Goal: Information Seeking & Learning: Learn about a topic

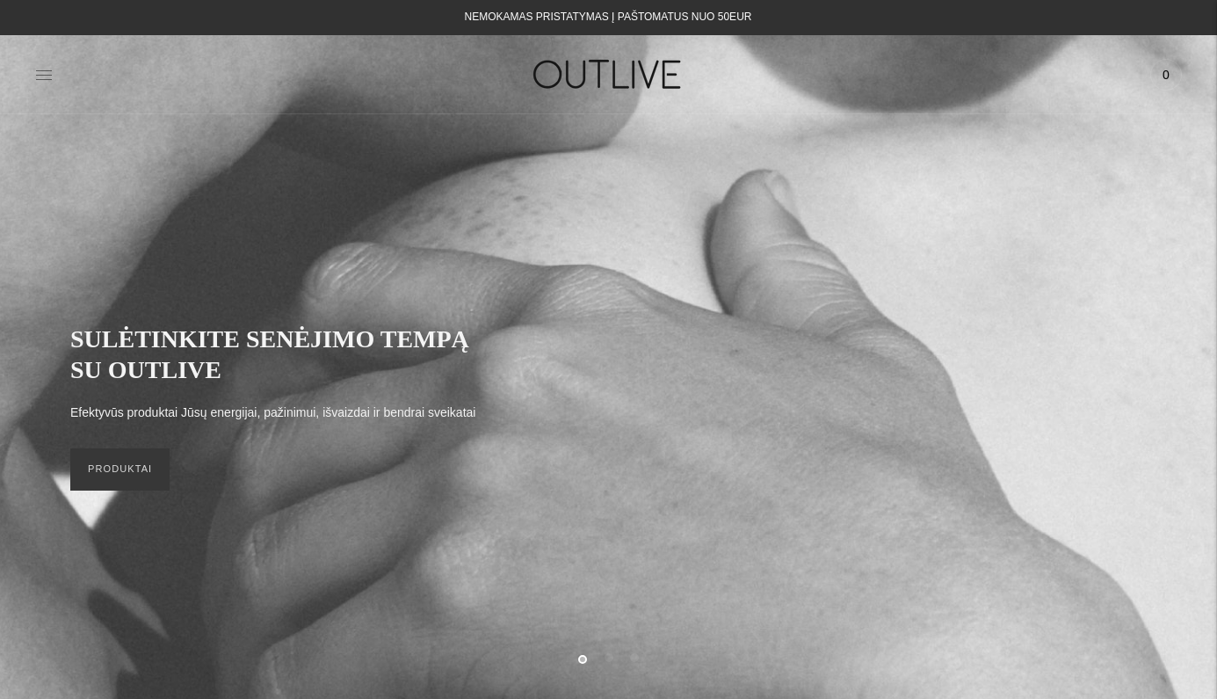
click at [44, 79] on icon at bounding box center [44, 74] width 16 height 9
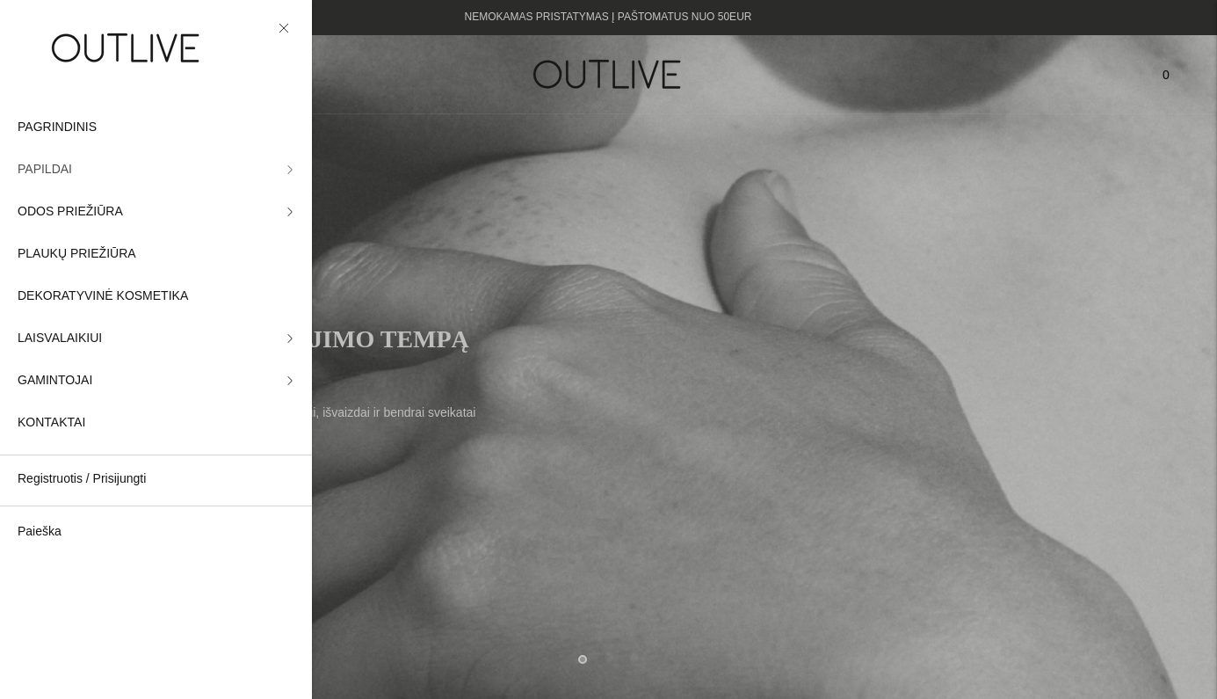
click at [291, 168] on icon at bounding box center [290, 169] width 4 height 8
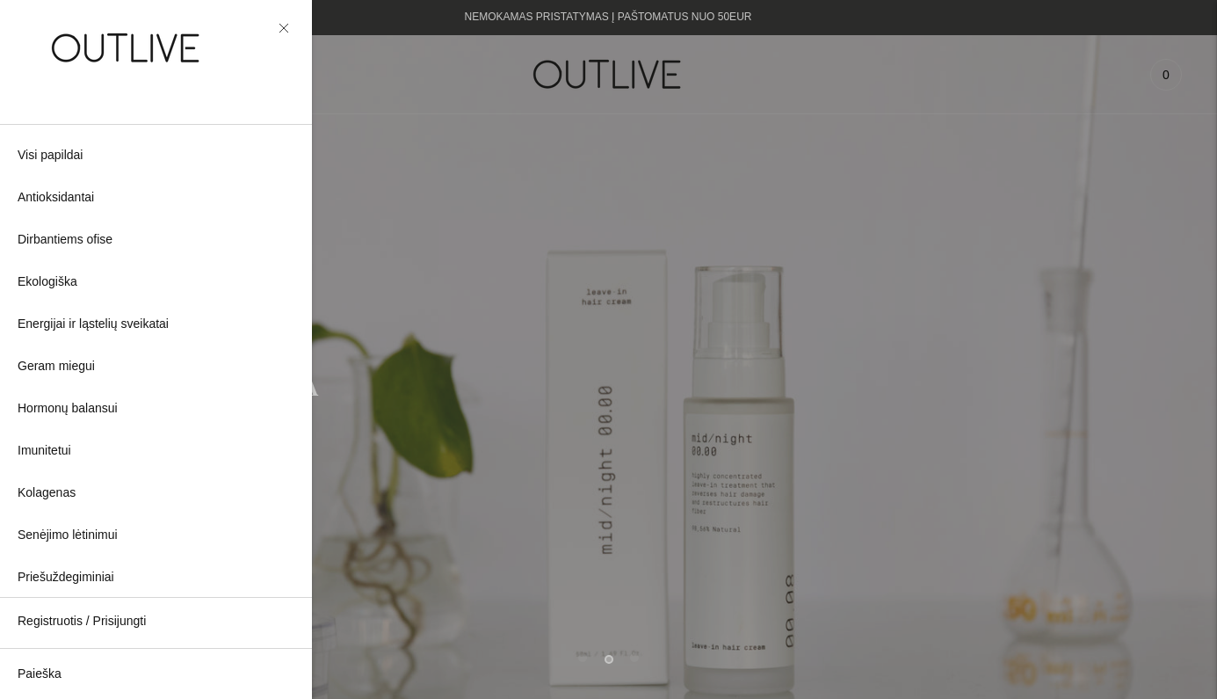
scroll to position [21, 0]
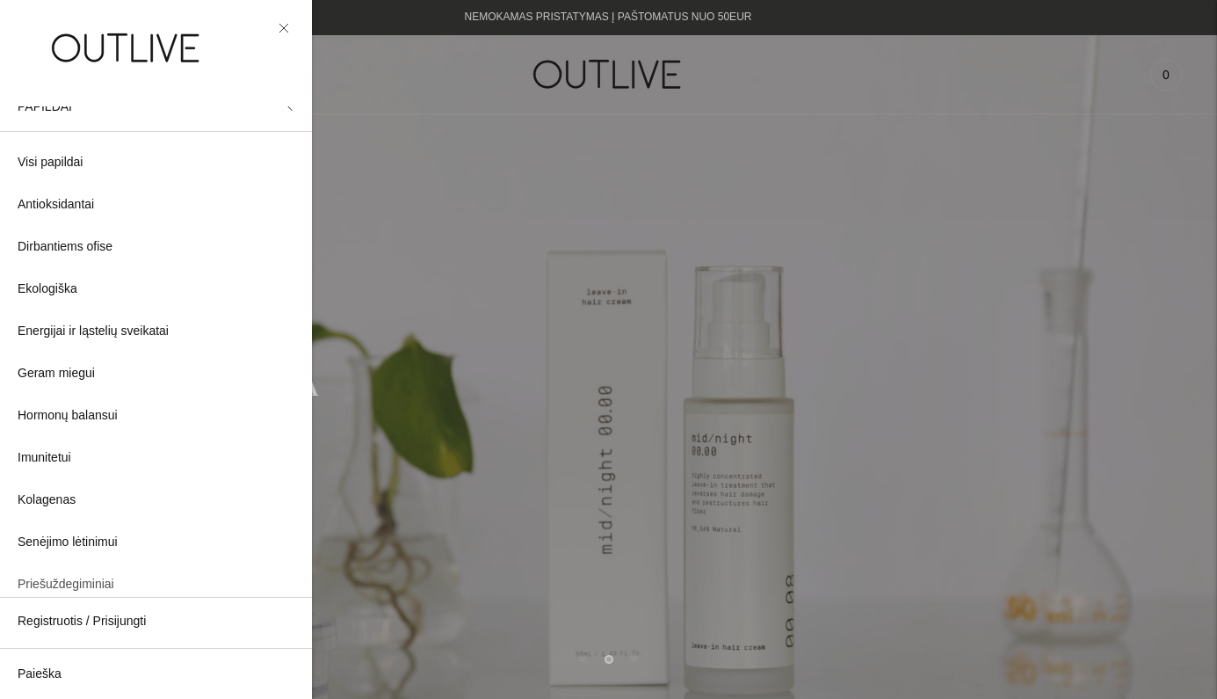
click at [95, 583] on span "Priešuždegiminiai" at bounding box center [66, 584] width 97 height 21
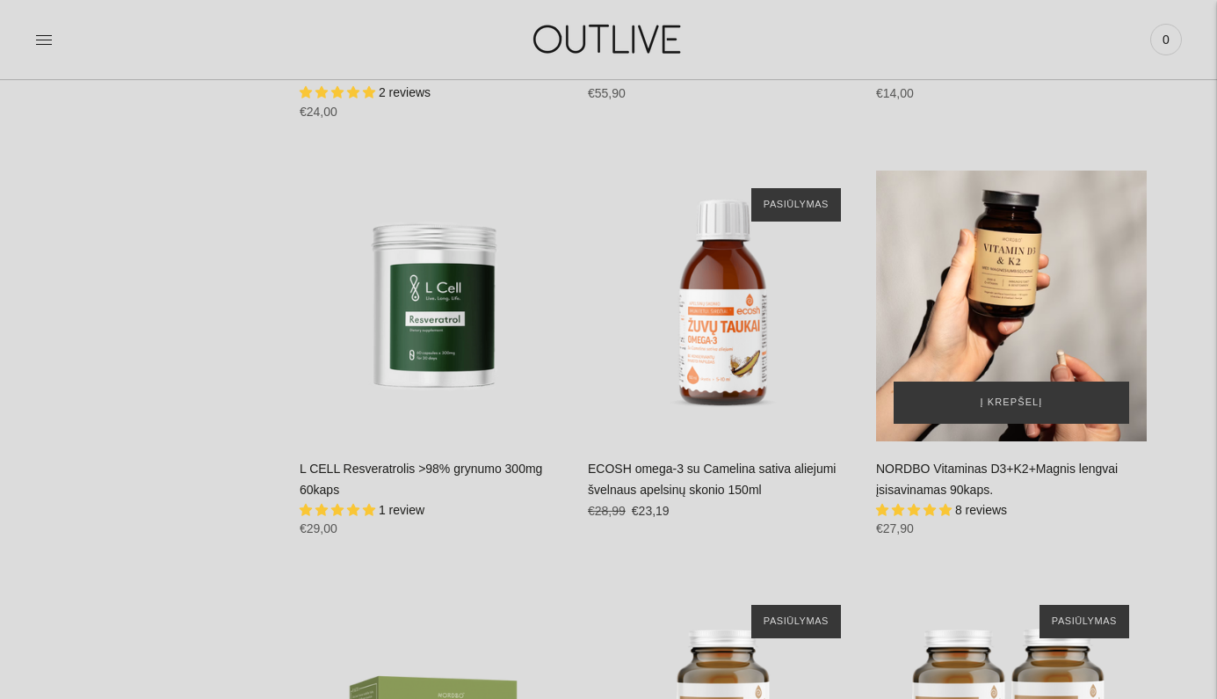
scroll to position [4039, 0]
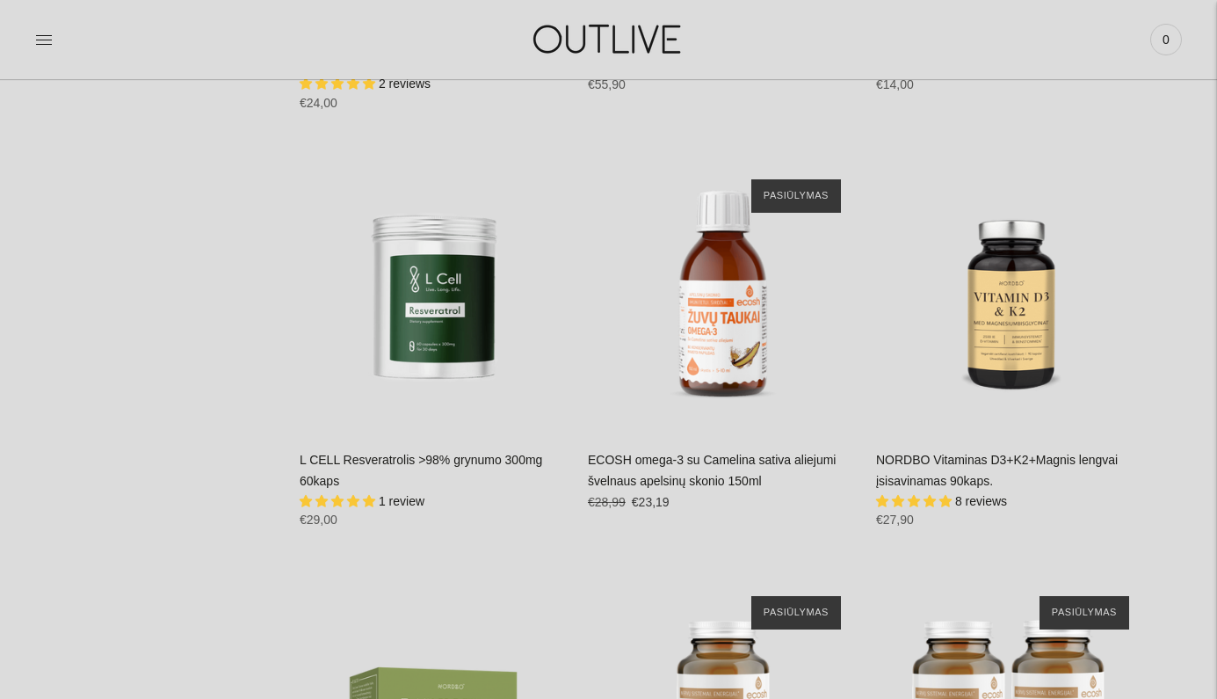
click at [689, 453] on link "ECOSH omega-3 su Camelina sativa aliejumi švelnaus apelsinų skonio 150ml" at bounding box center [712, 470] width 248 height 35
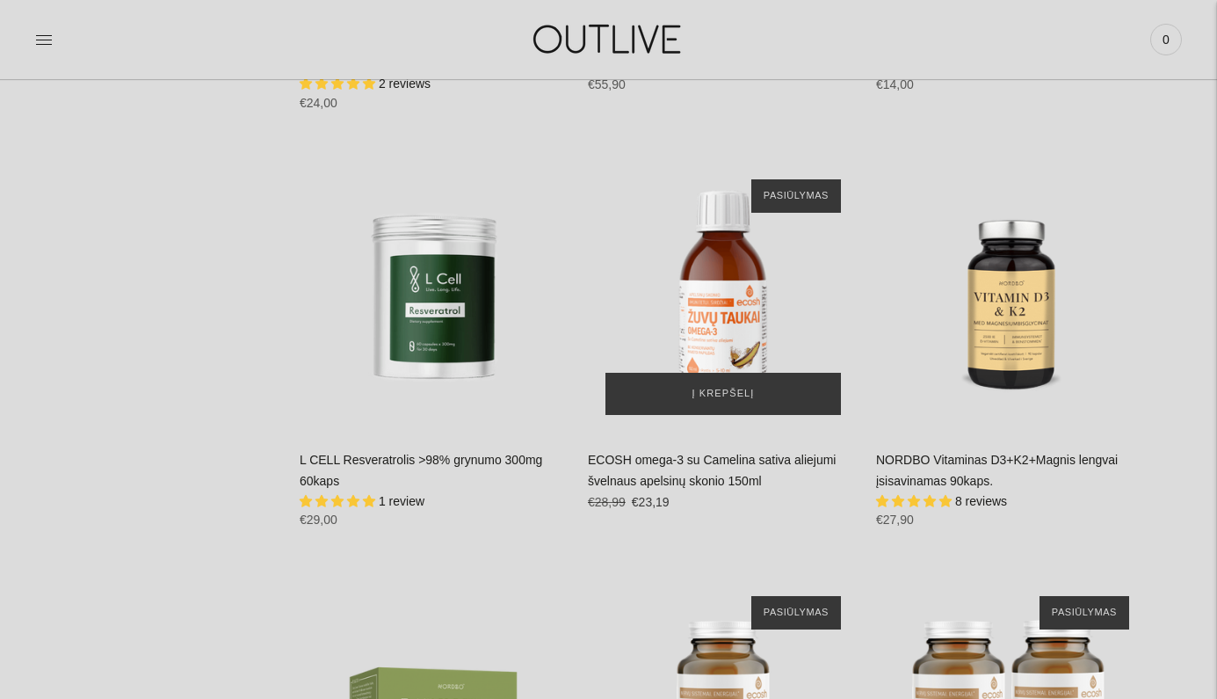
click at [719, 282] on img "ECOSH omega-3 su Camelina sativa aliejumi švelnaus apelsinų skonio 150ml\a" at bounding box center [723, 297] width 271 height 271
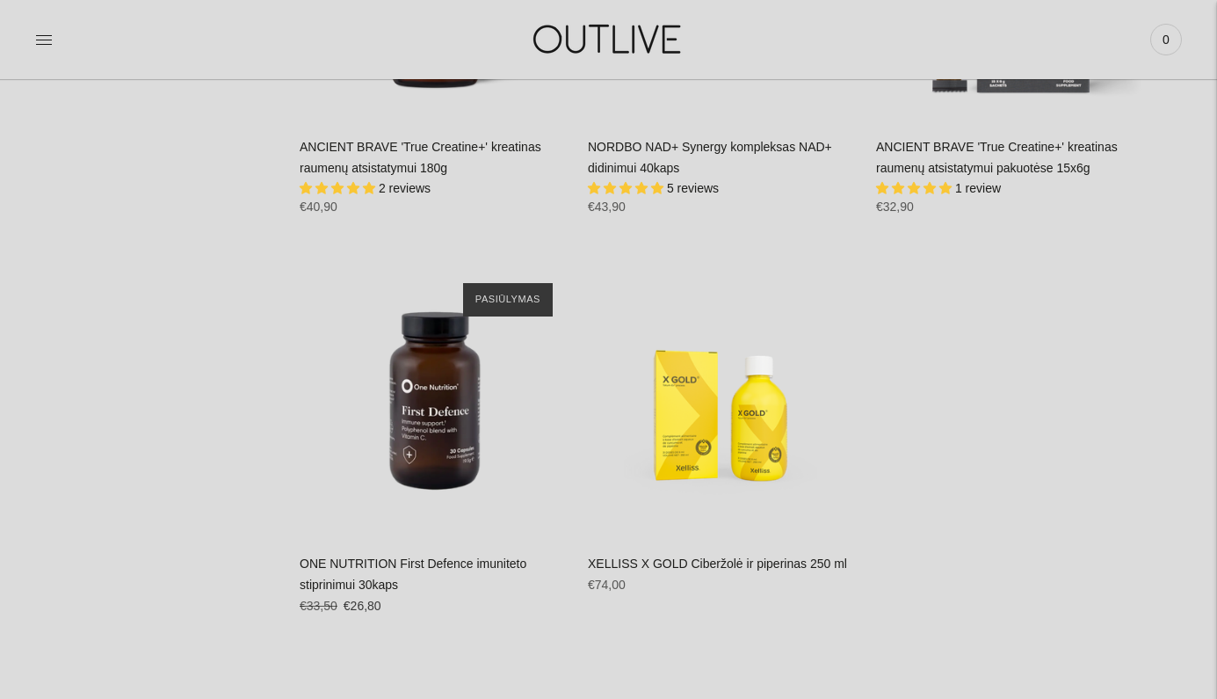
scroll to position [5189, 0]
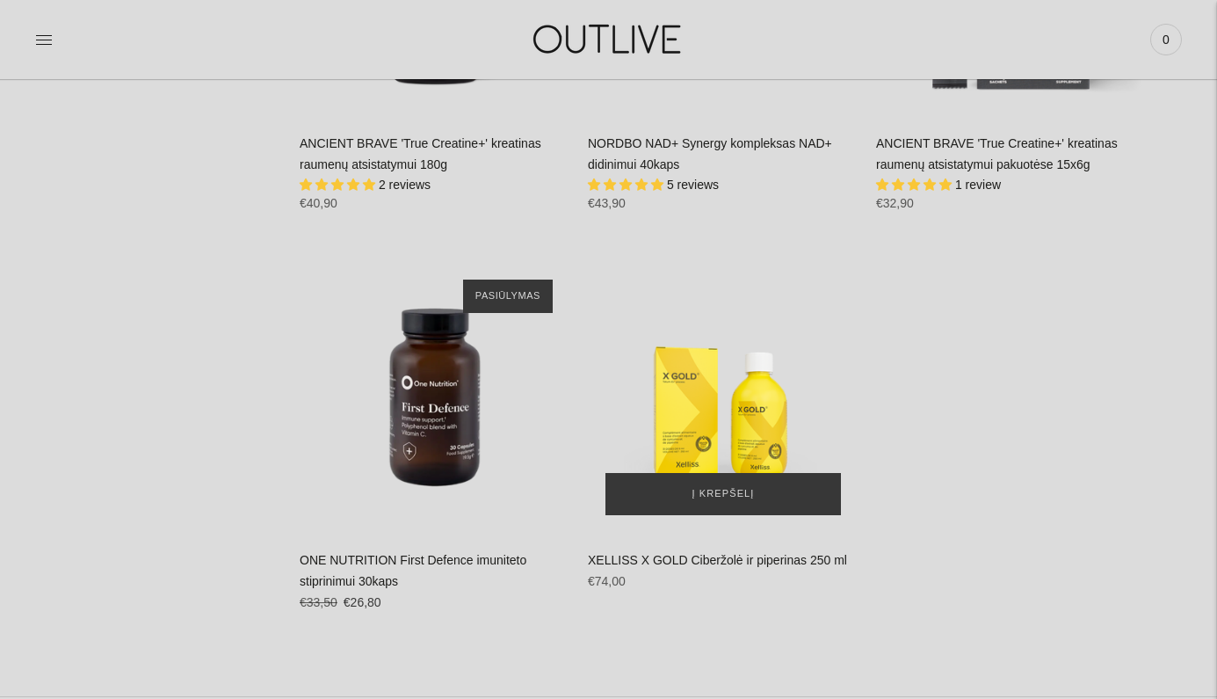
click at [768, 360] on div "XELLISS X GOLD Ciberžolė ir piperinas 250 ml\a" at bounding box center [723, 397] width 271 height 271
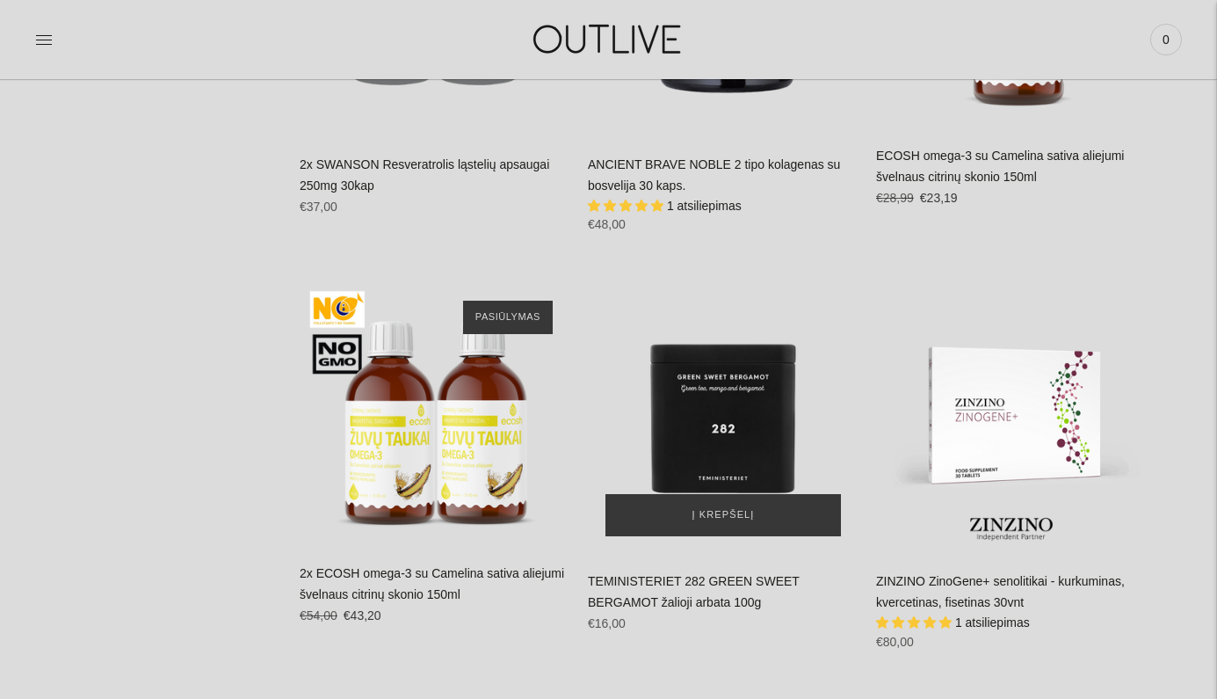
scroll to position [3069, 0]
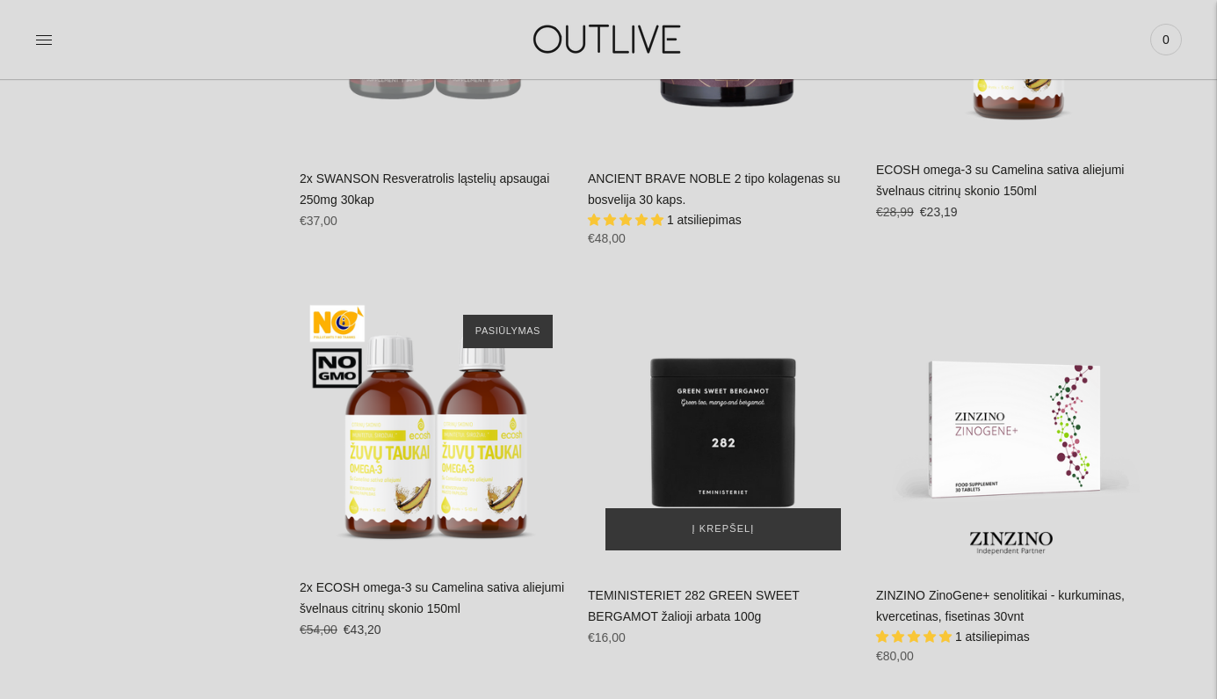
click at [742, 417] on div "TEMINISTERIET 282 GREEN SWEET BERGAMOT žalioji arbata 100g\a" at bounding box center [723, 432] width 271 height 271
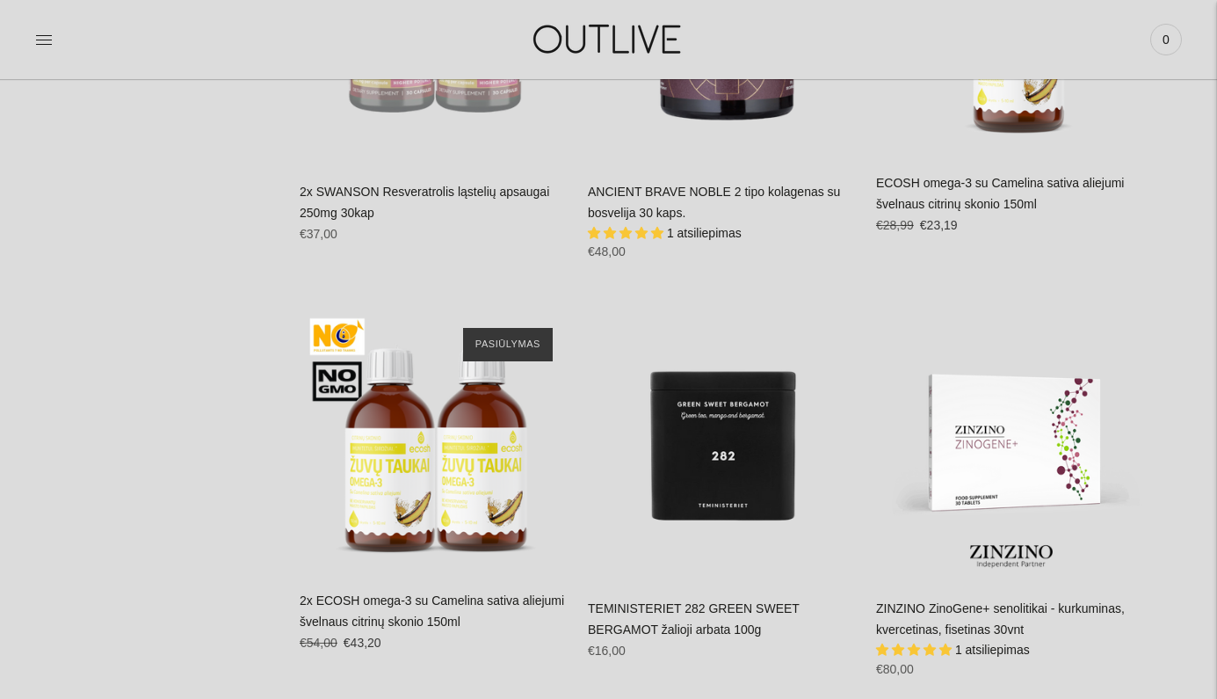
scroll to position [3057, 0]
click at [999, 600] on link "ZINZINO ZinoGene+ senolitikai - kurkuminas, kvercetinas, fisetinas 30vnt" at bounding box center [1000, 617] width 249 height 35
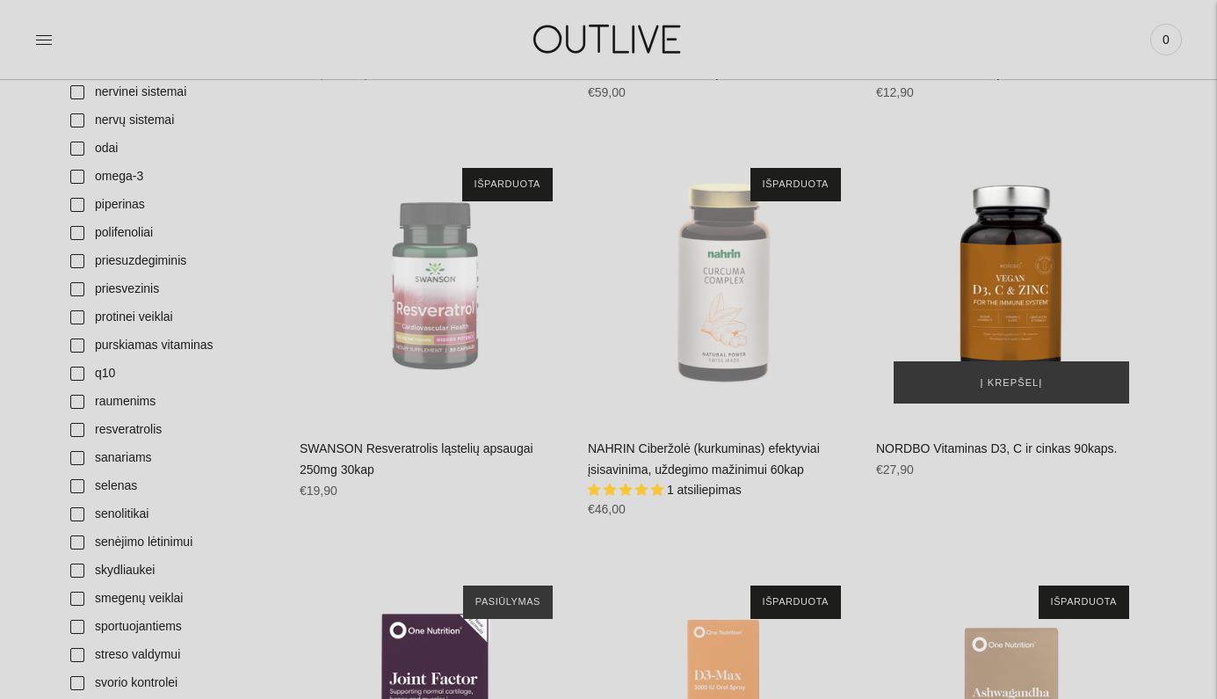
scroll to position [1546, 0]
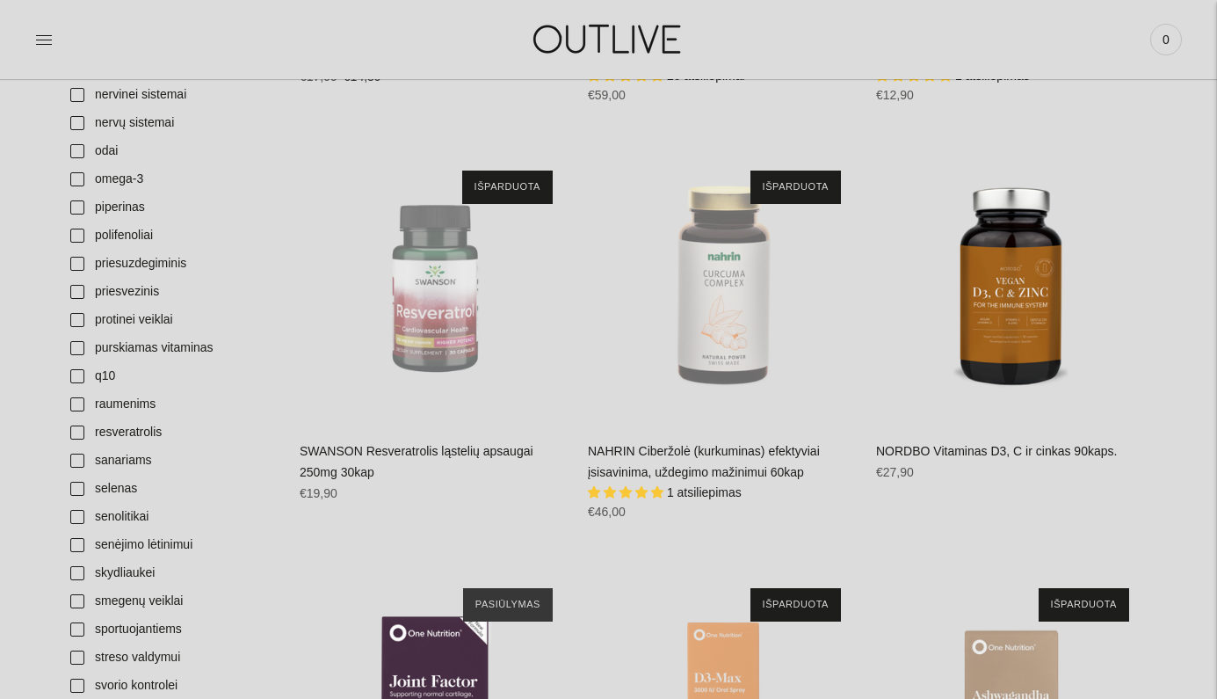
click at [735, 448] on link "NAHRIN Ciberžolė (kurkuminas) efektyviai įsisavinima, uždegimo mažinimui 60kap" at bounding box center [704, 461] width 232 height 35
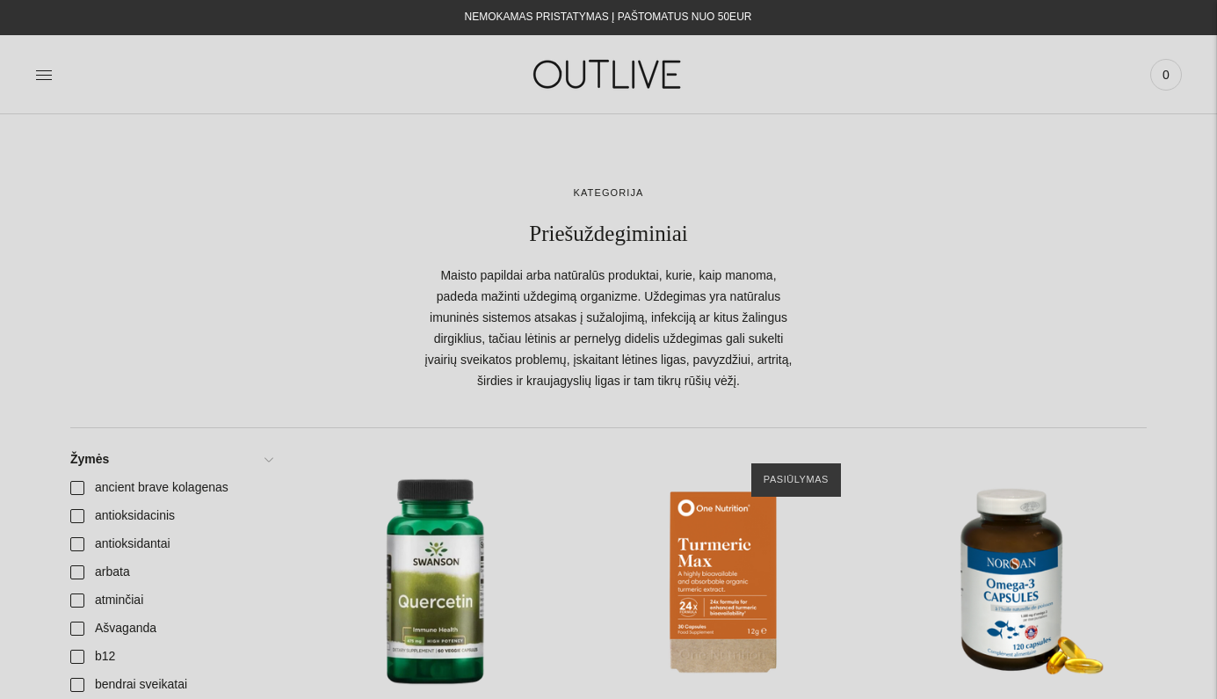
scroll to position [0, 0]
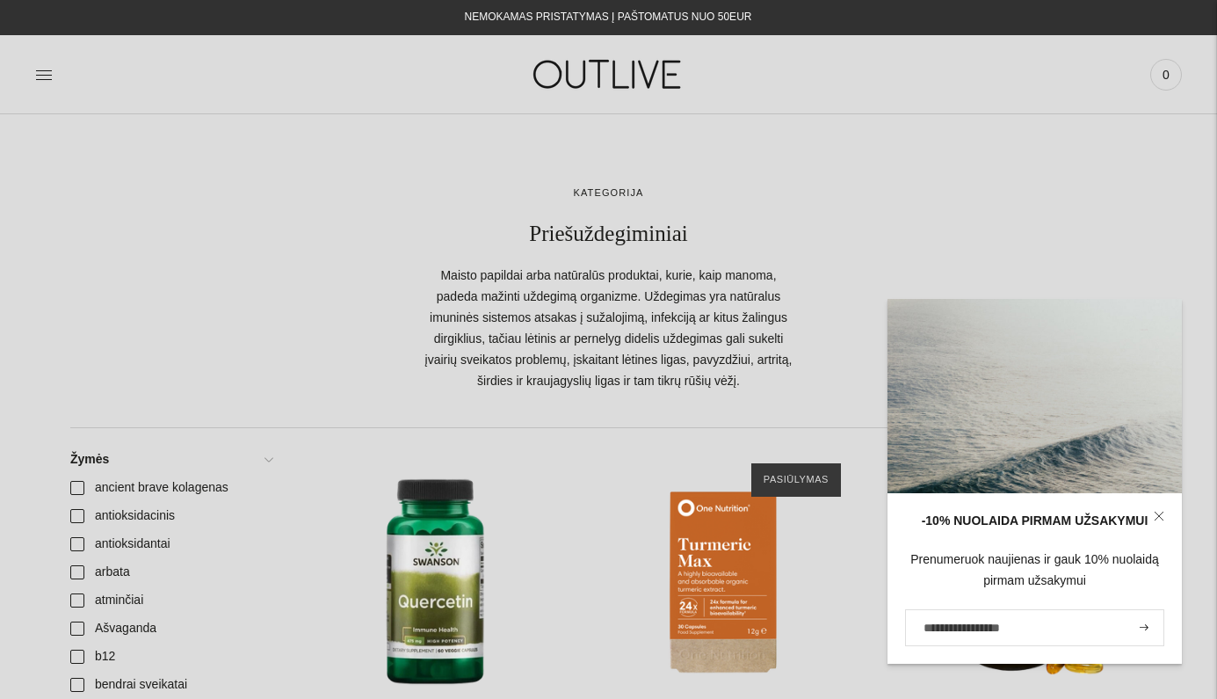
click at [1161, 518] on icon at bounding box center [1159, 516] width 11 height 11
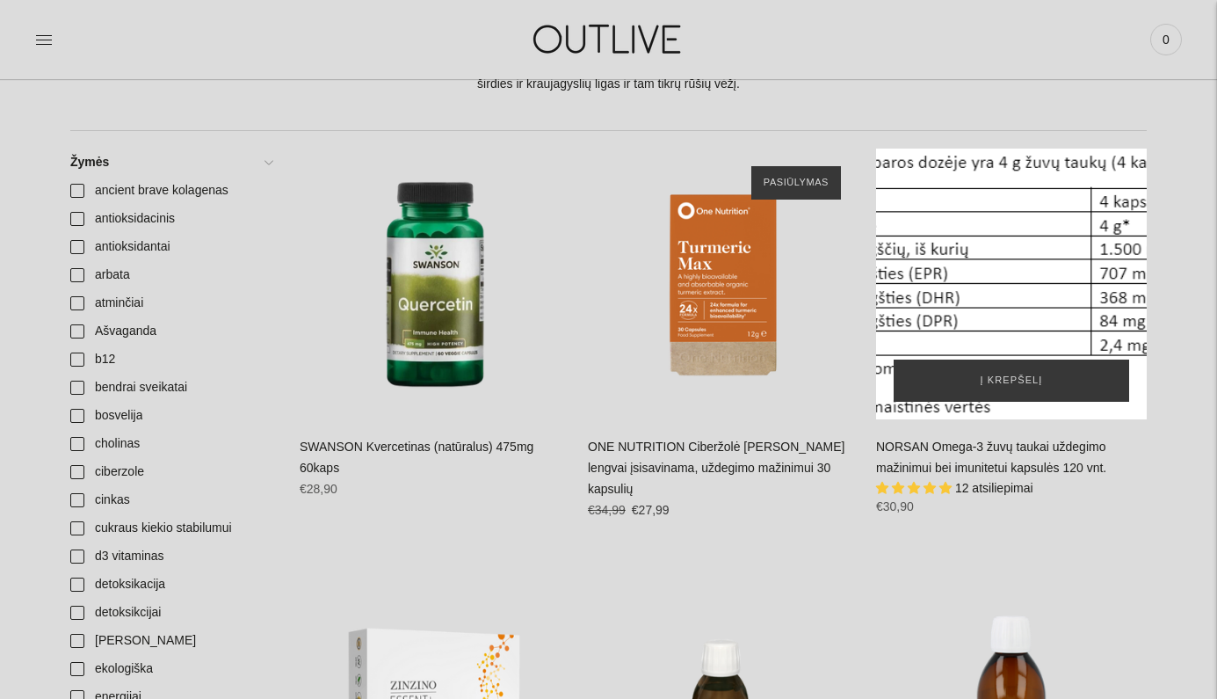
scroll to position [302, 0]
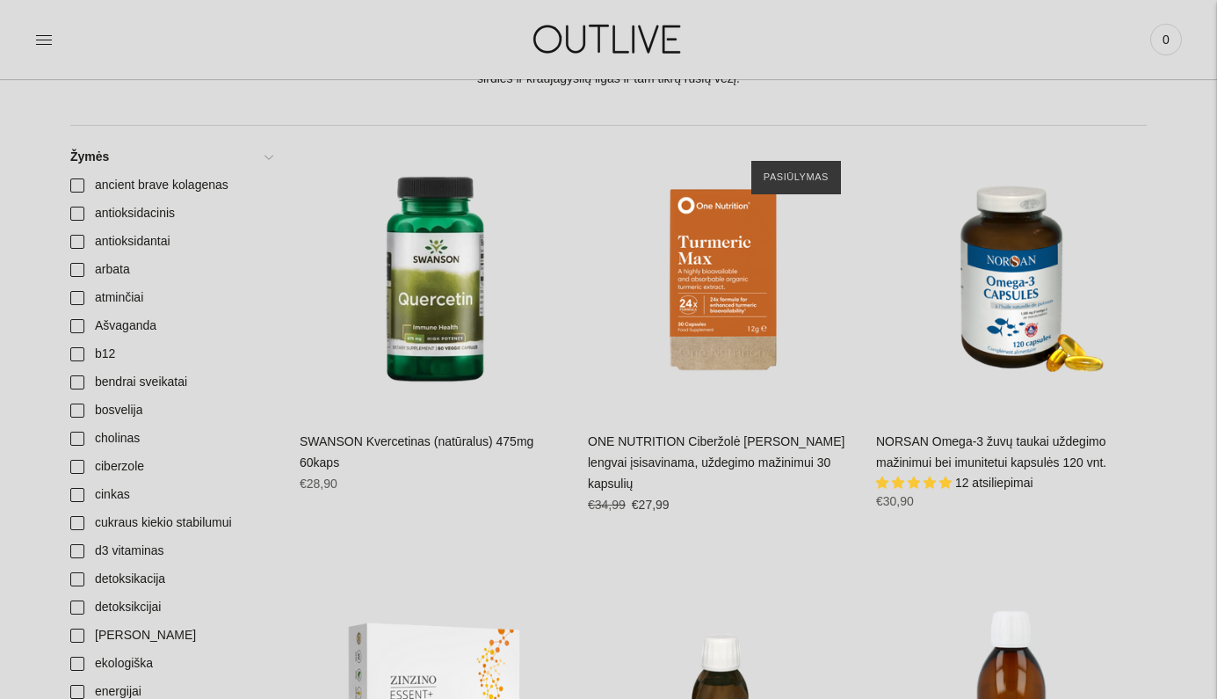
click at [998, 453] on link "NORSAN Omega-3 žuvų taukai uždegimo mažinimui bei imunitetui kapsulės 120 vnt." at bounding box center [991, 451] width 230 height 35
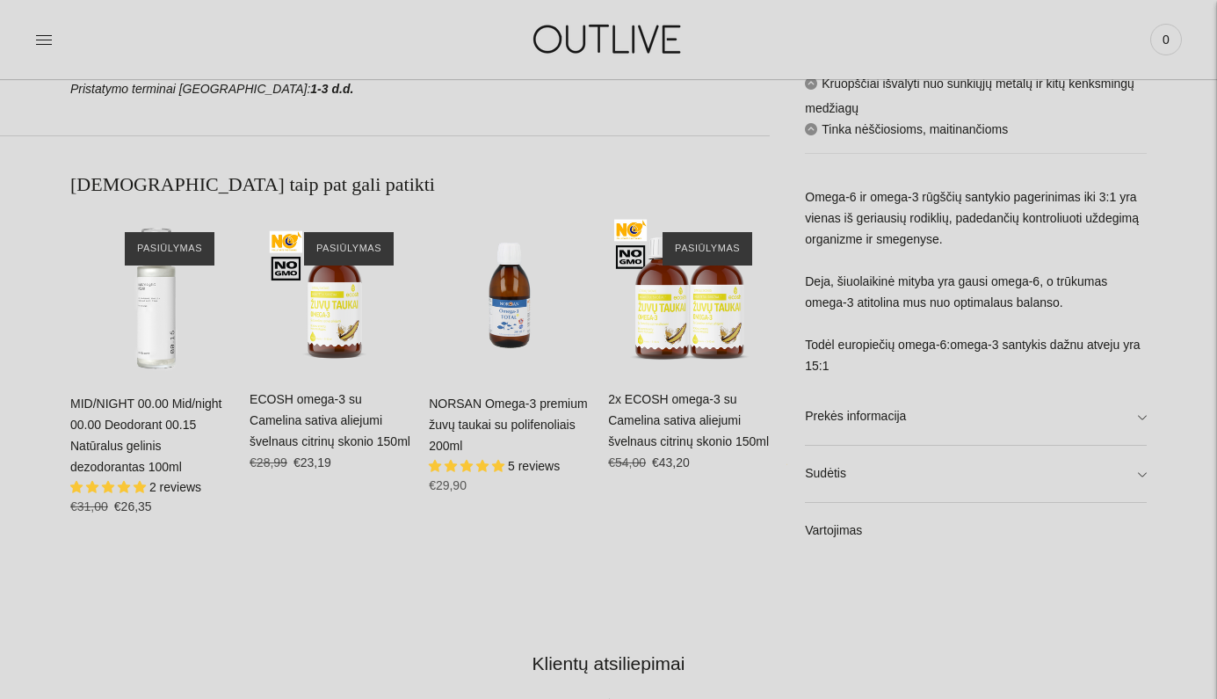
scroll to position [1081, 0]
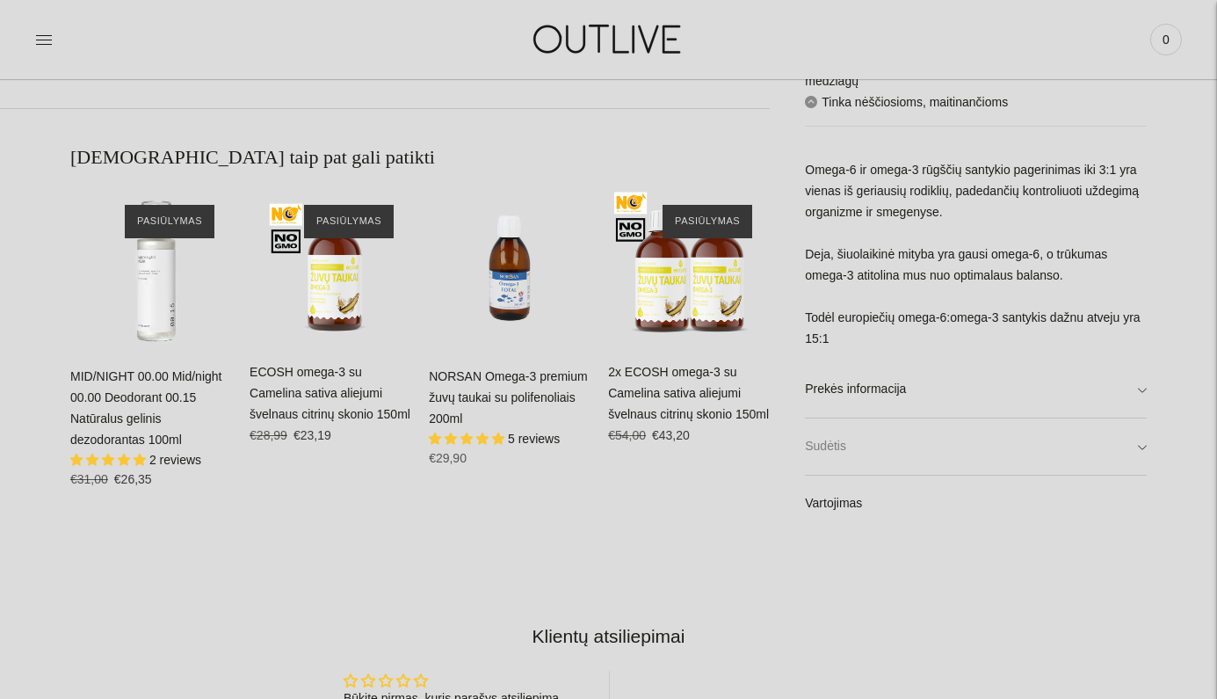
click at [1138, 446] on link "Sudėtis" at bounding box center [976, 447] width 342 height 56
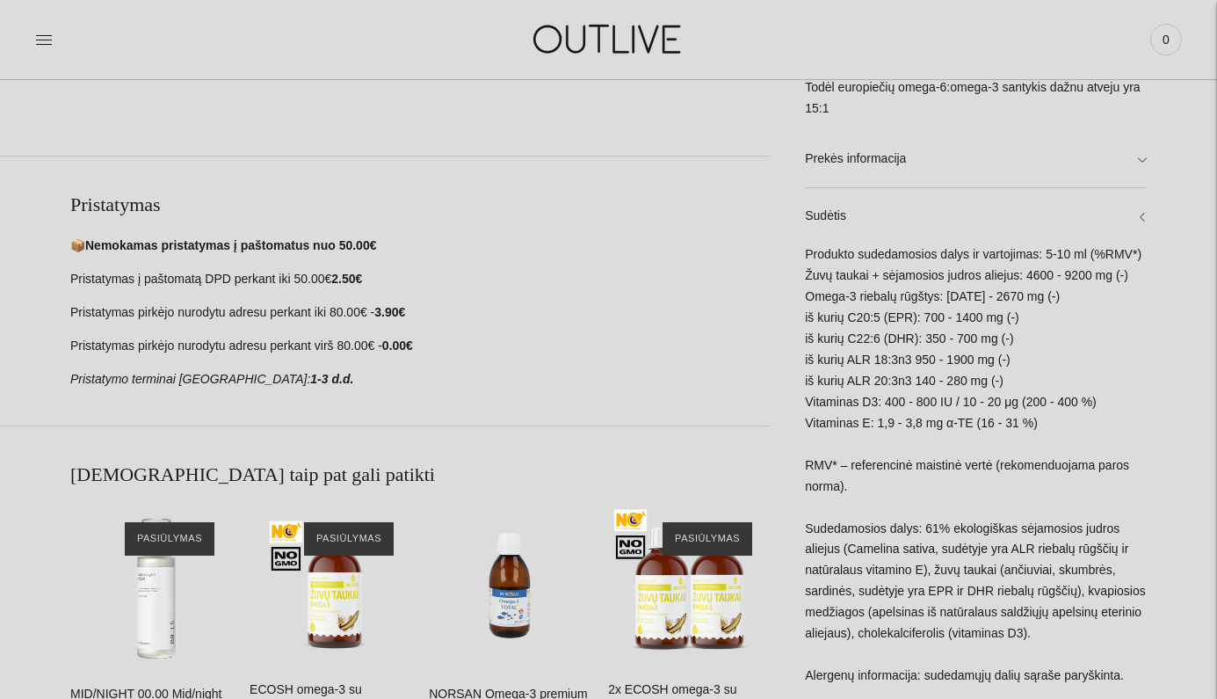
scroll to position [761, 0]
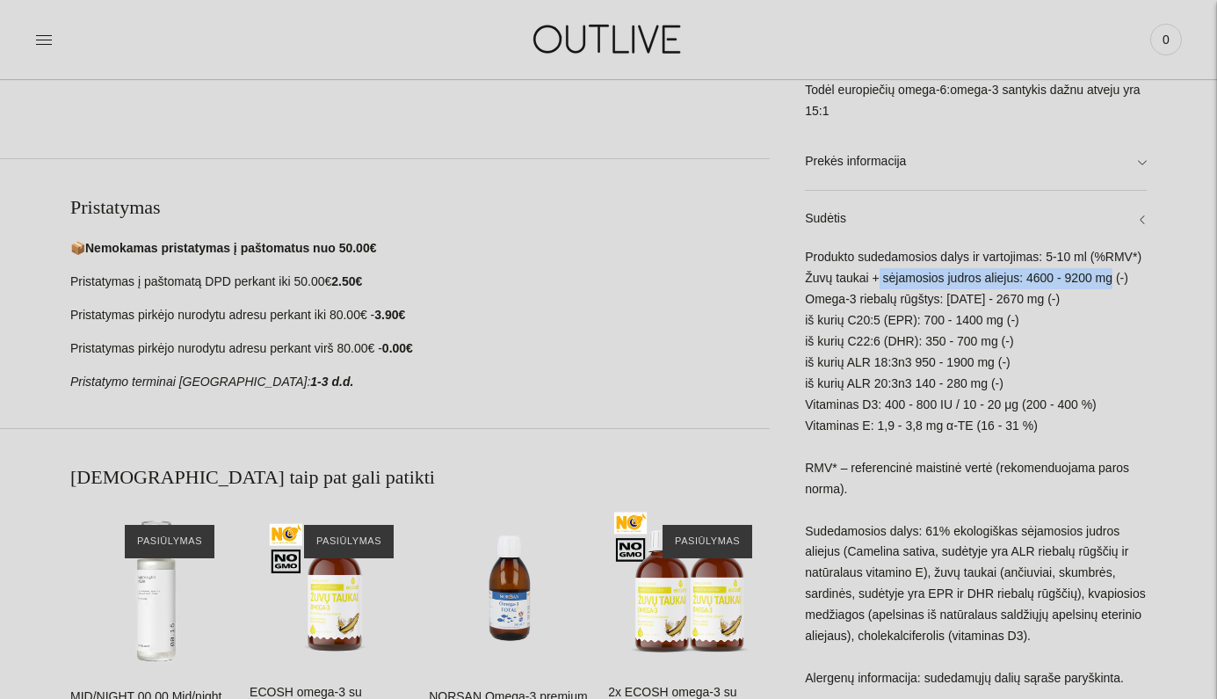
drag, startPoint x: 876, startPoint y: 304, endPoint x: 1123, endPoint y: 309, distance: 247.0
click at [1123, 309] on div "Produkto sudedamosios dalys ir vartojimas: 5-10 ml (%RMV*) Žuvų taukai + sėjamo…" at bounding box center [976, 624] width 342 height 754
click at [931, 328] on div "Produkto sudedamosios dalys ir vartojimas: 5-10 ml (%RMV*) Žuvų taukai + sėjamo…" at bounding box center [976, 624] width 342 height 754
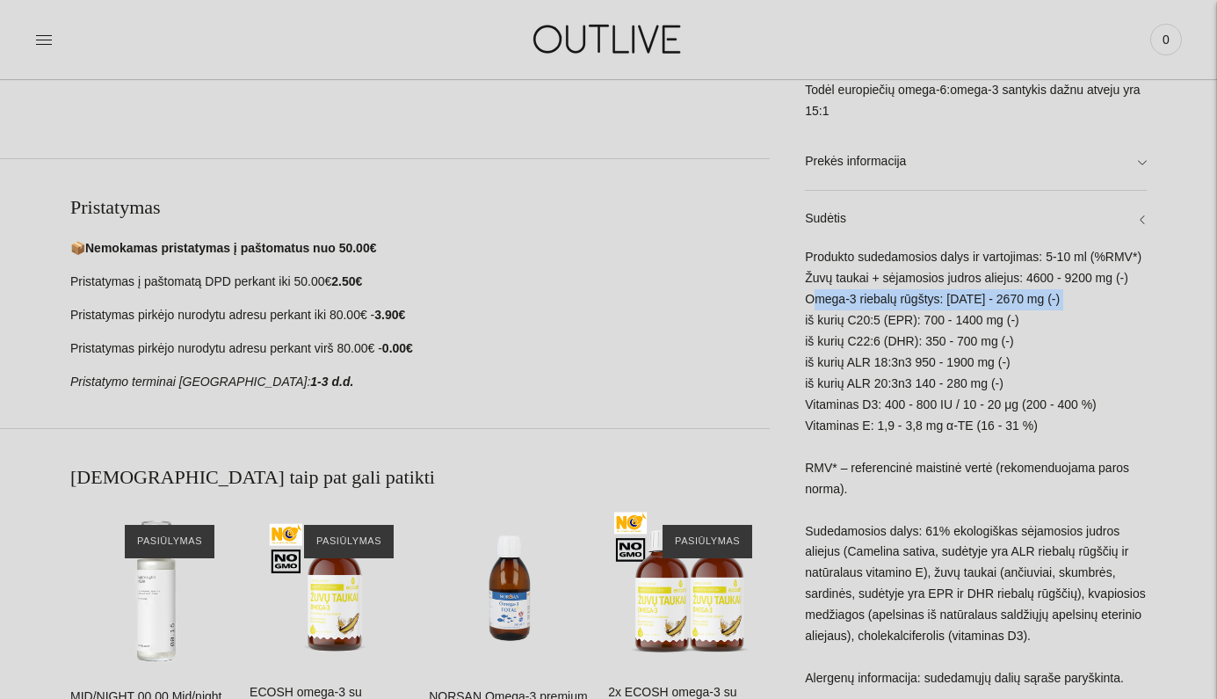
click at [931, 328] on div "Produkto sudedamosios dalys ir vartojimas: 5-10 ml (%RMV*) Žuvų taukai + sėjamo…" at bounding box center [976, 624] width 342 height 754
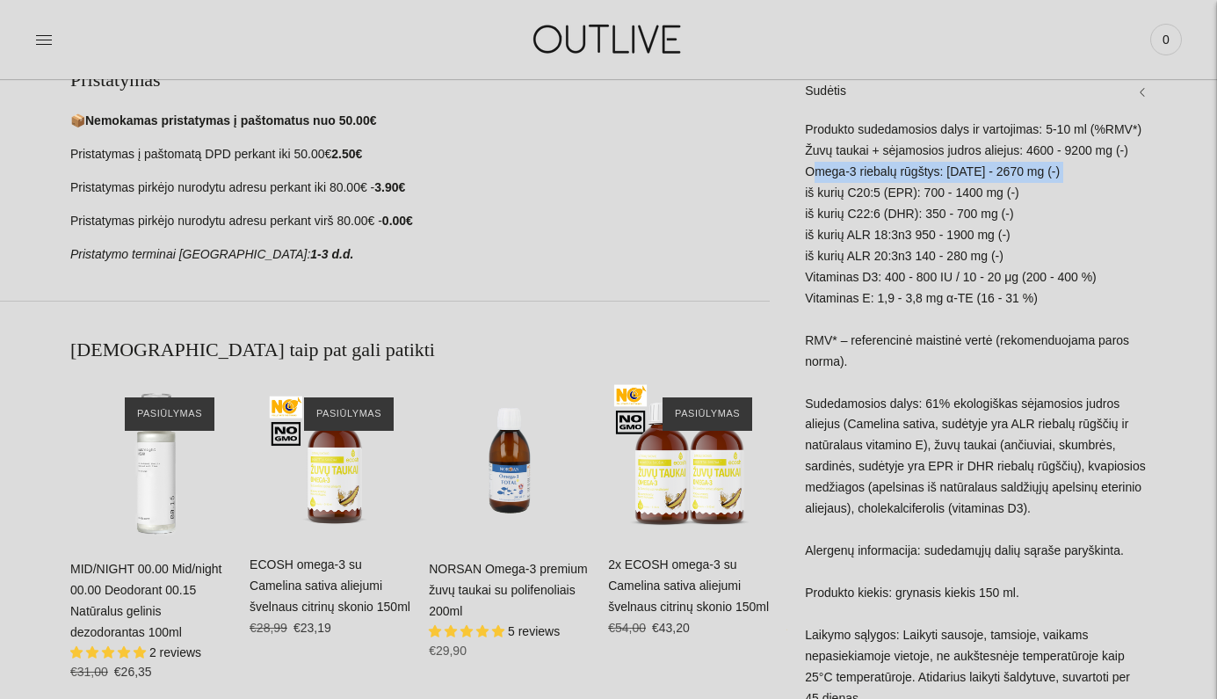
scroll to position [889, 0]
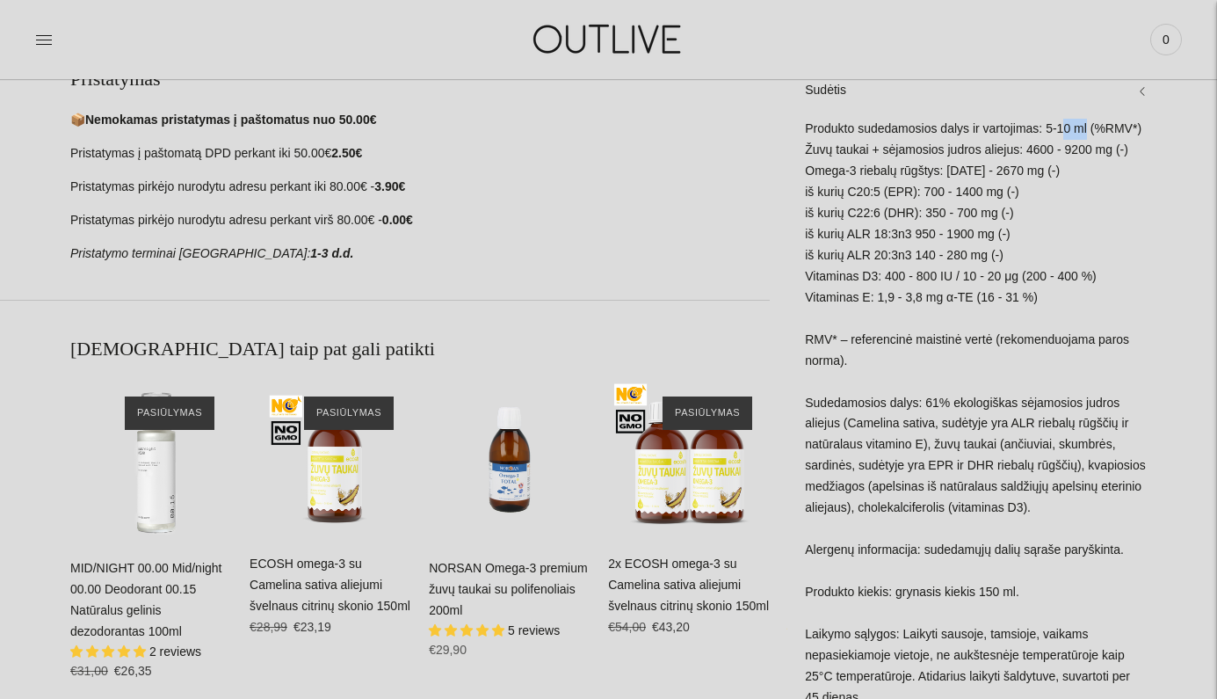
drag, startPoint x: 1098, startPoint y: 137, endPoint x: 1071, endPoint y: 135, distance: 27.3
click at [1071, 135] on div "Produkto sudedamosios dalys ir vartojimas: 5-10 ml (%RMV*) Žuvų taukai + sėjamo…" at bounding box center [976, 496] width 342 height 754
drag, startPoint x: 1013, startPoint y: 215, endPoint x: 959, endPoint y: 214, distance: 54.5
click at [959, 214] on div "Produkto sudedamosios dalys ir vartojimas: 5-10 ml (%RMV*) Žuvų taukai + sėjamo…" at bounding box center [976, 496] width 342 height 754
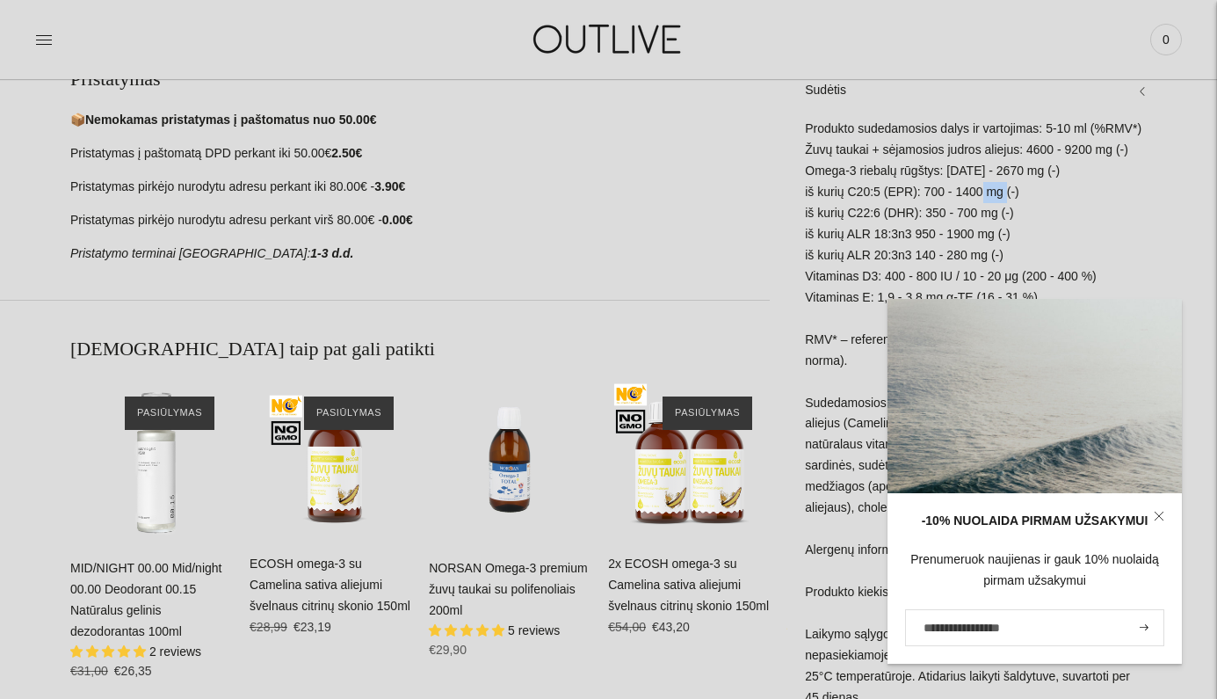
click at [1159, 518] on icon at bounding box center [1159, 516] width 11 height 11
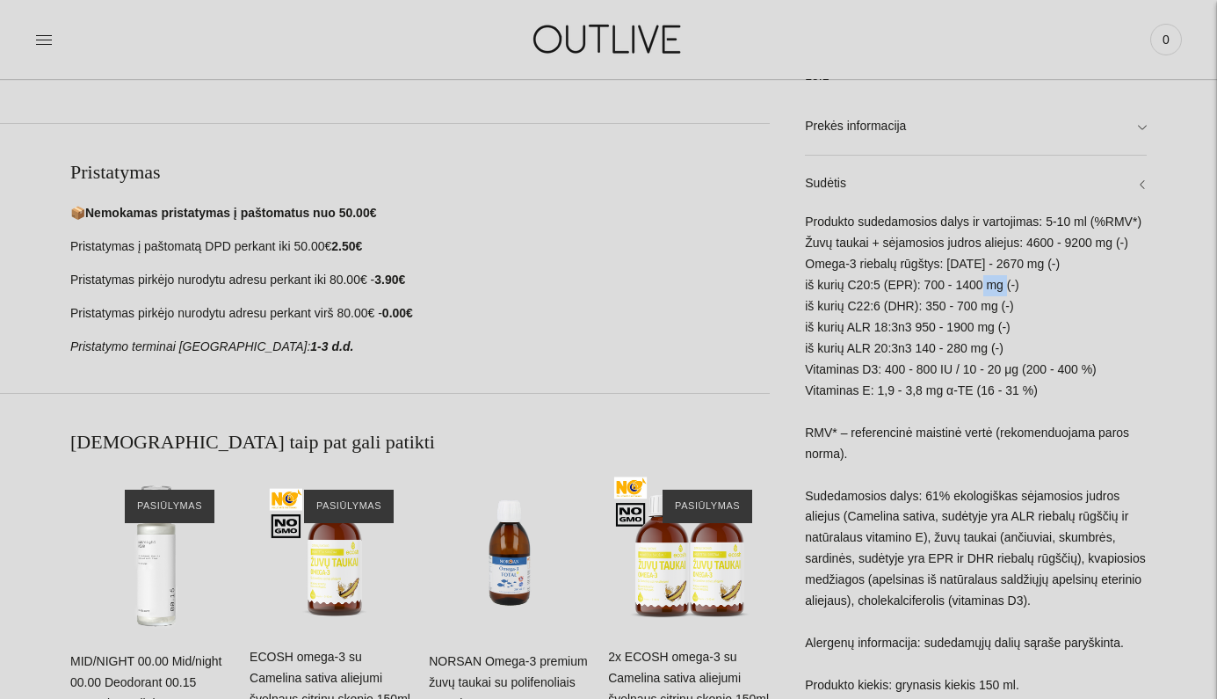
scroll to position [797, 0]
drag, startPoint x: 1049, startPoint y: 291, endPoint x: 991, endPoint y: 288, distance: 58.1
click at [991, 288] on div "Produkto sudedamosios dalys ir vartojimas: 5-10 ml (%RMV*) Žuvų taukai + sėjamo…" at bounding box center [976, 588] width 342 height 754
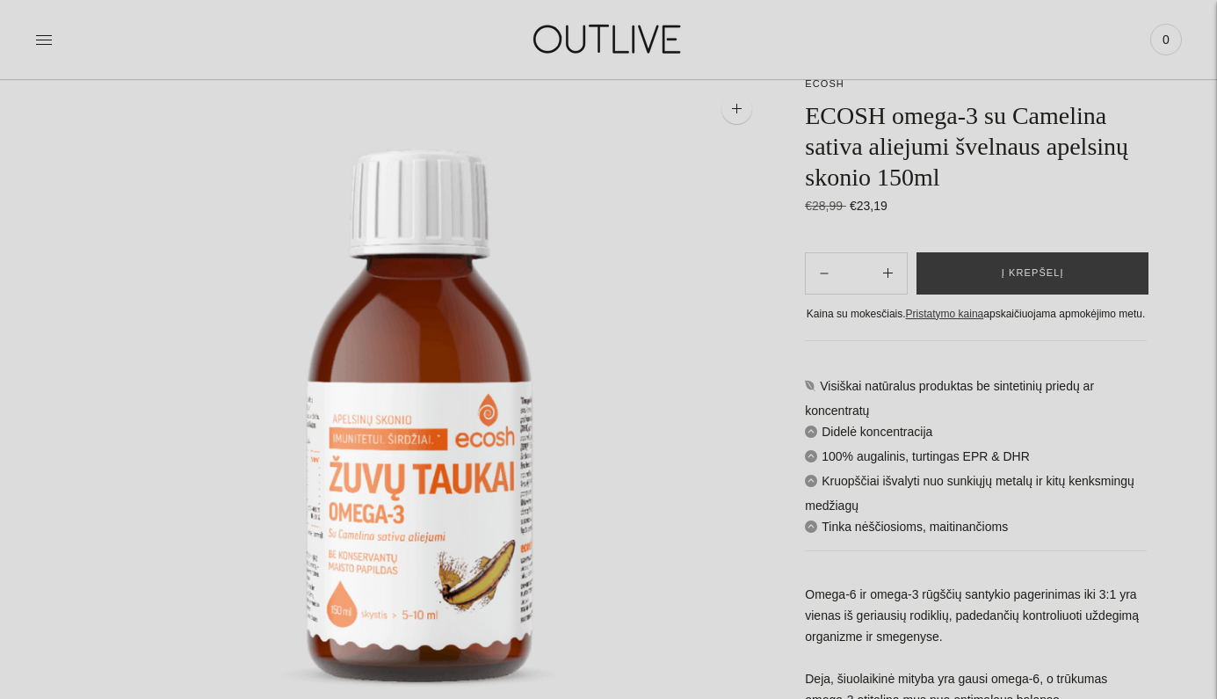
scroll to position [108, 0]
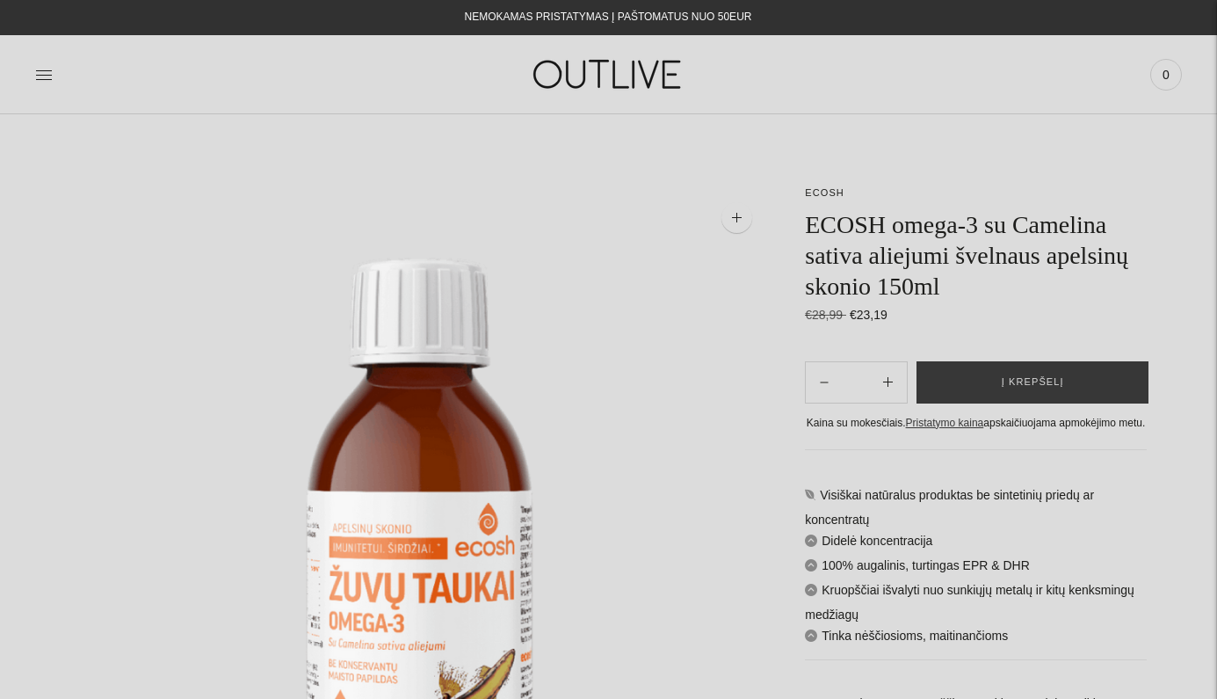
click at [933, 314] on div "€28,99 Regular price €23,19 Unit price / per" at bounding box center [976, 315] width 342 height 21
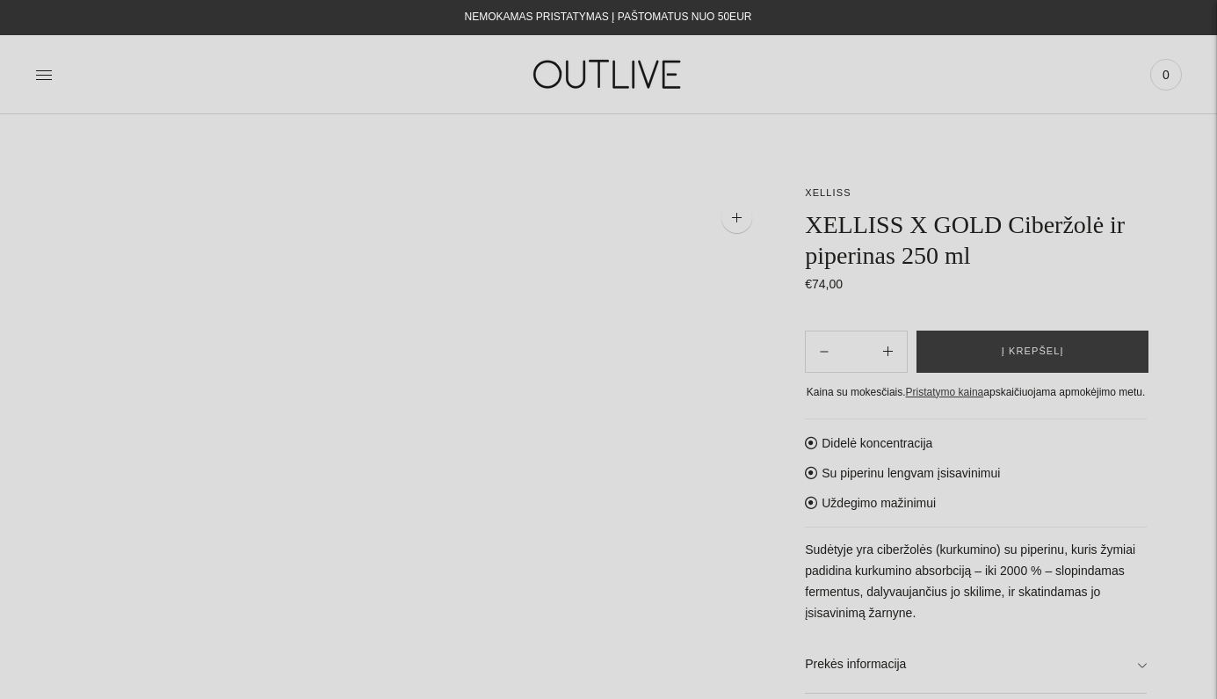
click at [768, 360] on img at bounding box center [419, 534] width 699 height 699
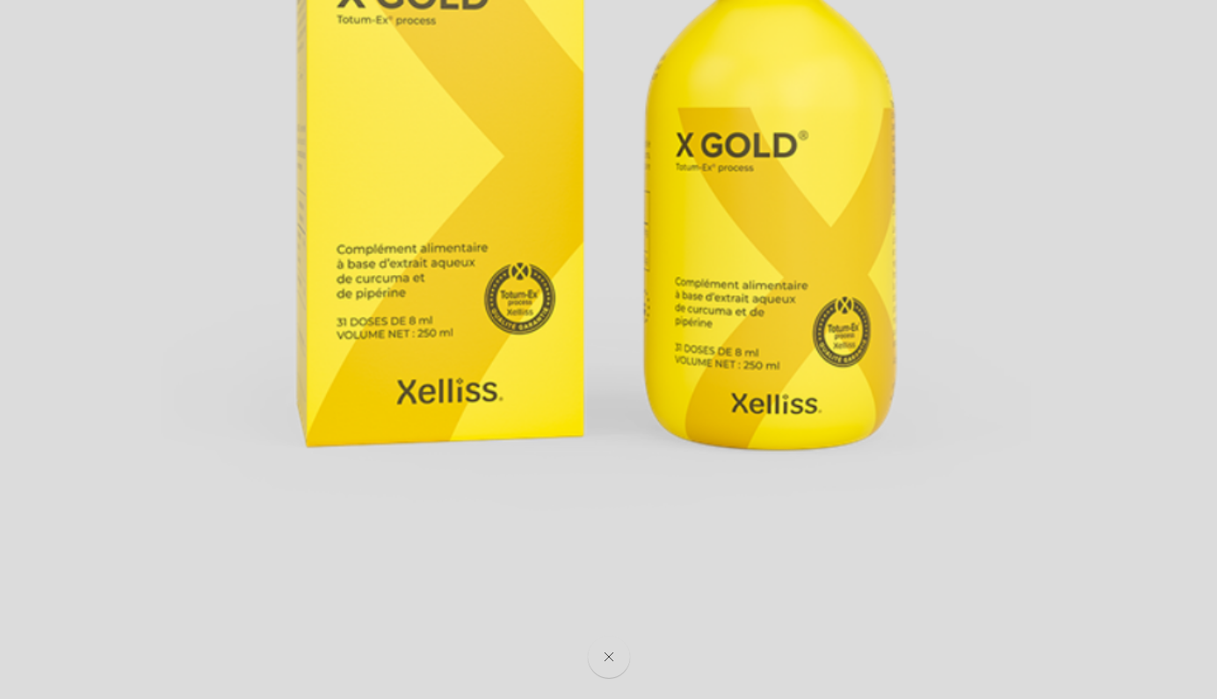
scroll to position [518, 0]
click at [619, 656] on button "Close" at bounding box center [608, 657] width 47 height 47
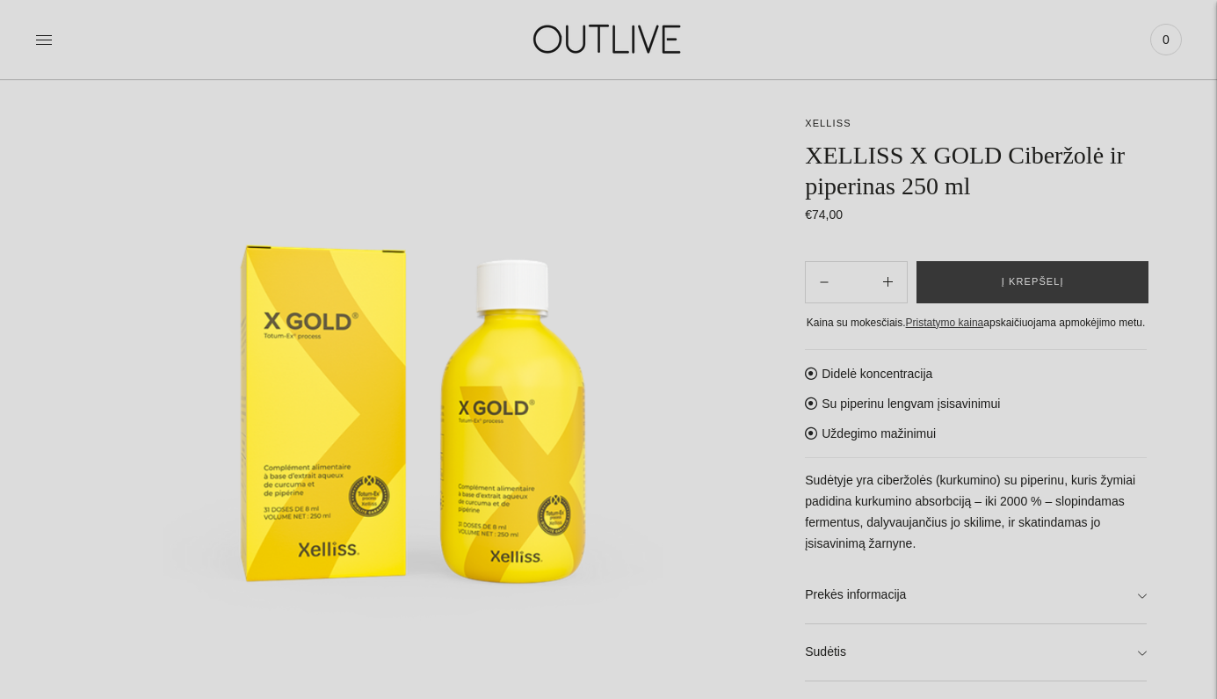
scroll to position [159, 0]
click at [933, 522] on p "Sudėtyje yra ciberžolės (kurkumino) su piperinu, kuris žymiai padidina kurkumin…" at bounding box center [976, 512] width 342 height 84
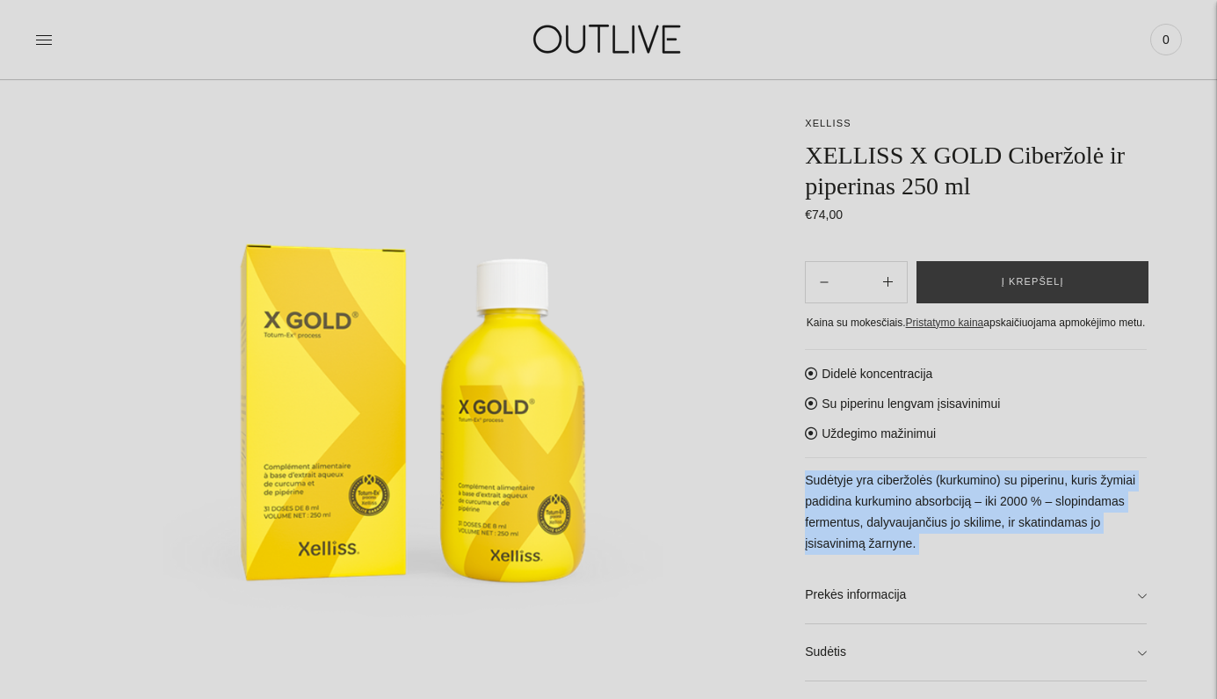
click at [933, 522] on p "Sudėtyje yra ciberžolės (kurkumino) su piperinu, kuris žymiai padidina kurkumin…" at bounding box center [976, 512] width 342 height 84
click at [931, 540] on p "Sudėtyje yra ciberžolės (kurkumino) su piperinu, kuris žymiai padidina kurkumin…" at bounding box center [976, 512] width 342 height 84
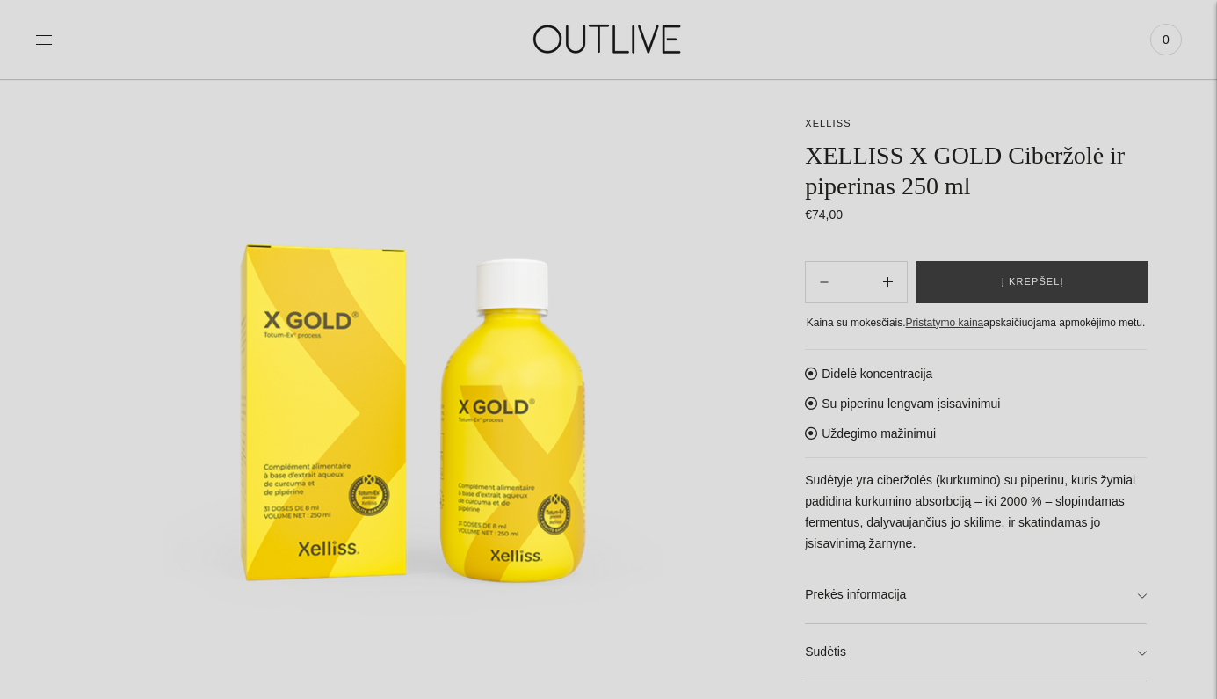
click at [931, 540] on p "Sudėtyje yra ciberžolės (kurkumino) su piperinu, kuris žymiai padidina kurkumin…" at bounding box center [976, 512] width 342 height 84
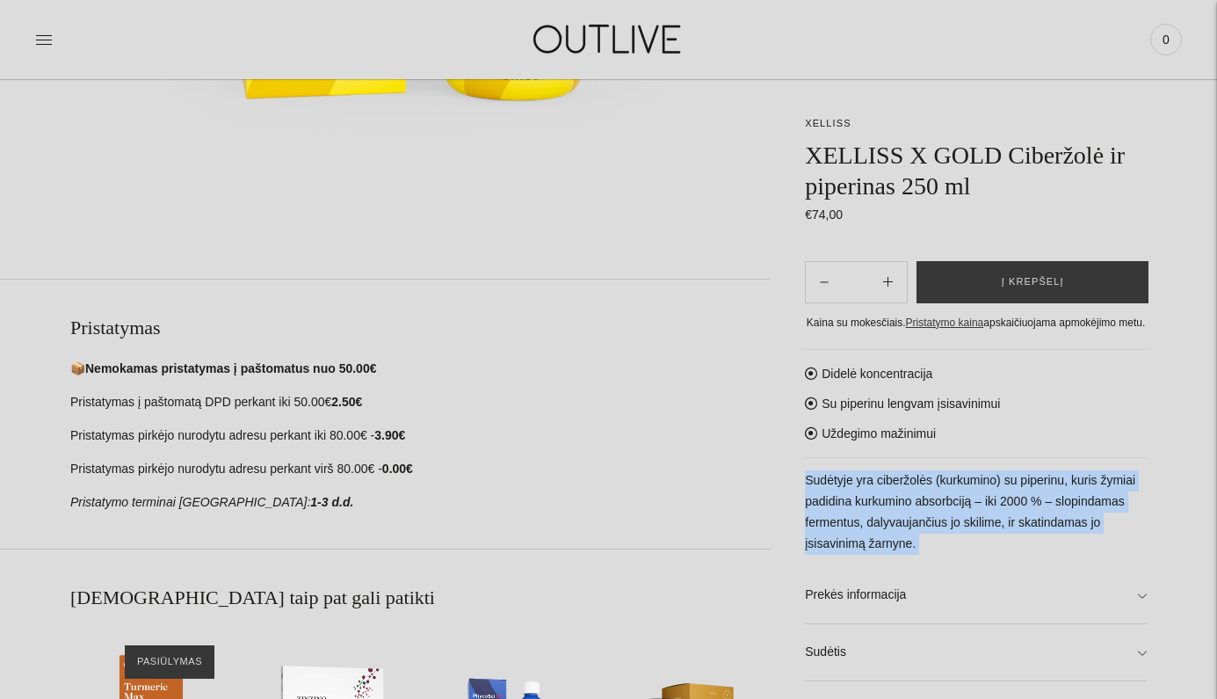
scroll to position [641, 0]
click at [1144, 656] on link "Sudėtis" at bounding box center [976, 652] width 342 height 56
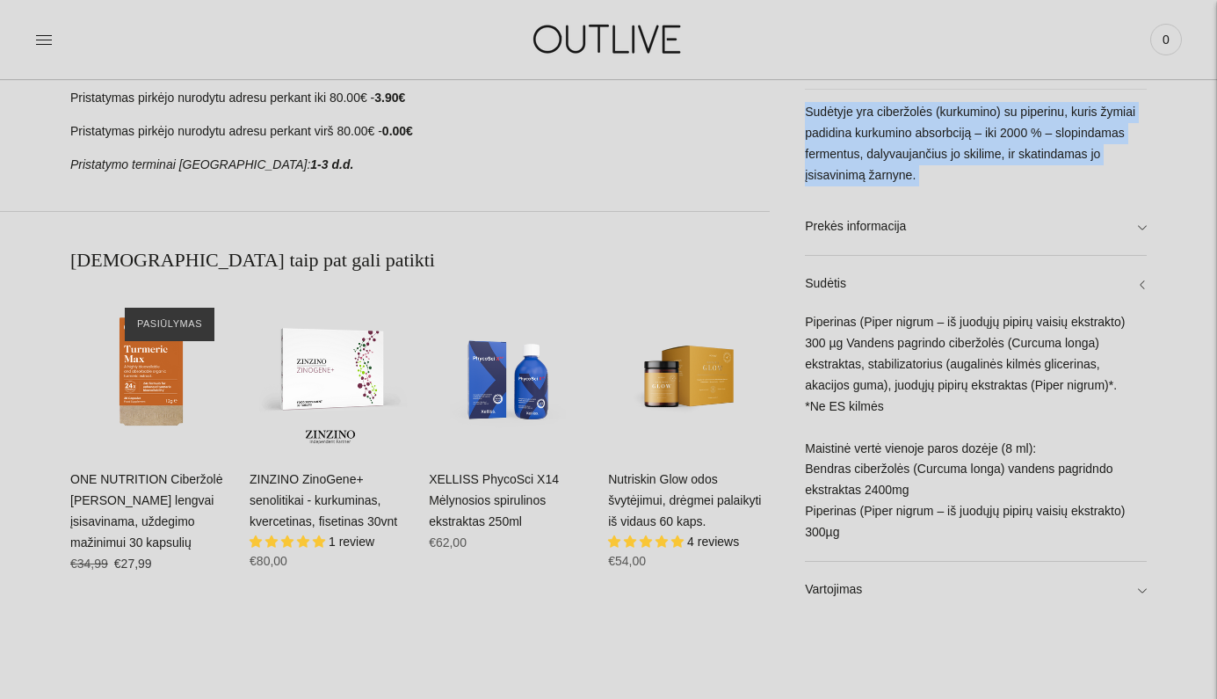
scroll to position [980, 0]
click at [919, 393] on div "Piperinas (Piper nigrum – iš juodųjų pipirų vaisių ekstrakto) 300 µg Vandens pa…" at bounding box center [976, 434] width 342 height 249
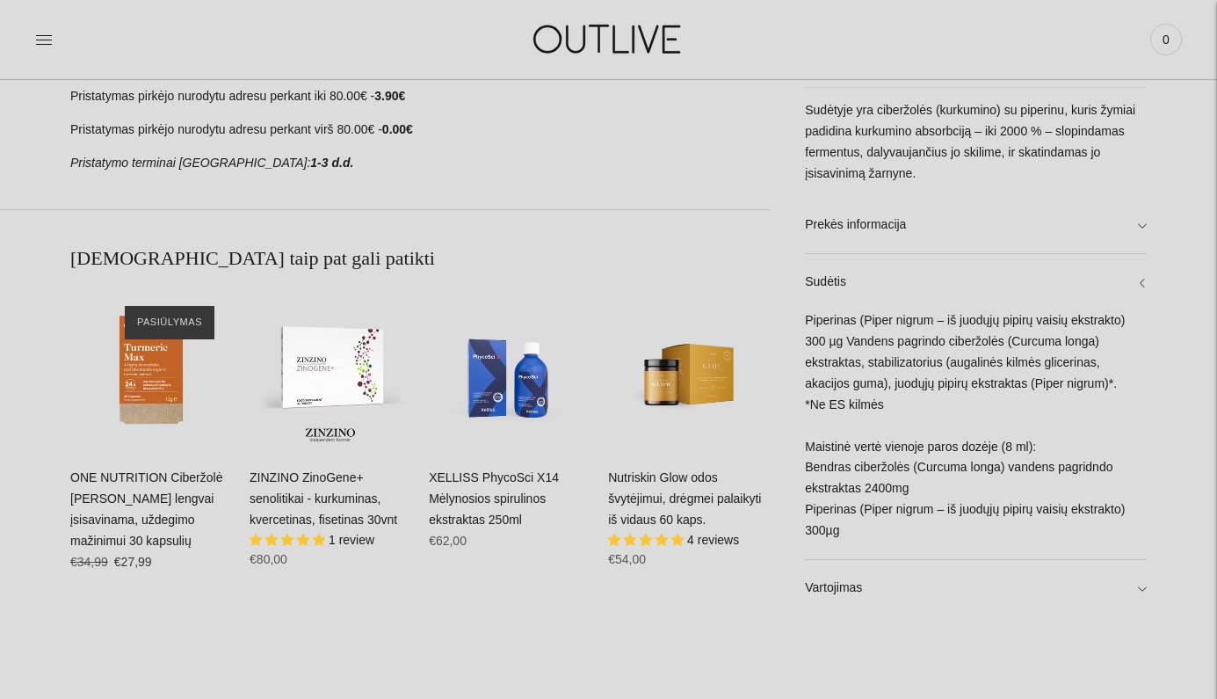
click at [919, 393] on div "Piperinas (Piper nigrum – iš juodųjų pipirų vaisių ekstrakto) 300 µg Vandens pa…" at bounding box center [976, 434] width 342 height 249
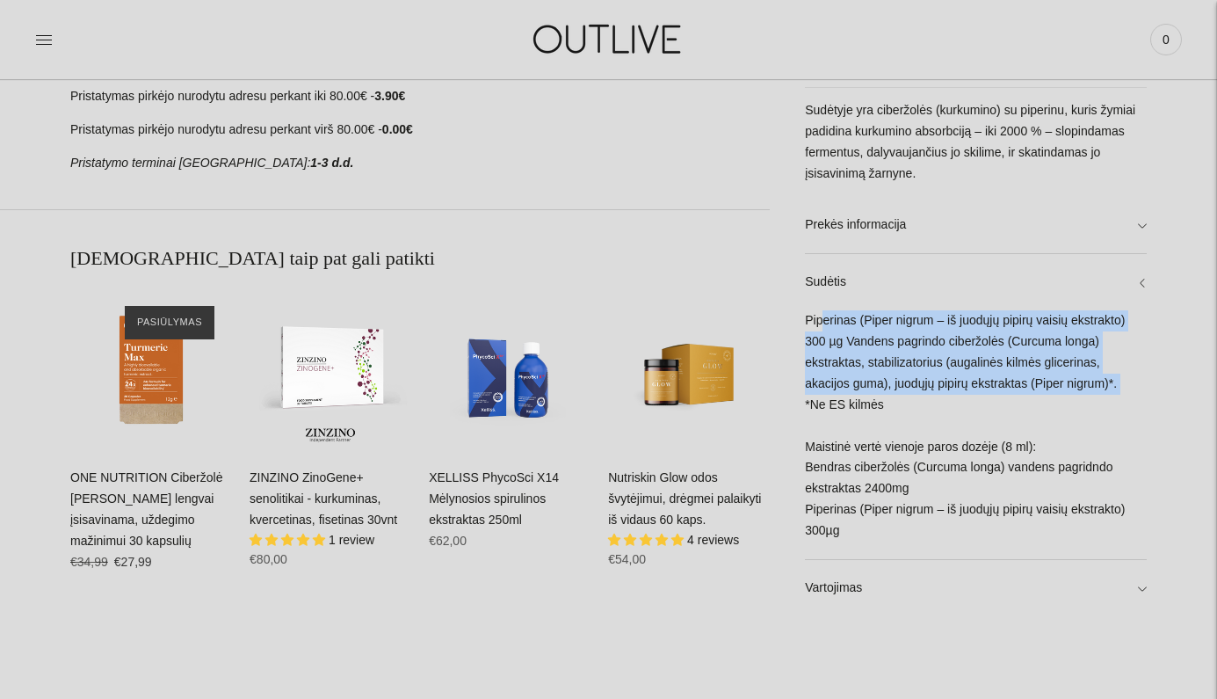
click at [878, 408] on div "Piperinas (Piper nigrum – iš juodųjų pipirų vaisių ekstrakto) 300 µg Vandens pa…" at bounding box center [976, 434] width 342 height 249
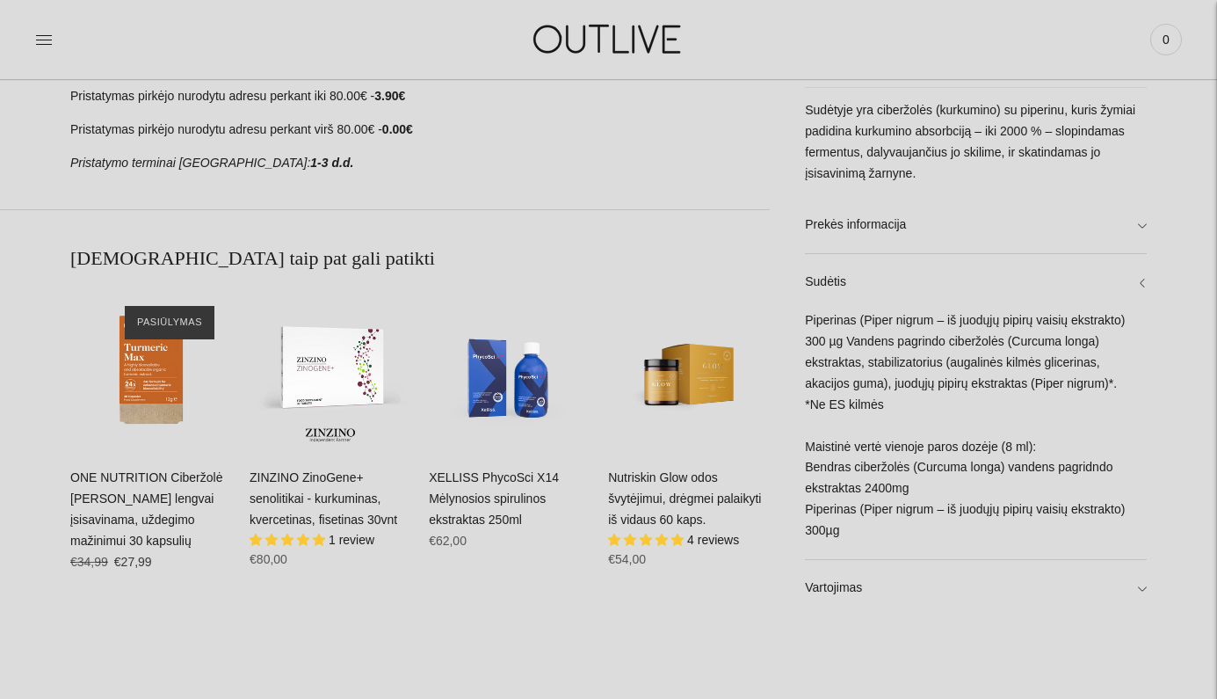
click at [878, 408] on div "Piperinas (Piper nigrum – iš juodųjų pipirų vaisių ekstrakto) 300 µg Vandens pa…" at bounding box center [976, 434] width 342 height 249
click at [899, 468] on div "Piperinas (Piper nigrum – iš juodųjų pipirų vaisių ekstrakto) 300 µg Vandens pa…" at bounding box center [976, 434] width 342 height 249
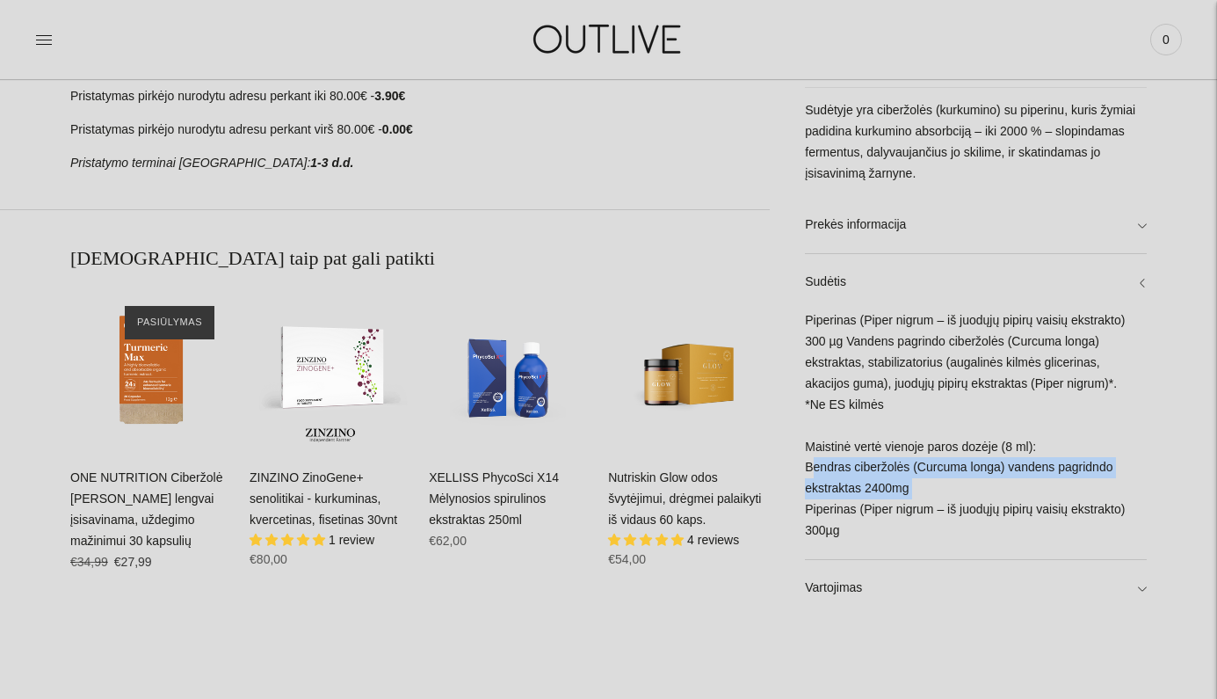
scroll to position [1034, 0]
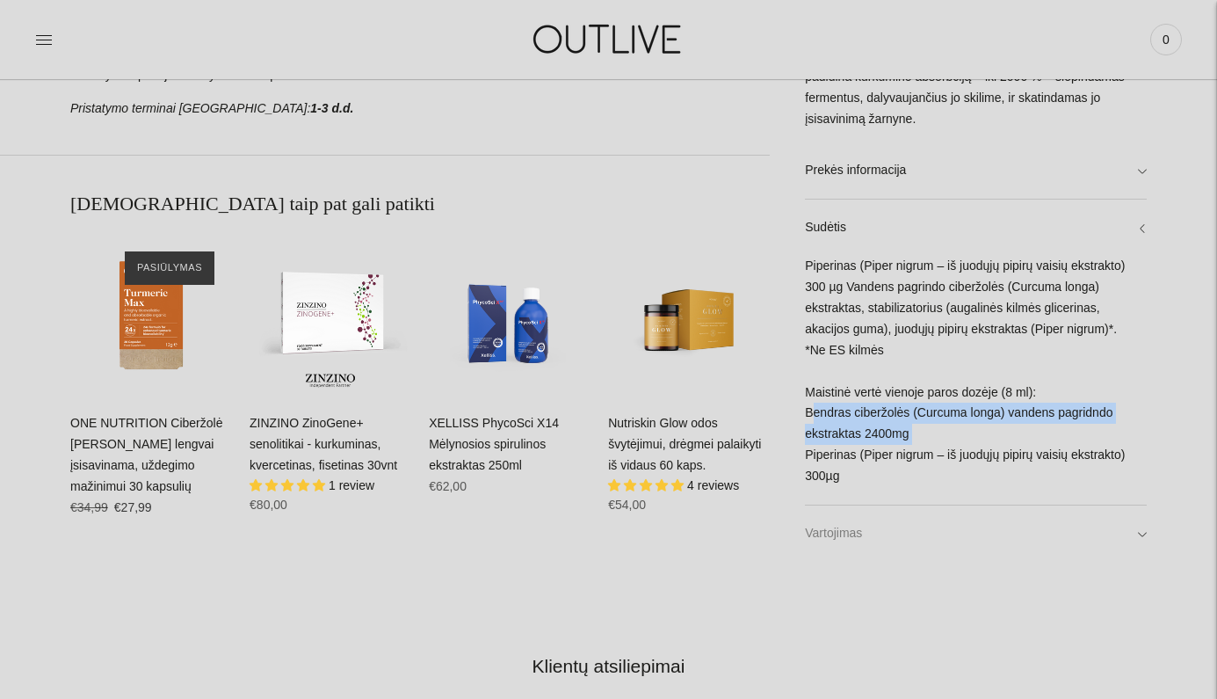
click at [865, 530] on link "Vartojimas" at bounding box center [976, 533] width 342 height 56
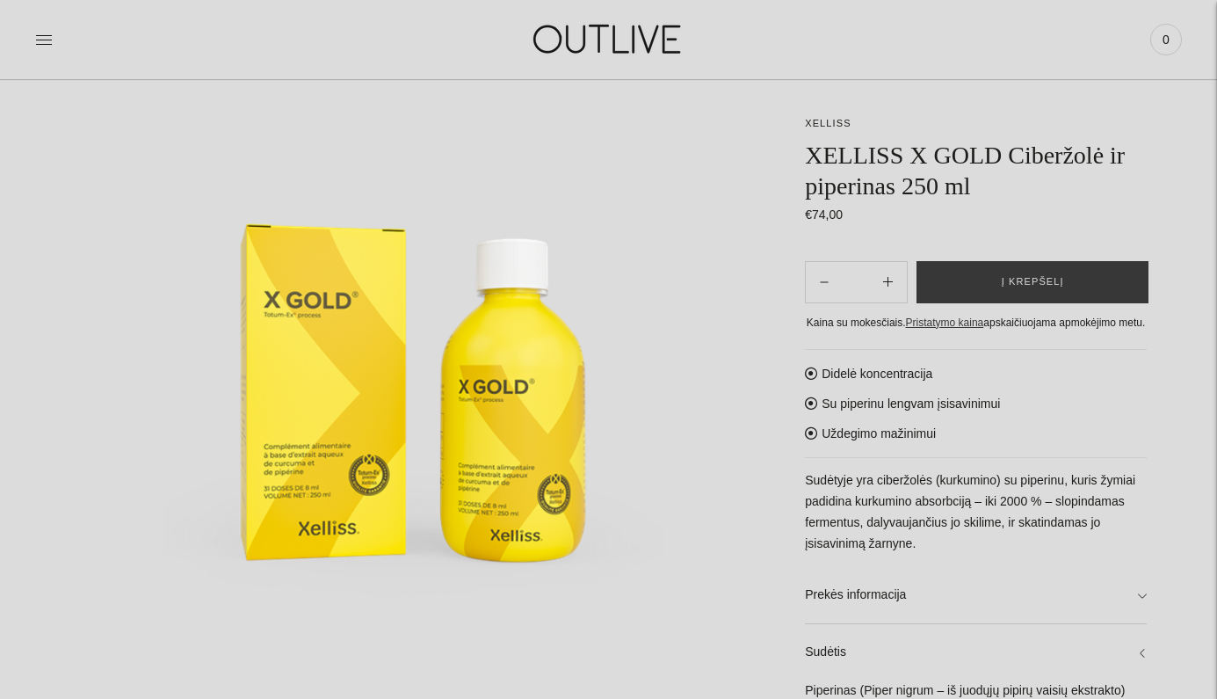
scroll to position [157, 0]
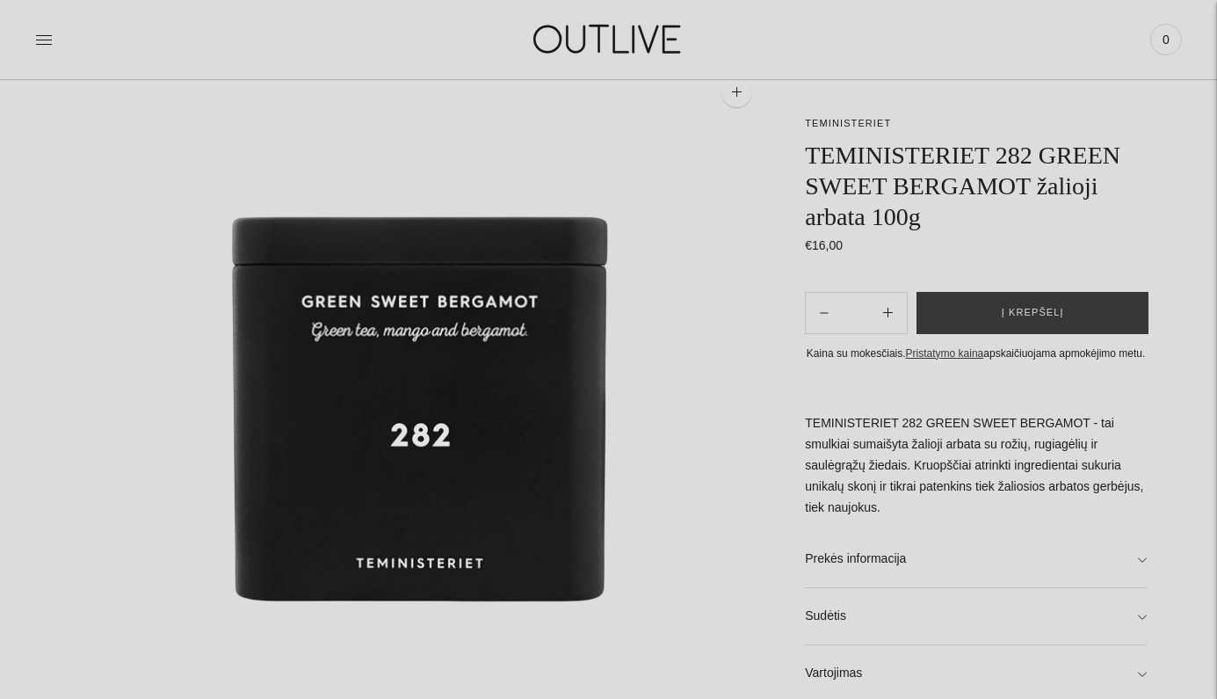
scroll to position [127, 0]
click at [889, 573] on link "Prekės informacija" at bounding box center [976, 559] width 342 height 56
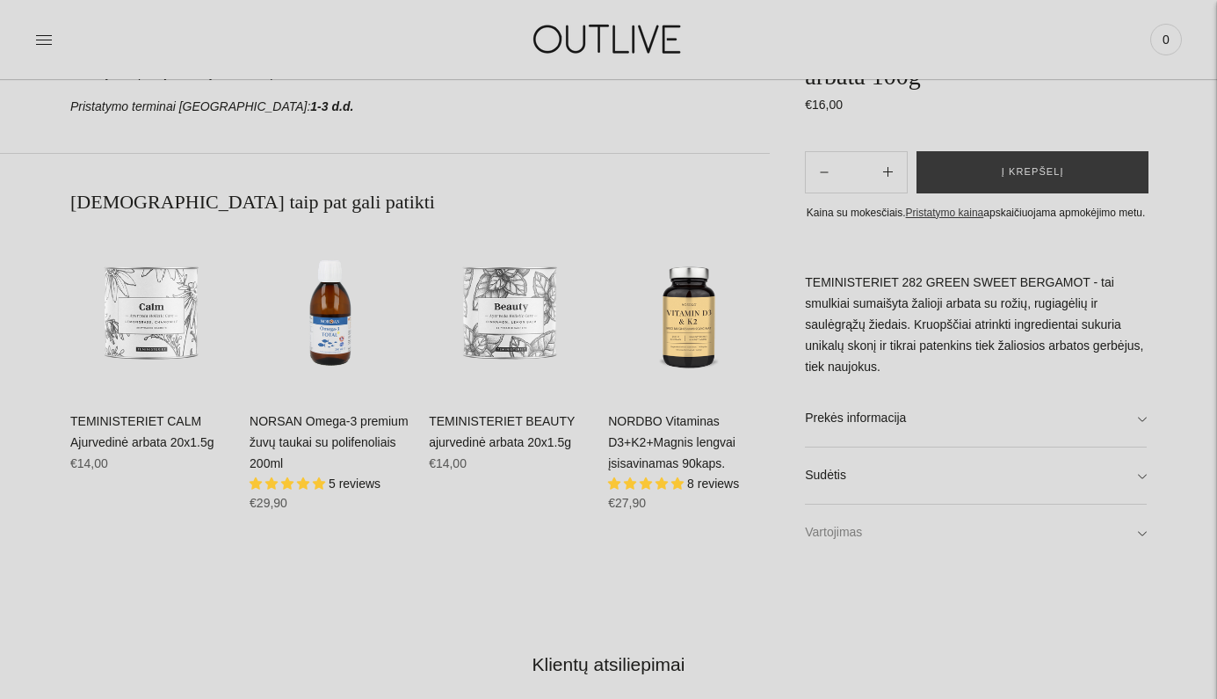
scroll to position [1049, 0]
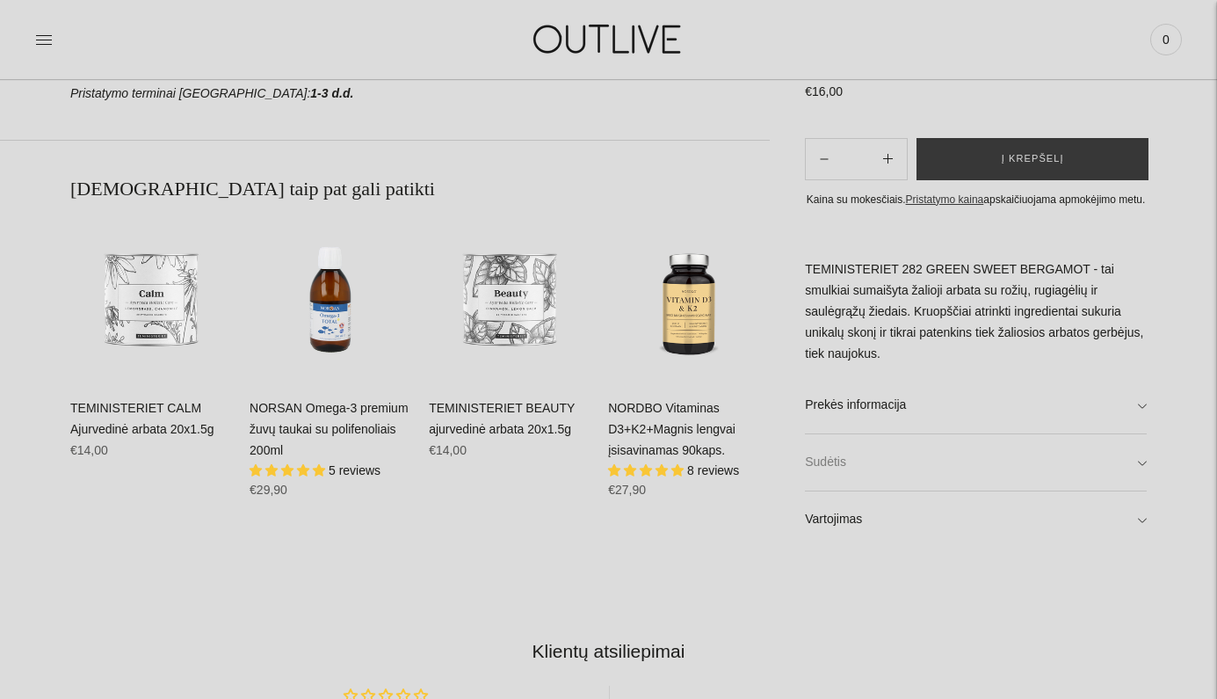
click at [1032, 463] on link "Sudėtis" at bounding box center [976, 462] width 342 height 56
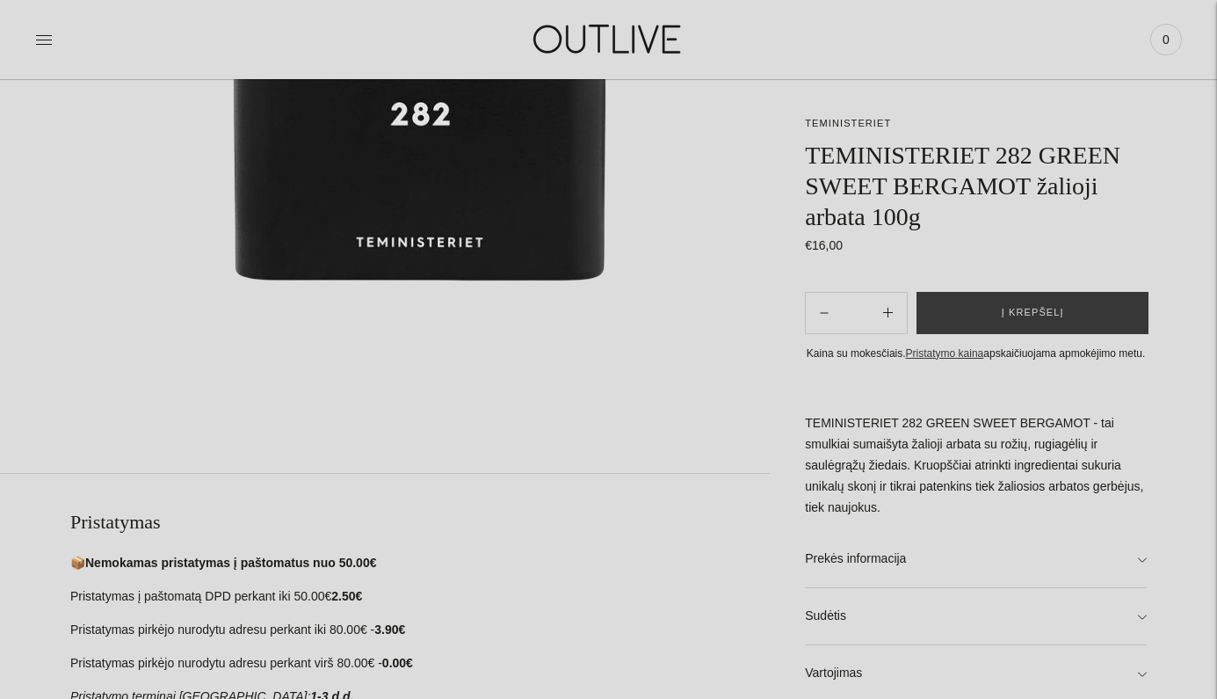
scroll to position [412, 0]
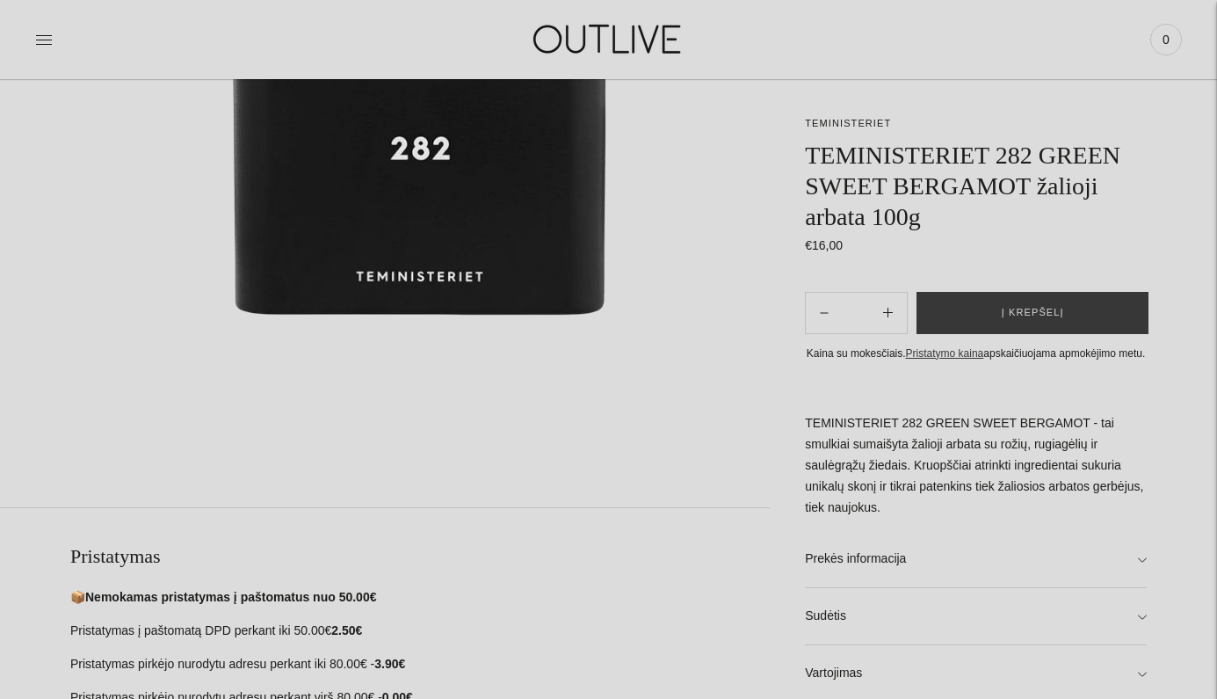
scroll to position [127, 0]
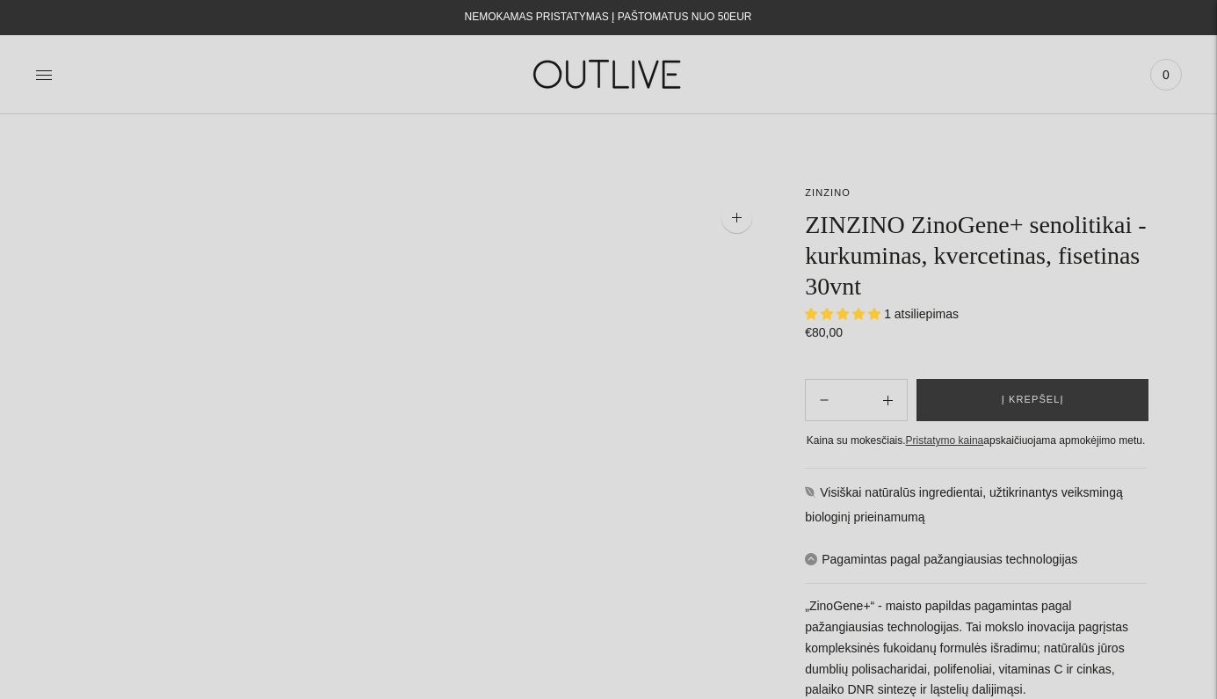
select select "**********"
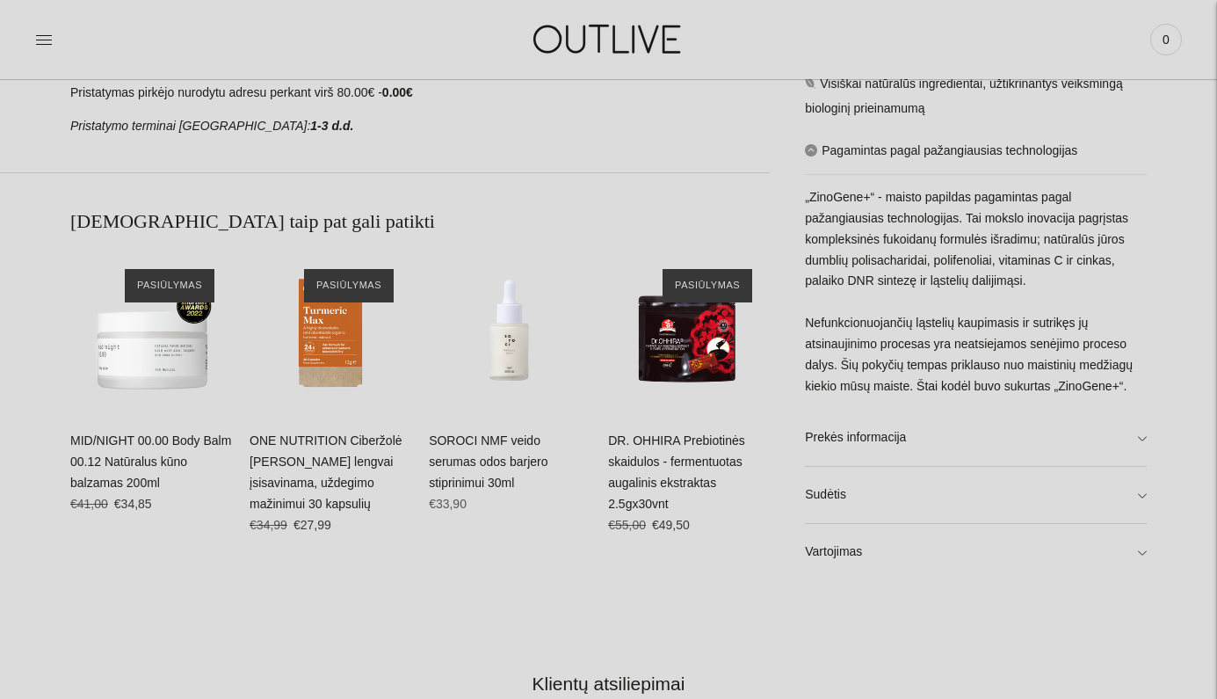
scroll to position [945, 0]
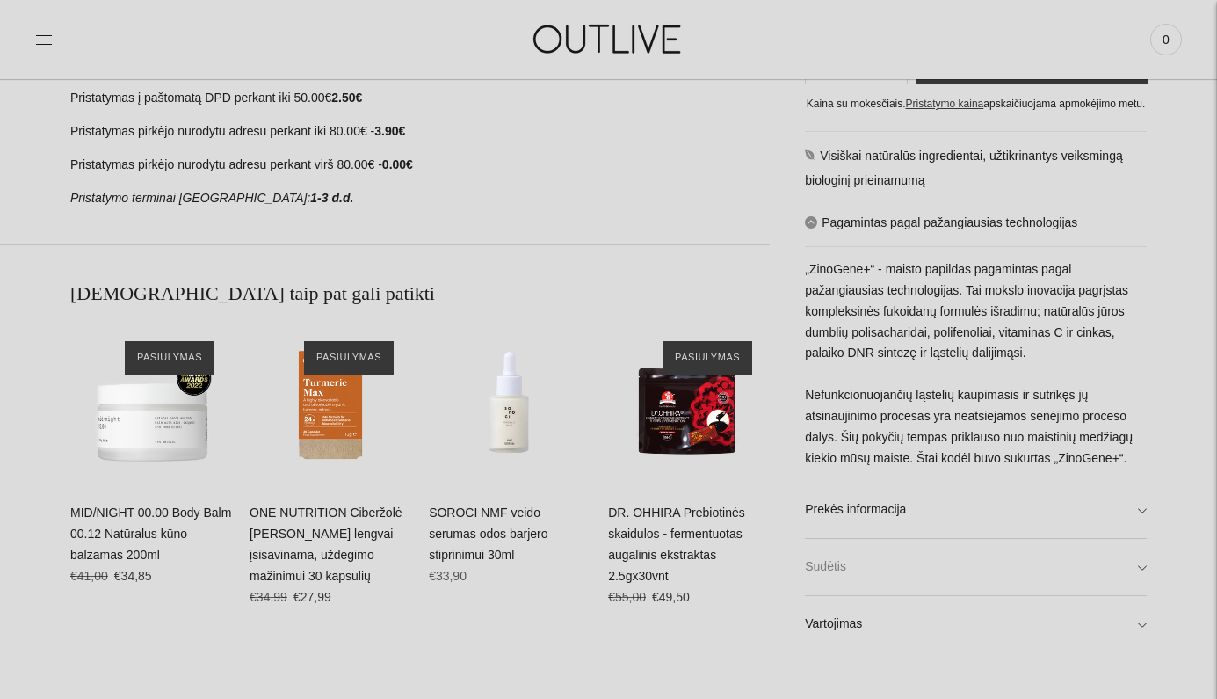
click at [1140, 560] on link "Sudėtis" at bounding box center [976, 567] width 342 height 56
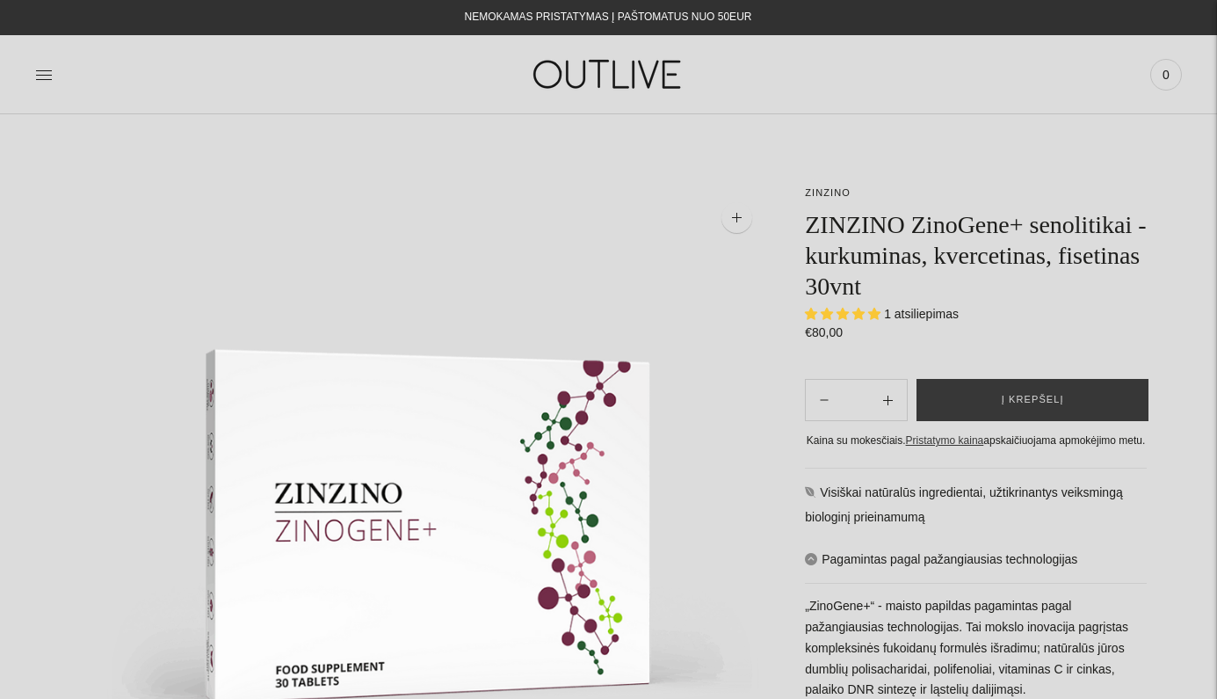
scroll to position [0, 0]
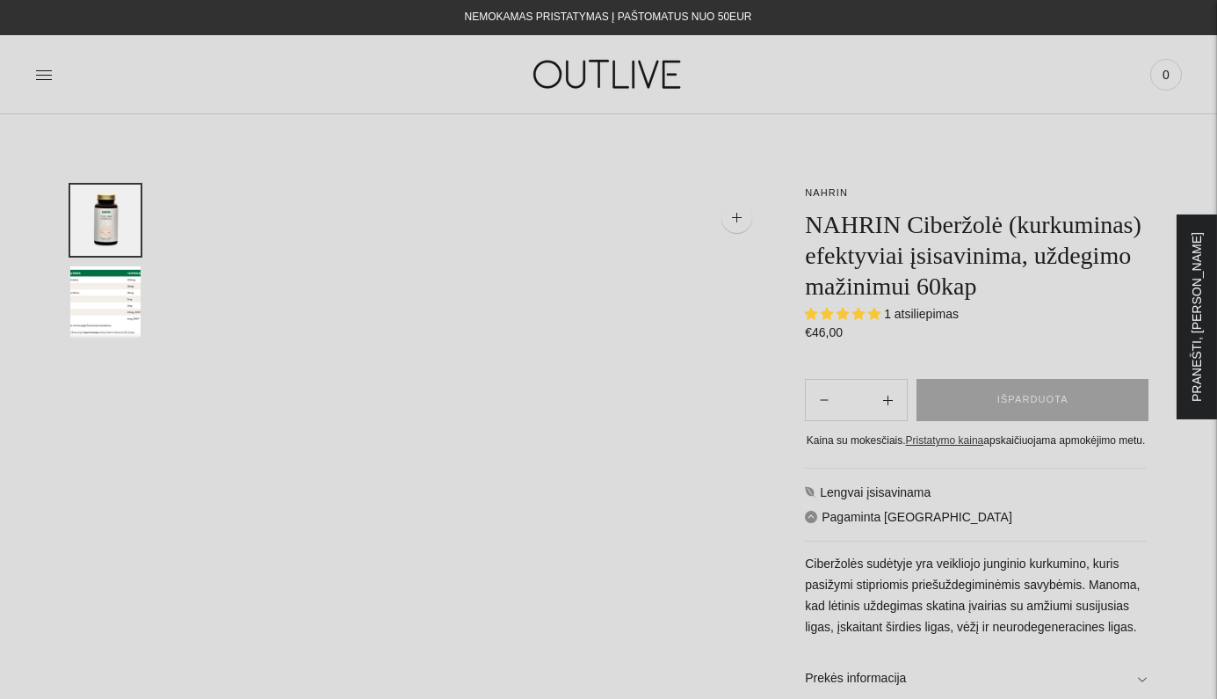
select select "**********"
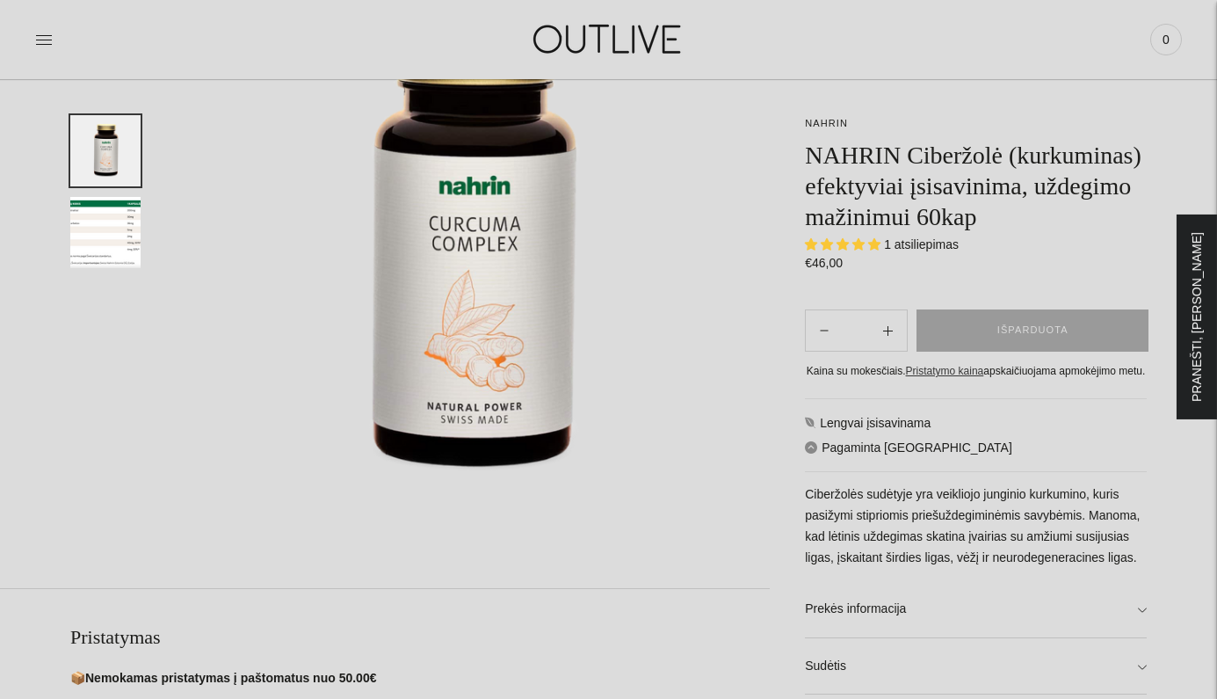
scroll to position [233, 0]
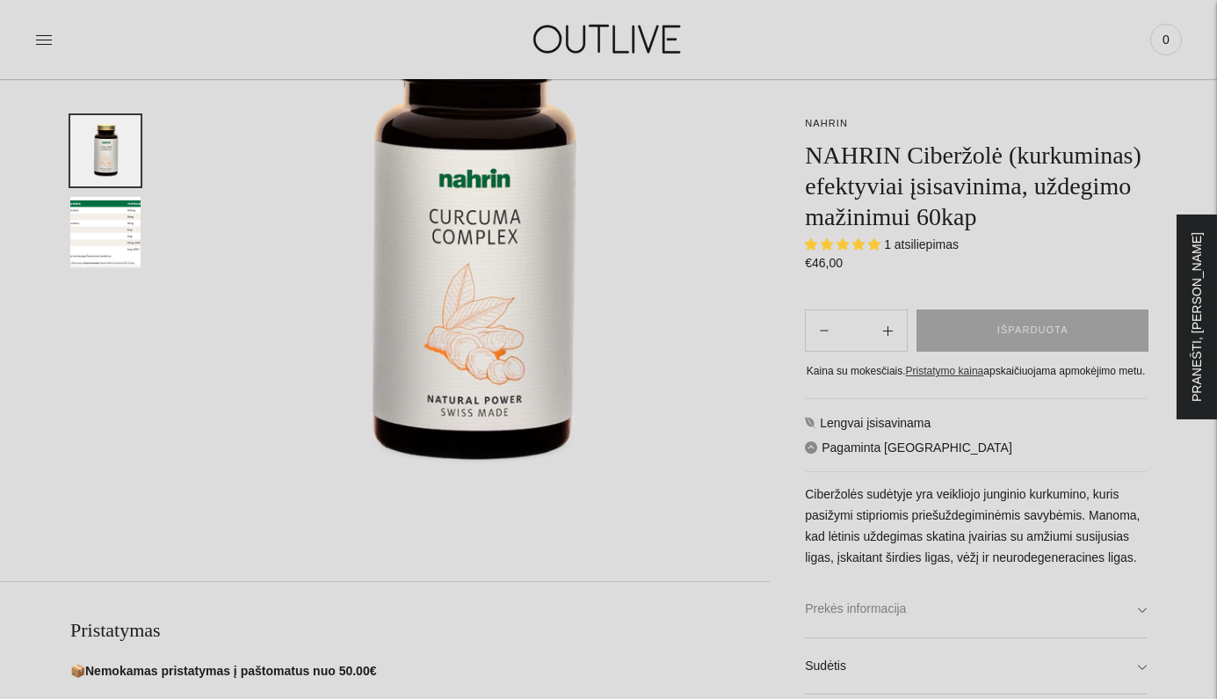
click at [1140, 637] on link "Prekės informacija" at bounding box center [976, 609] width 342 height 56
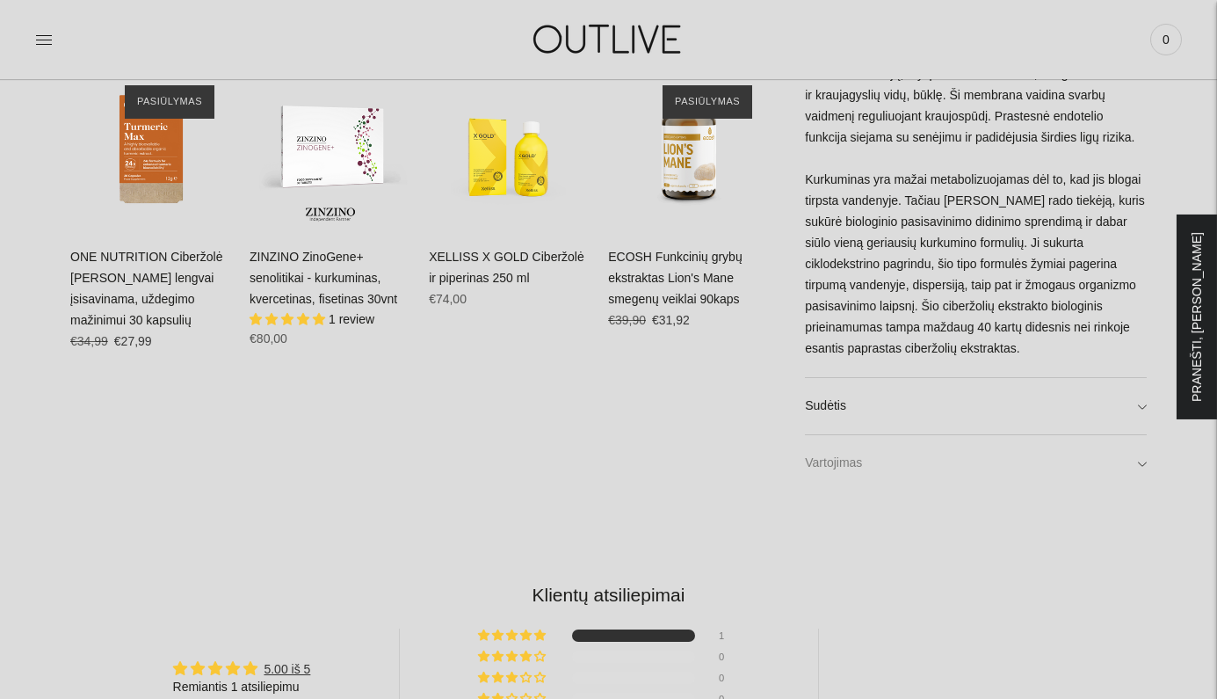
scroll to position [1096, 0]
click at [1141, 406] on link "Sudėtis" at bounding box center [976, 404] width 342 height 56
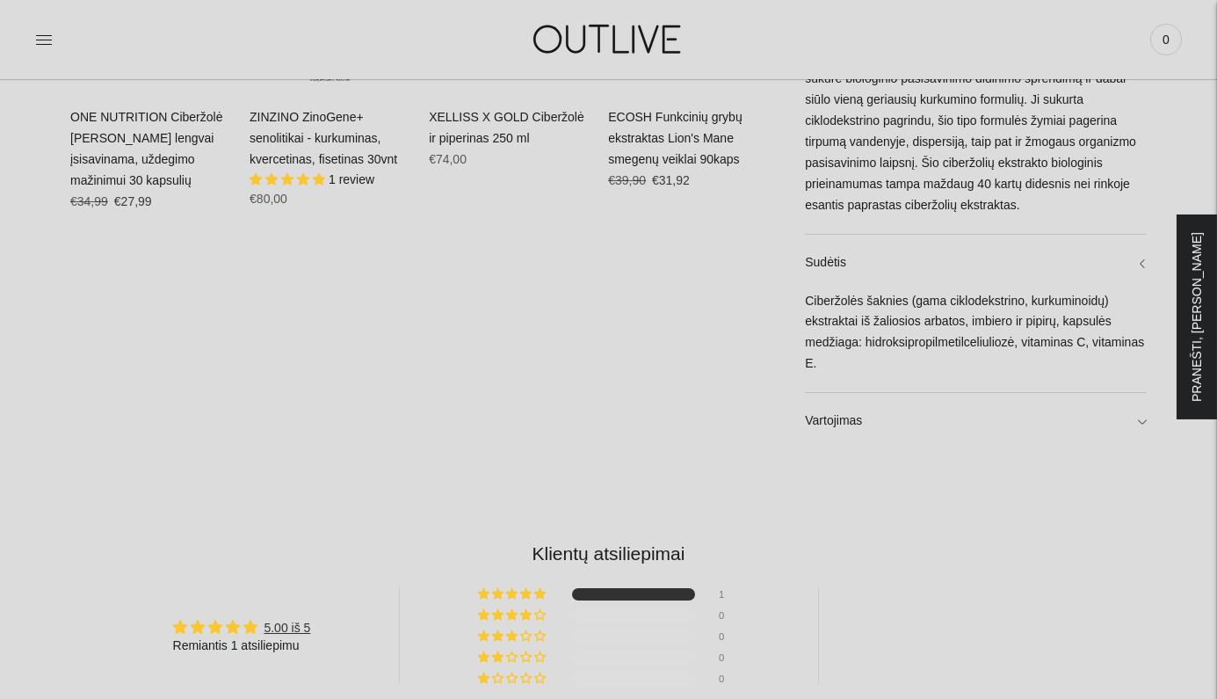
scroll to position [1244, 0]
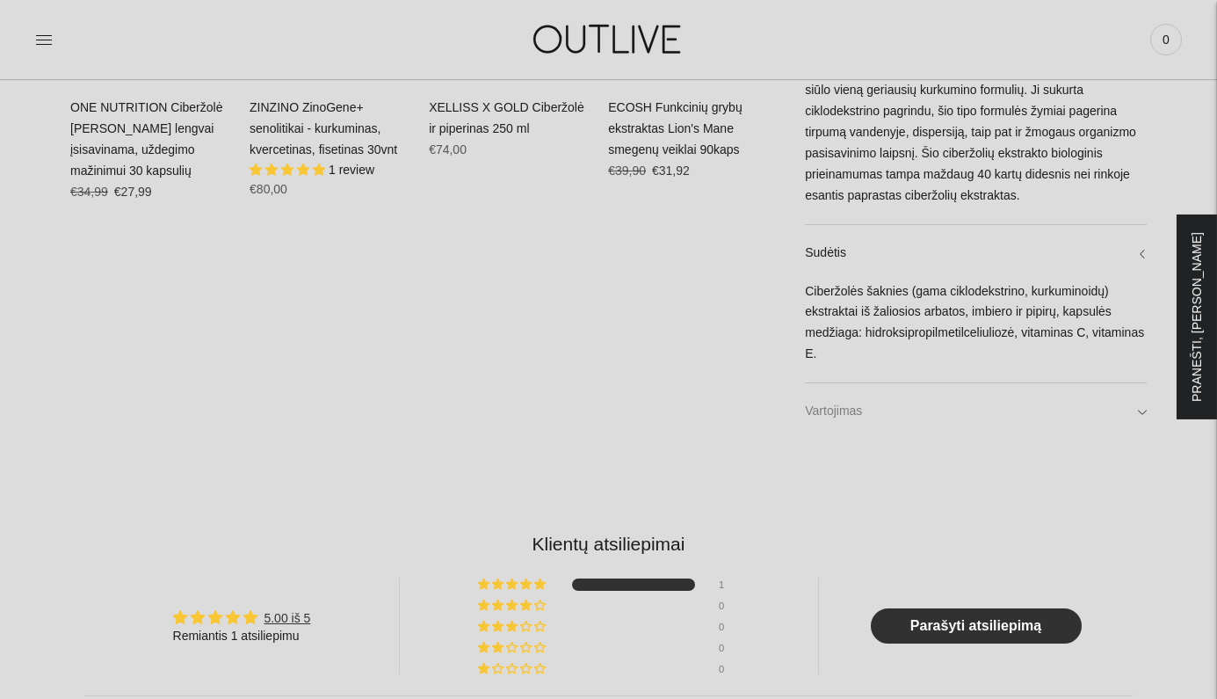
click at [1145, 416] on link "Vartojimas" at bounding box center [976, 411] width 342 height 56
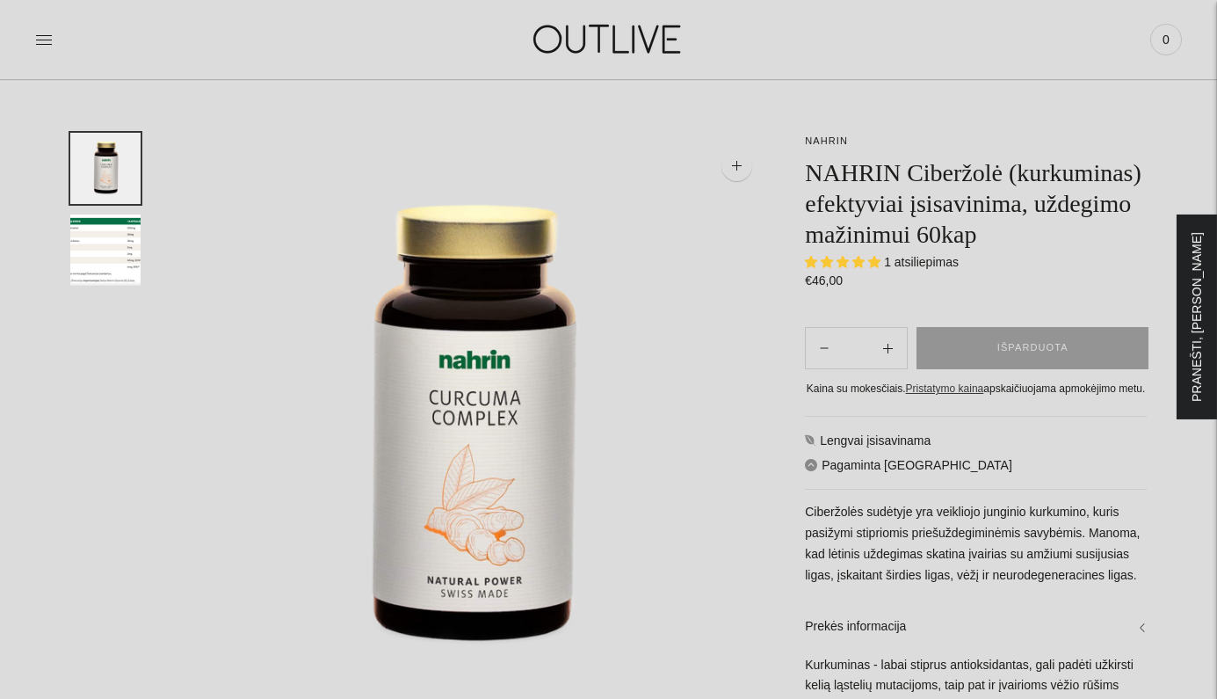
scroll to position [53, 0]
click at [993, 249] on h1 "NAHRIN Ciberžolė (kurkuminas) efektyviai įsisavinima, uždegimo mažinimui 60kap" at bounding box center [976, 202] width 342 height 92
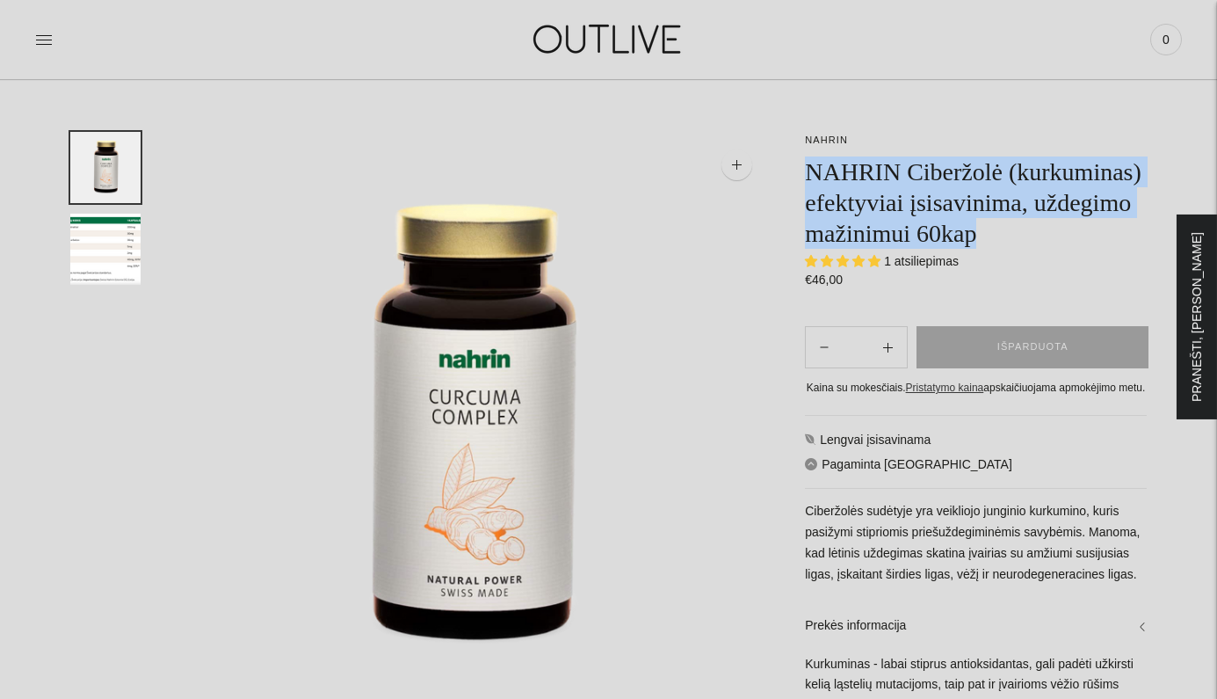
click at [114, 241] on img "Translation missing: en.general.accessibility.image_thumbail" at bounding box center [105, 249] width 70 height 71
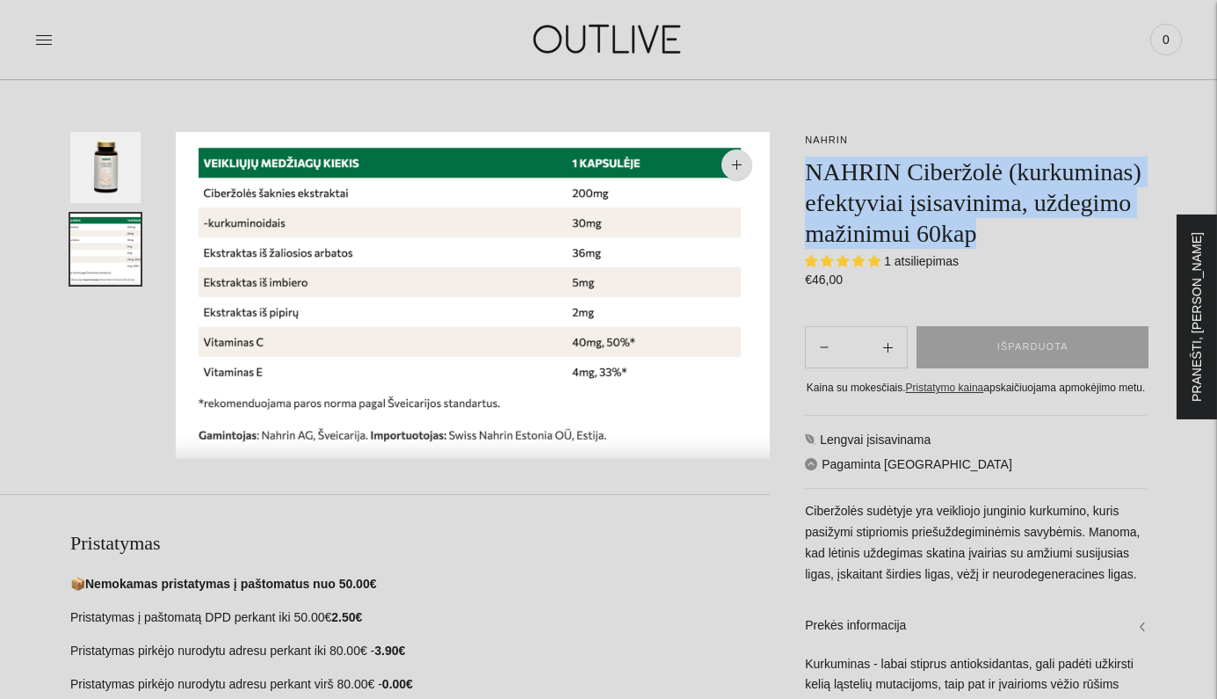
click at [126, 261] on img "Translation missing: en.general.accessibility.image_thumbail" at bounding box center [105, 249] width 70 height 71
click at [124, 176] on img "Translation missing: en.general.accessibility.image_thumbail" at bounding box center [105, 167] width 70 height 71
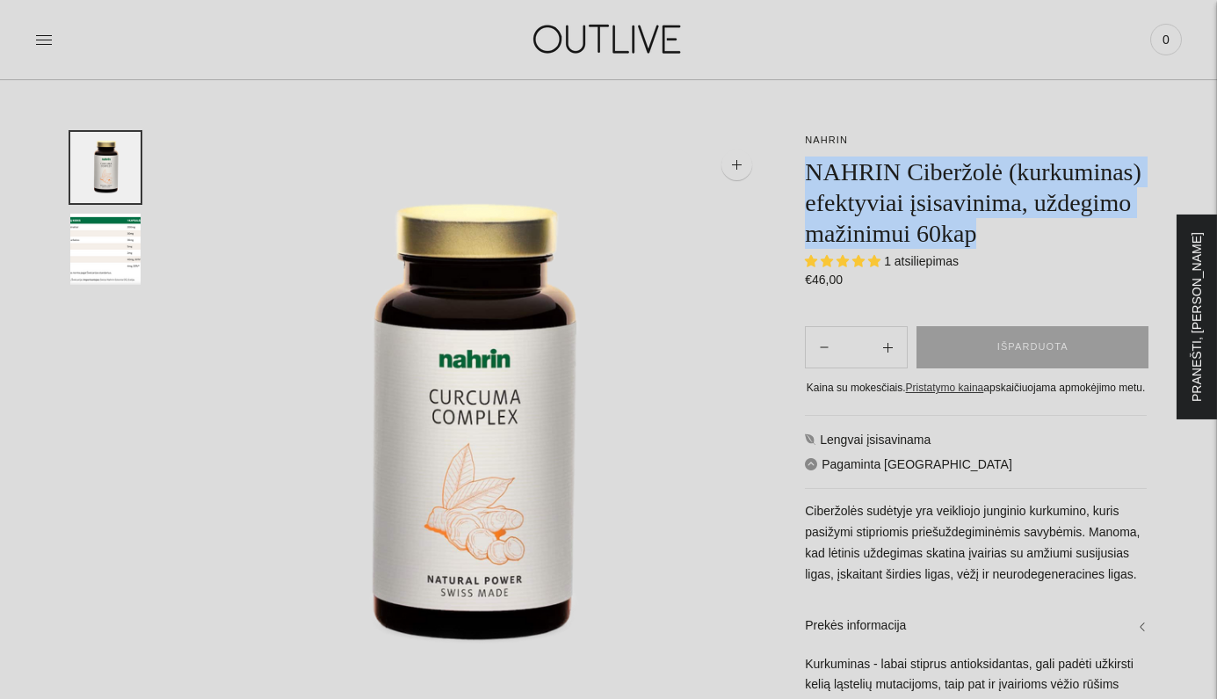
click at [112, 239] on img "Translation missing: en.general.accessibility.image_thumbail" at bounding box center [105, 249] width 70 height 71
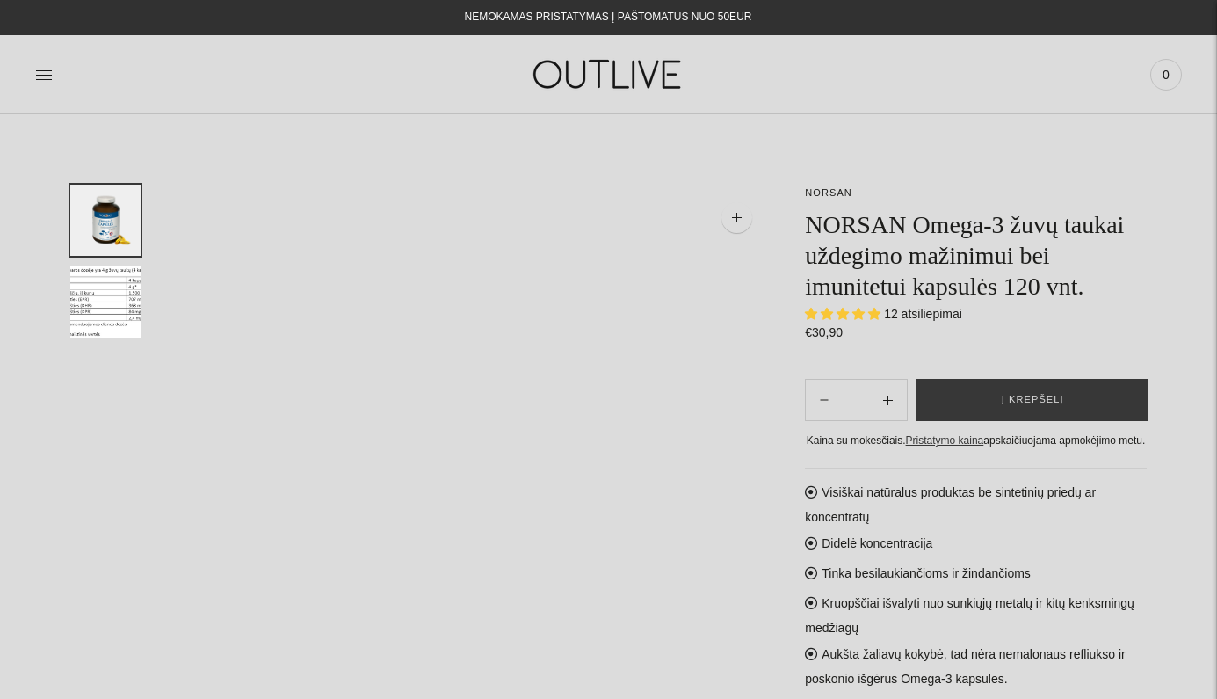
select select "**********"
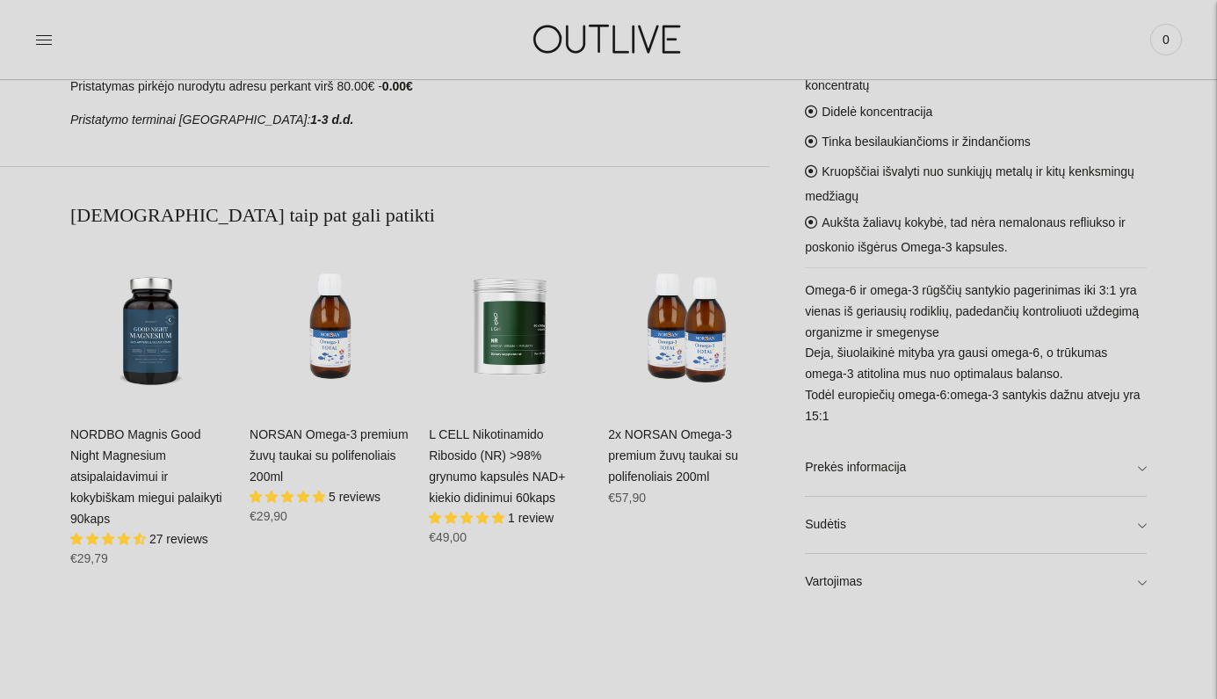
scroll to position [916, 0]
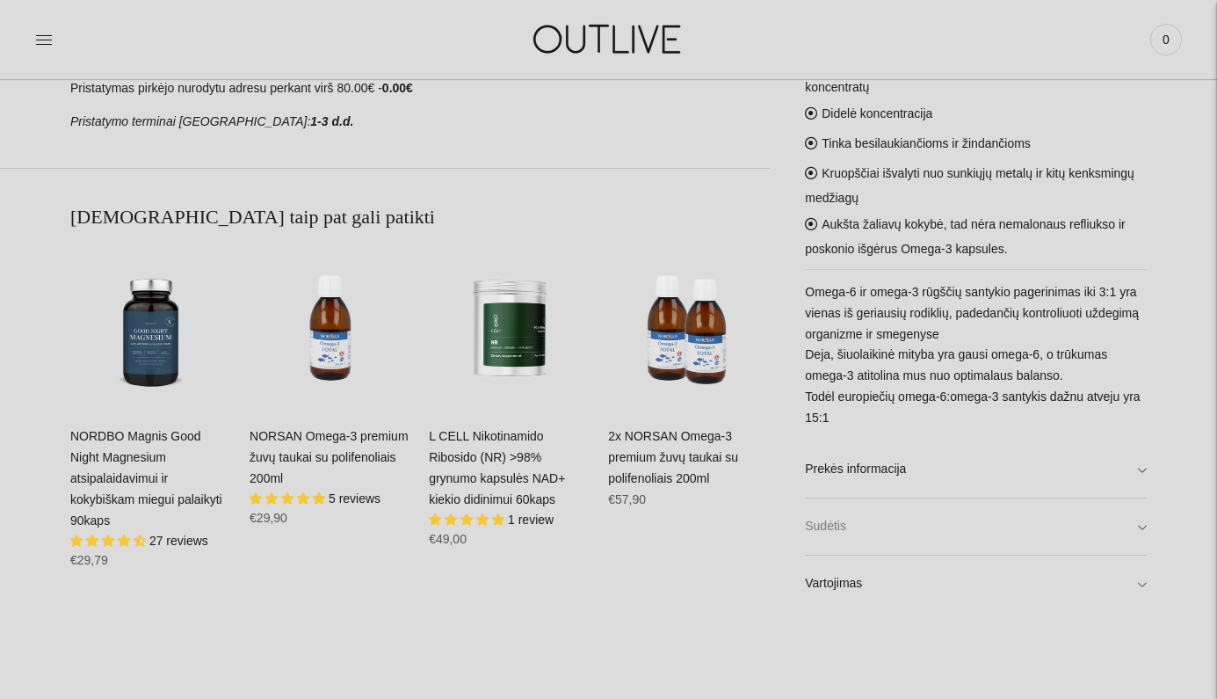
click at [987, 526] on link "Sudėtis" at bounding box center [976, 527] width 342 height 56
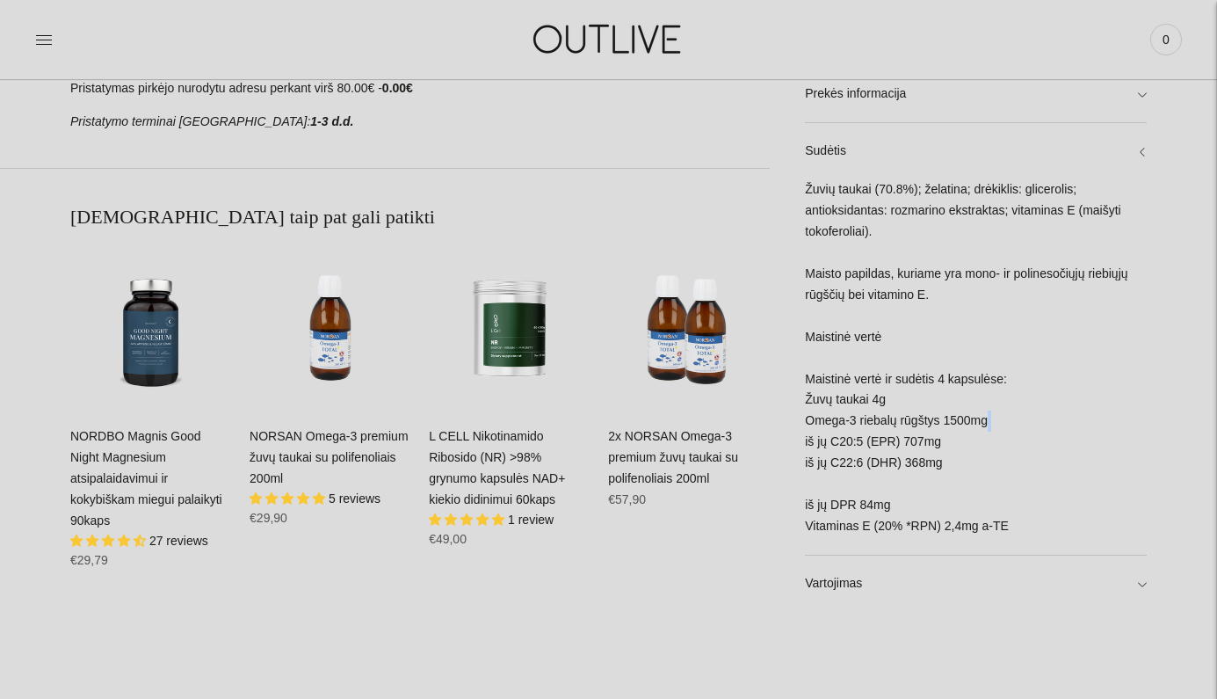
drag, startPoint x: 999, startPoint y: 420, endPoint x: 791, endPoint y: 431, distance: 208.6
click at [989, 386] on div "Žuvių taukai (70.8%); želatina; drėkiklis: glicerolis; antioksidantas: rozmarin…" at bounding box center [976, 367] width 342 height 375
click at [989, 385] on div "Žuvių taukai (70.8%); želatina; drėkiklis: glicerolis; antioksidantas: rozmarin…" at bounding box center [976, 367] width 342 height 375
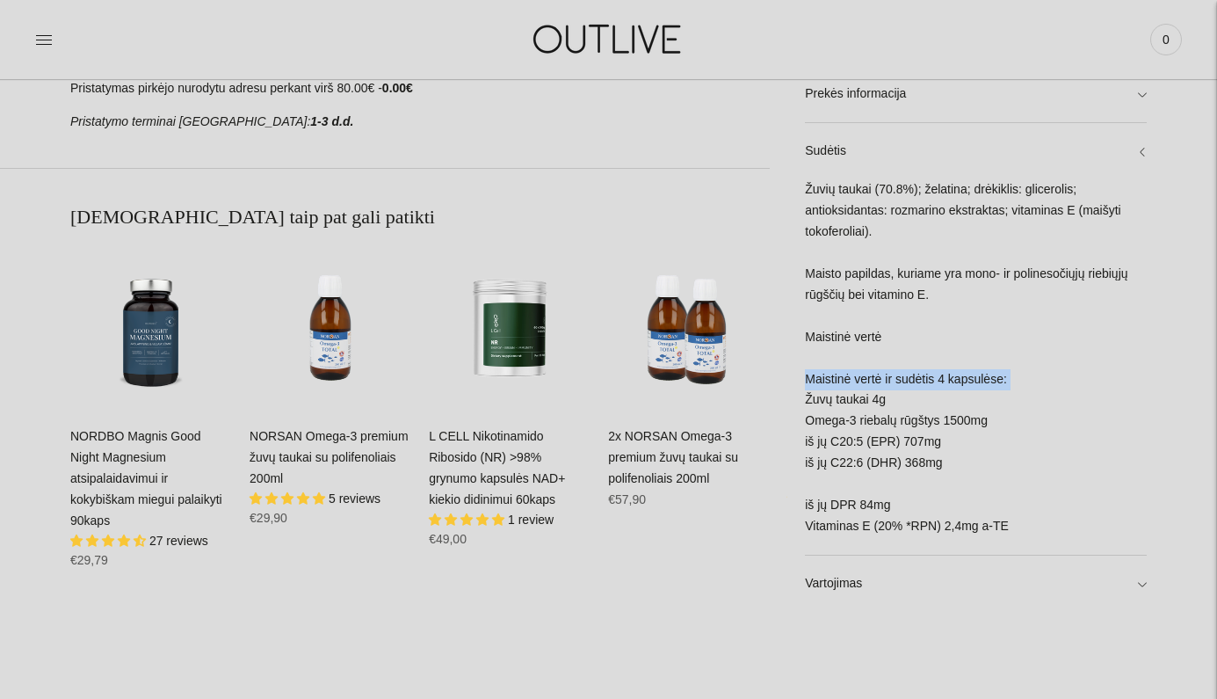
click at [957, 426] on div "Žuvių taukai (70.8%); želatina; drėkiklis: glicerolis; antioksidantas: rozmarin…" at bounding box center [976, 367] width 342 height 375
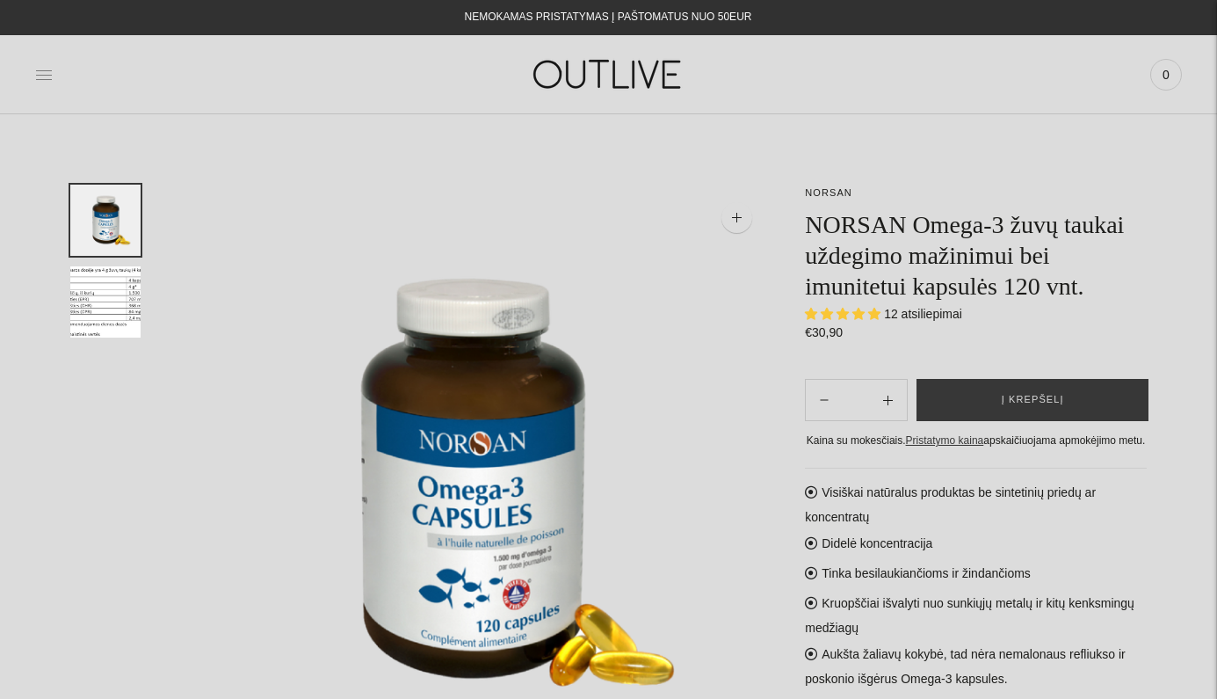
scroll to position [0, 0]
click at [37, 67] on icon at bounding box center [44, 75] width 18 height 18
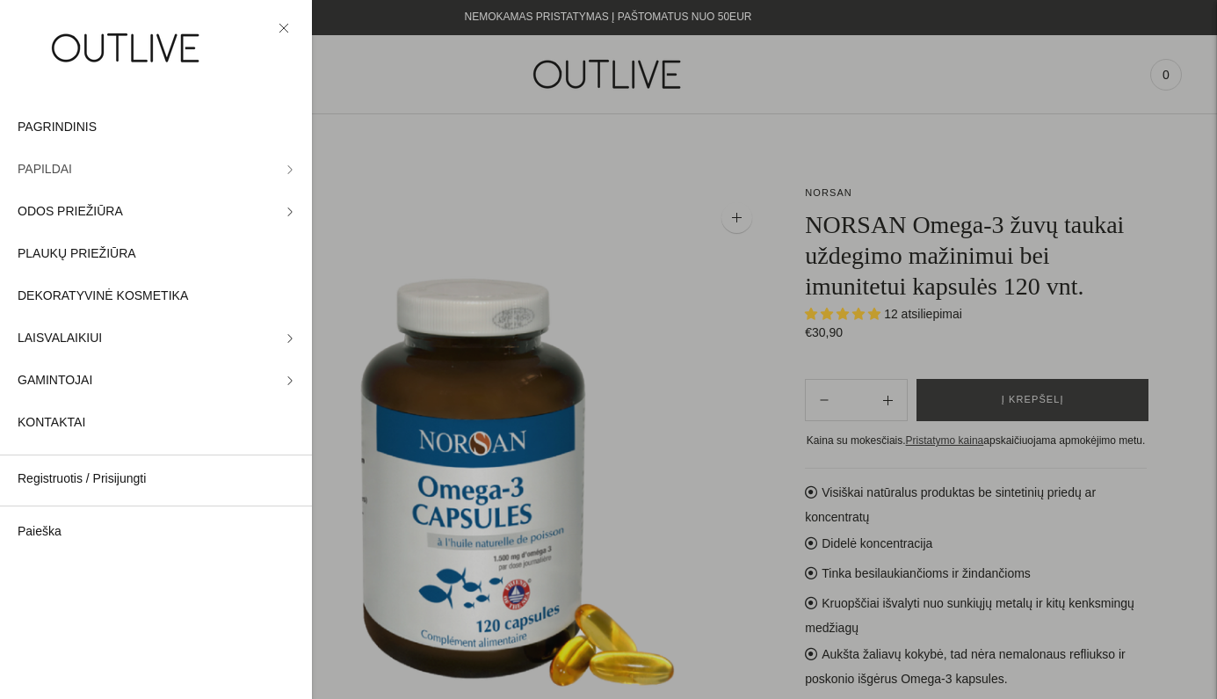
click at [289, 173] on icon at bounding box center [290, 169] width 4 height 8
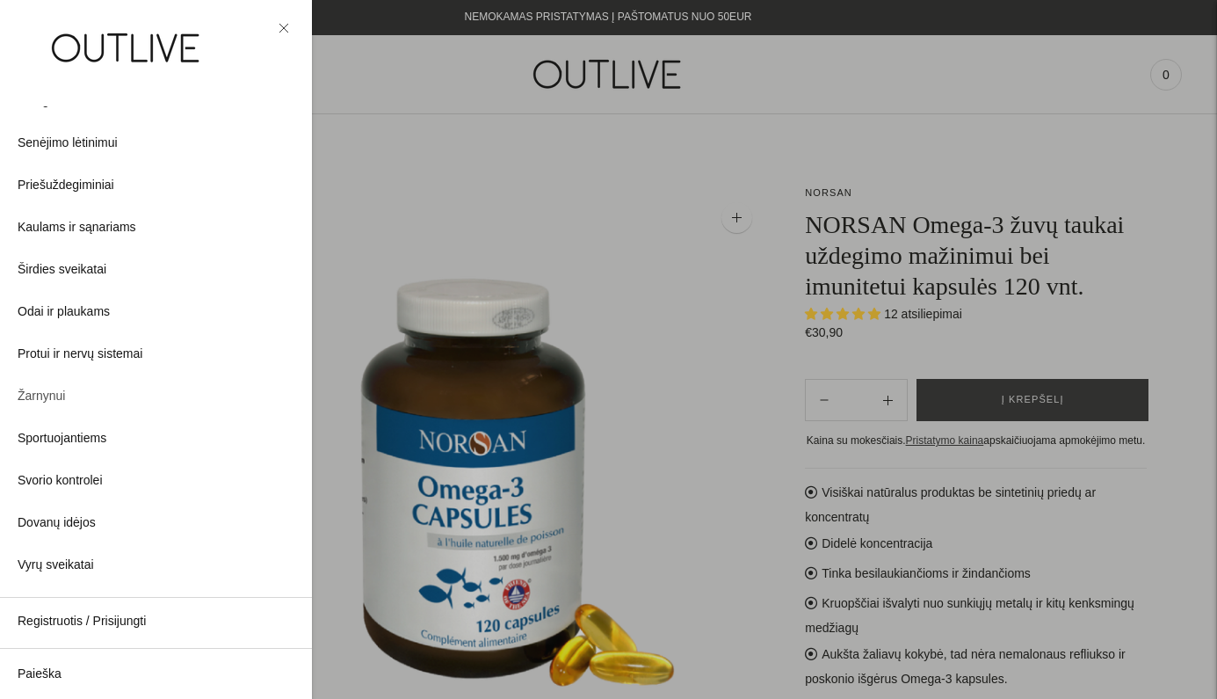
scroll to position [420, 0]
click at [468, 207] on div at bounding box center [608, 349] width 1217 height 699
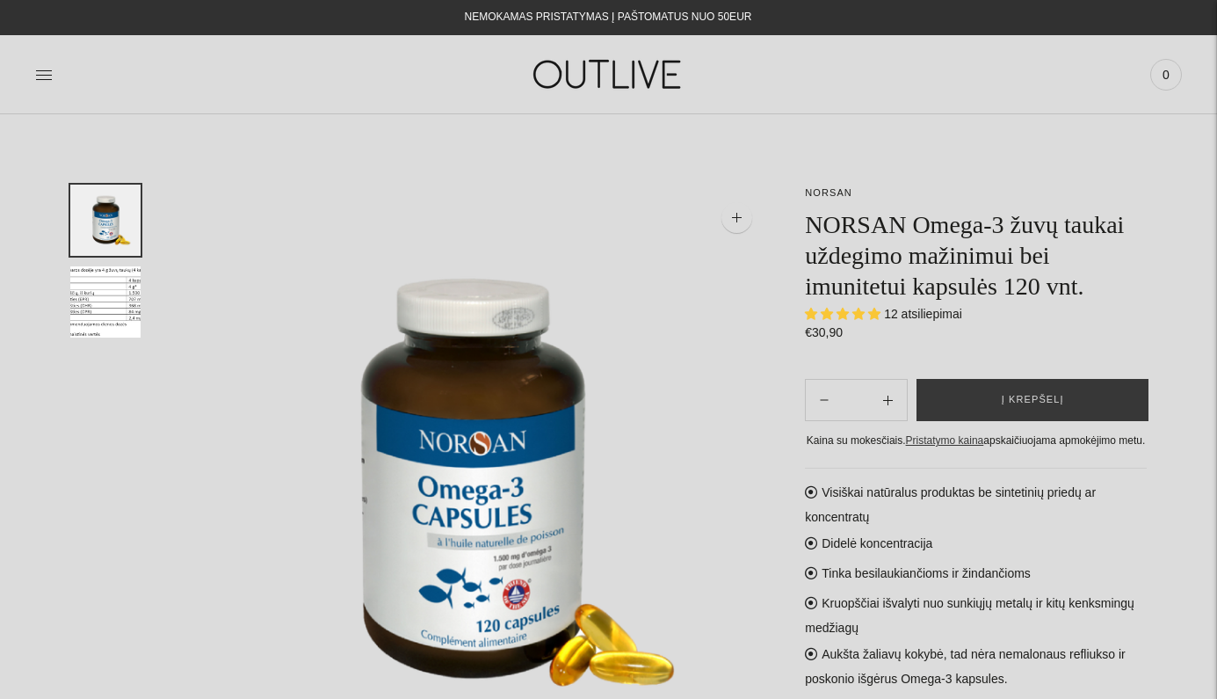
scroll to position [0, 0]
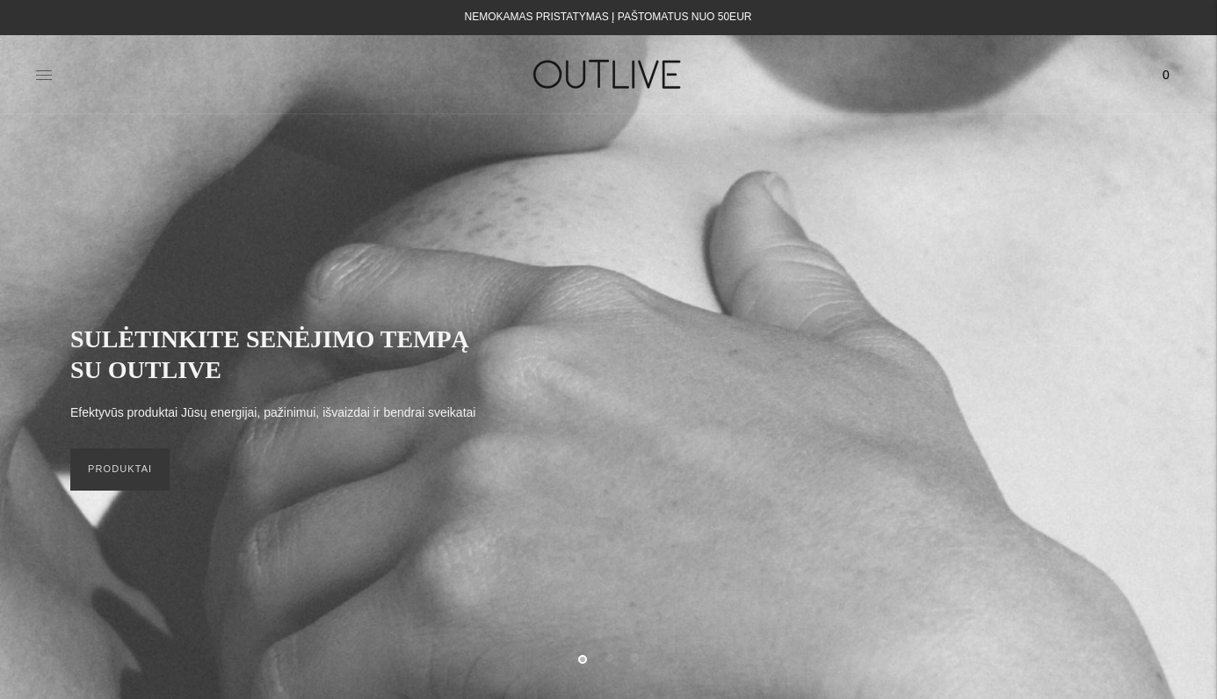
click at [44, 79] on icon at bounding box center [44, 74] width 16 height 9
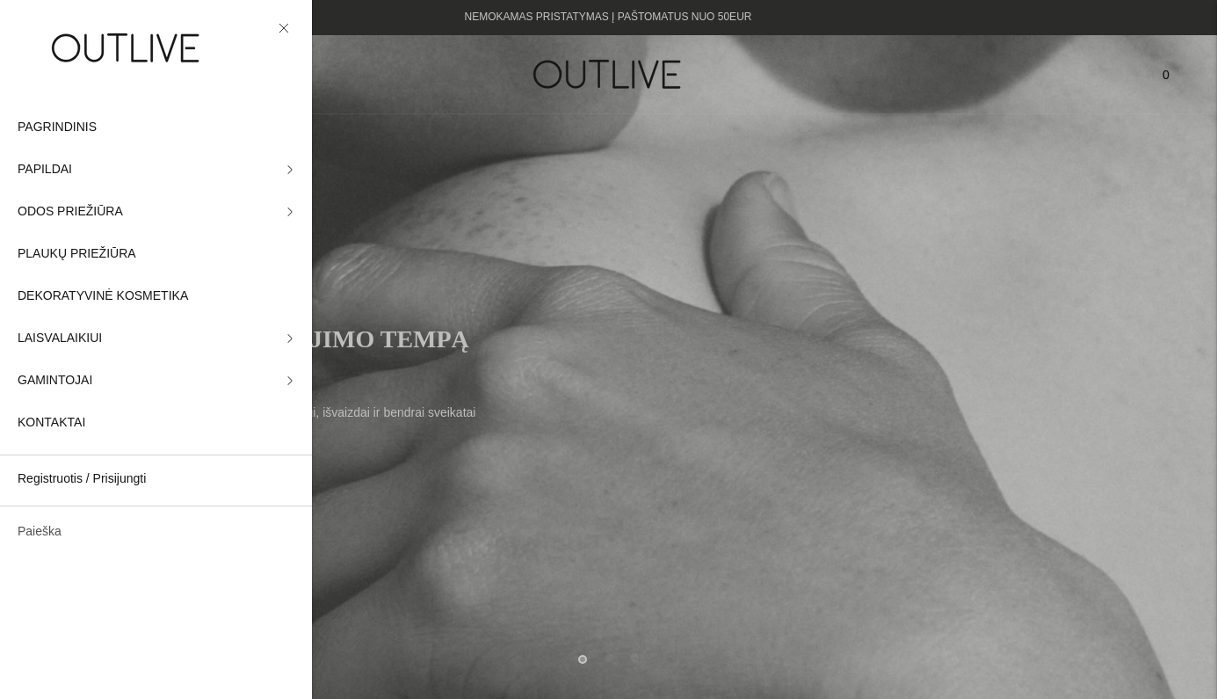
click at [66, 535] on link "Paieška" at bounding box center [156, 532] width 312 height 42
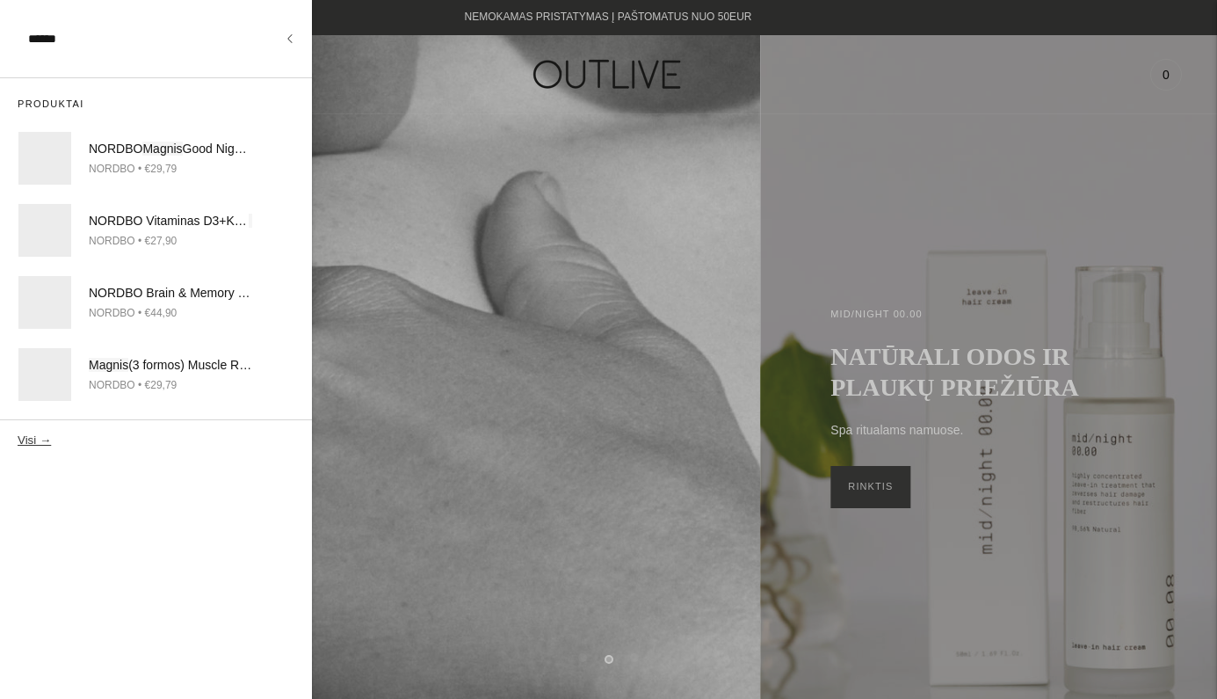
type input "******"
click at [32, 438] on button "Visi →" at bounding box center [34, 439] width 33 height 13
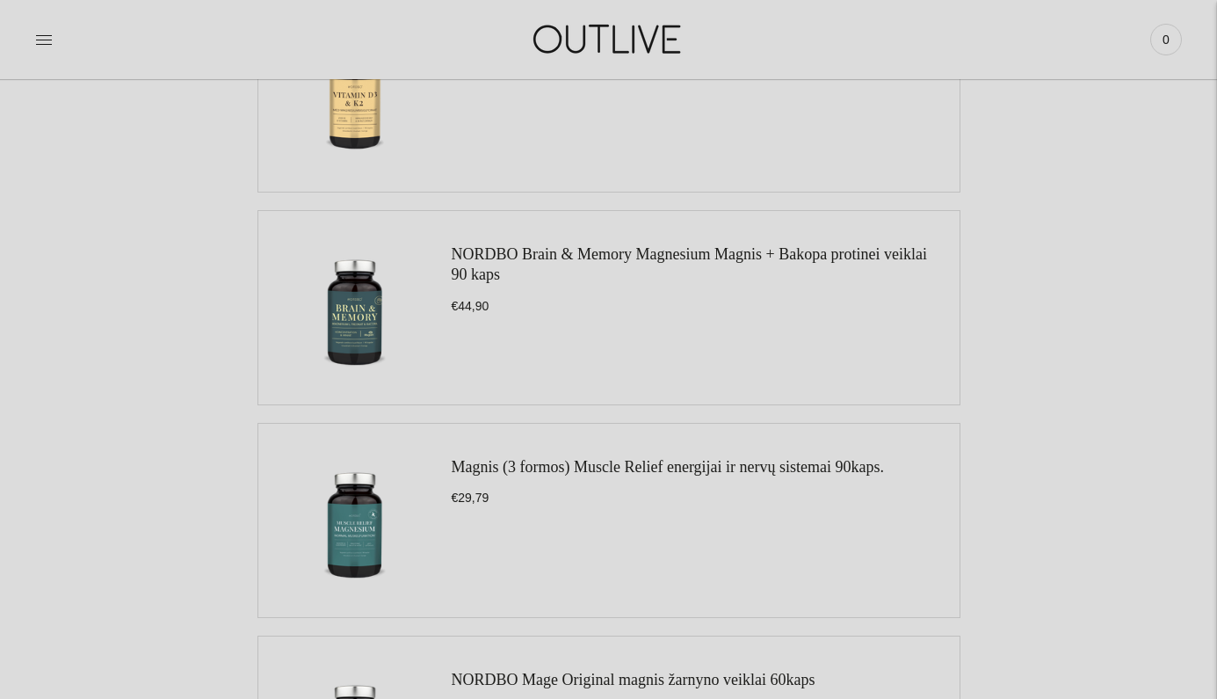
scroll to position [547, 0]
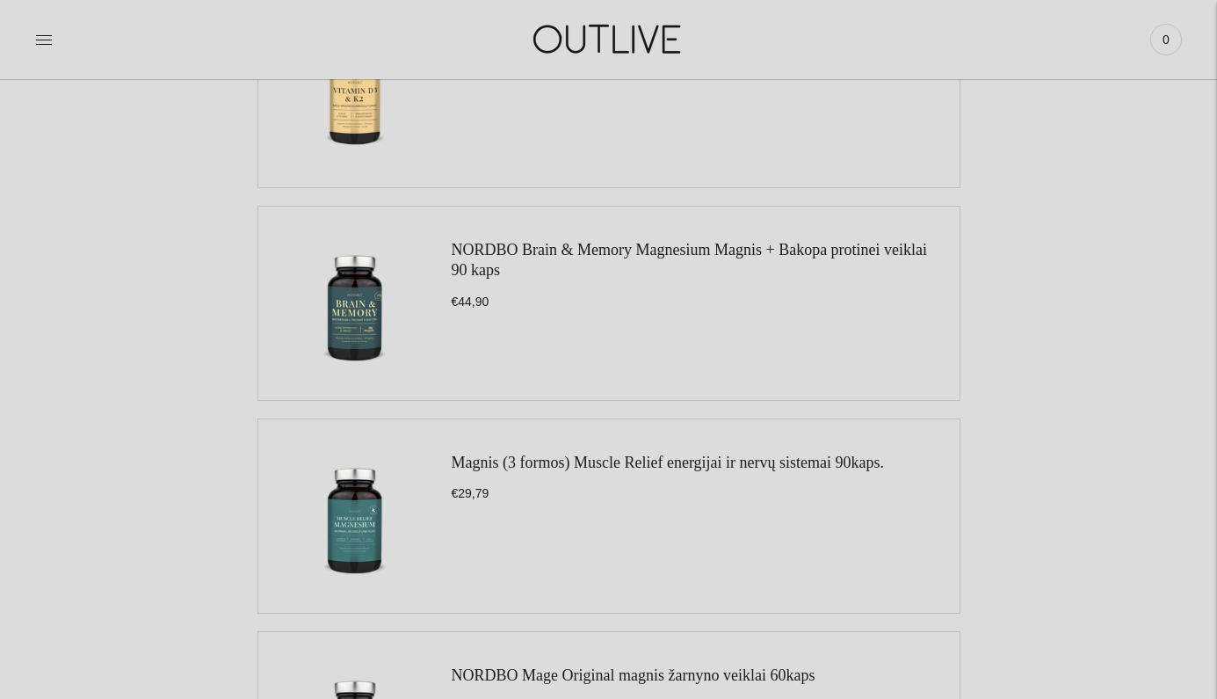
click at [569, 456] on link "Magnis (3 formos) Muscle Relief energijai ir nervų sistemai 90kaps." at bounding box center [668, 462] width 433 height 18
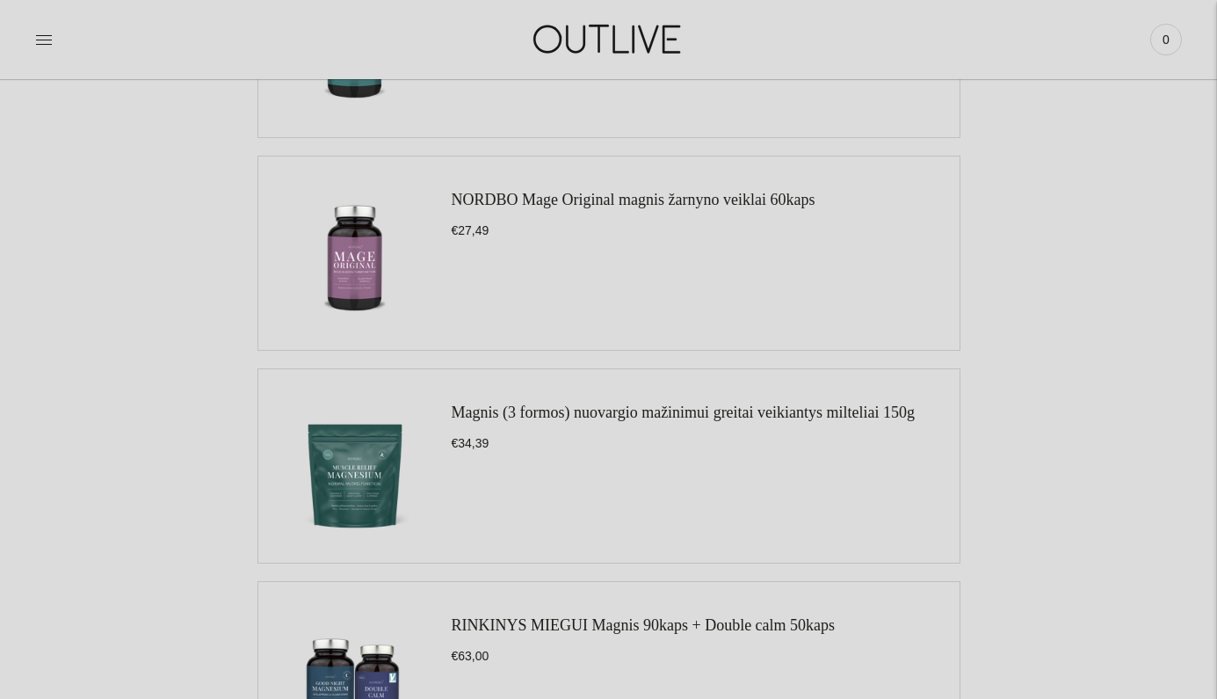
scroll to position [1180, 0]
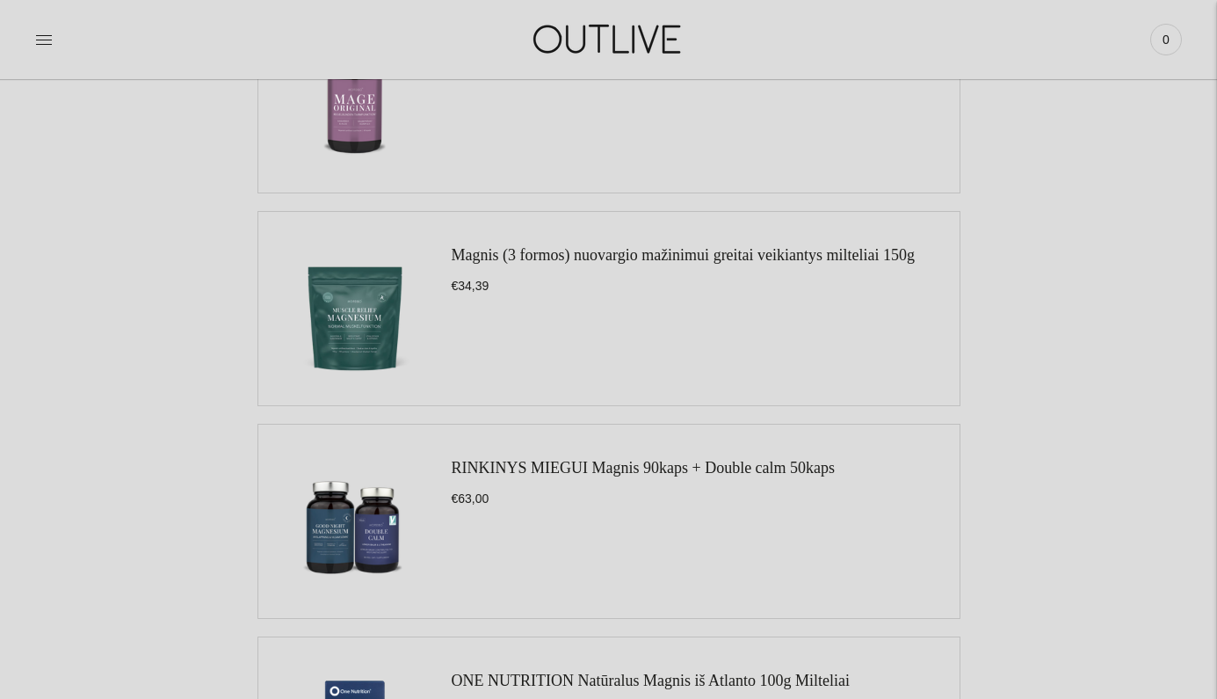
click at [641, 254] on link "Magnis (3 formos) nuovargio mažinimui greitai veikiantys milteliai 150g" at bounding box center [684, 255] width 464 height 18
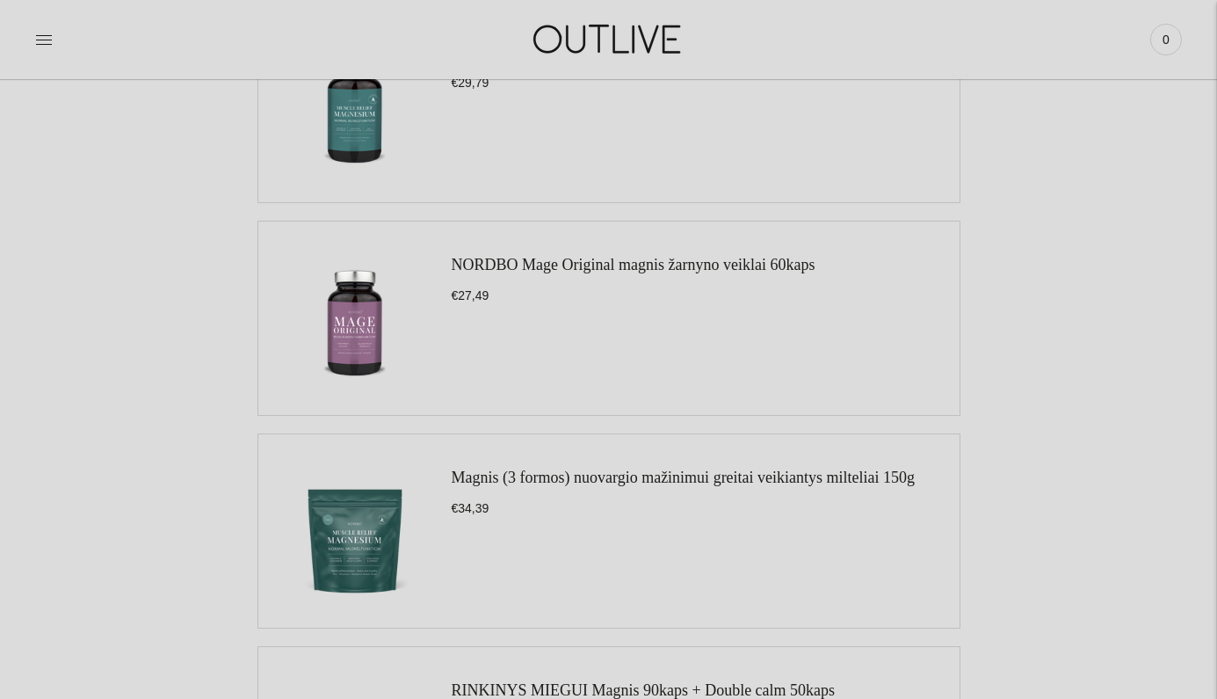
scroll to position [955, 0]
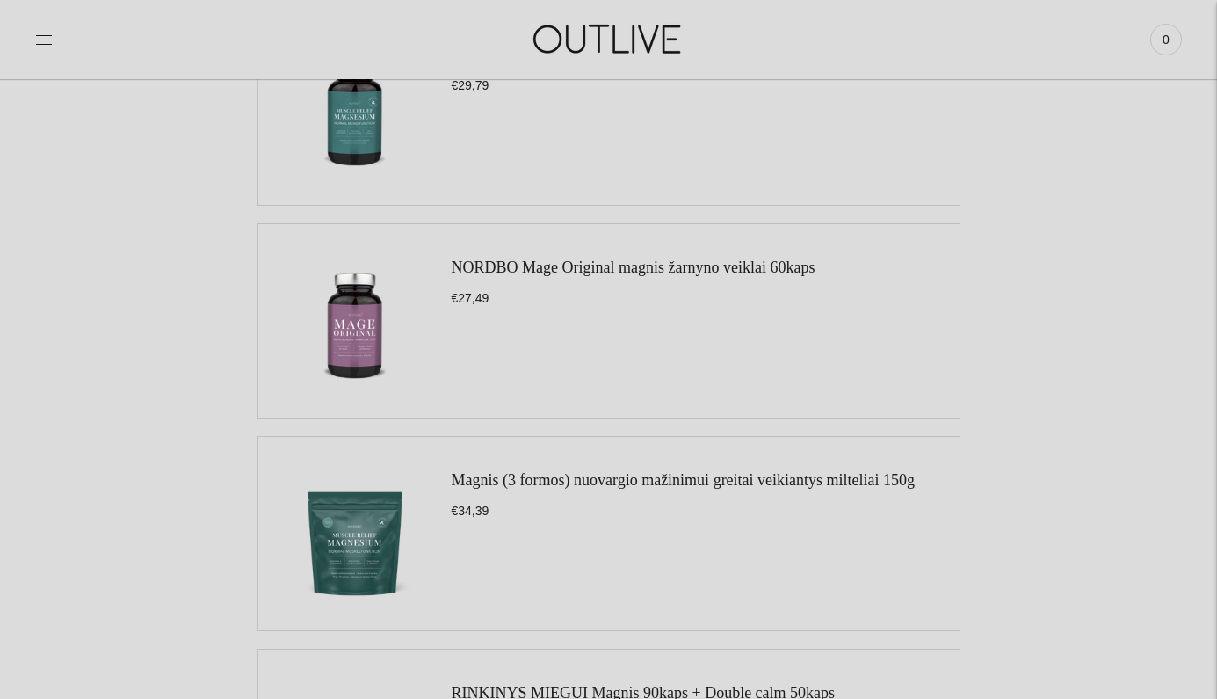
click at [726, 268] on link "NORDBO Mage Original magnis žarnyno veiklai 60kaps" at bounding box center [634, 267] width 364 height 18
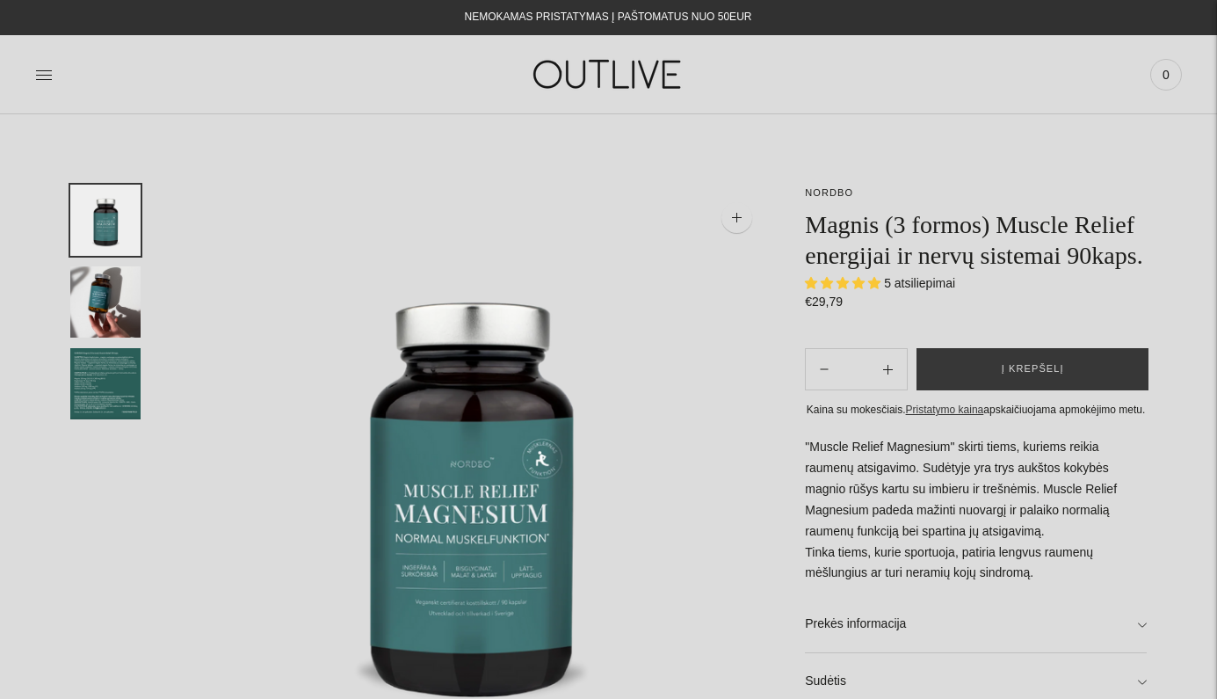
select select "**********"
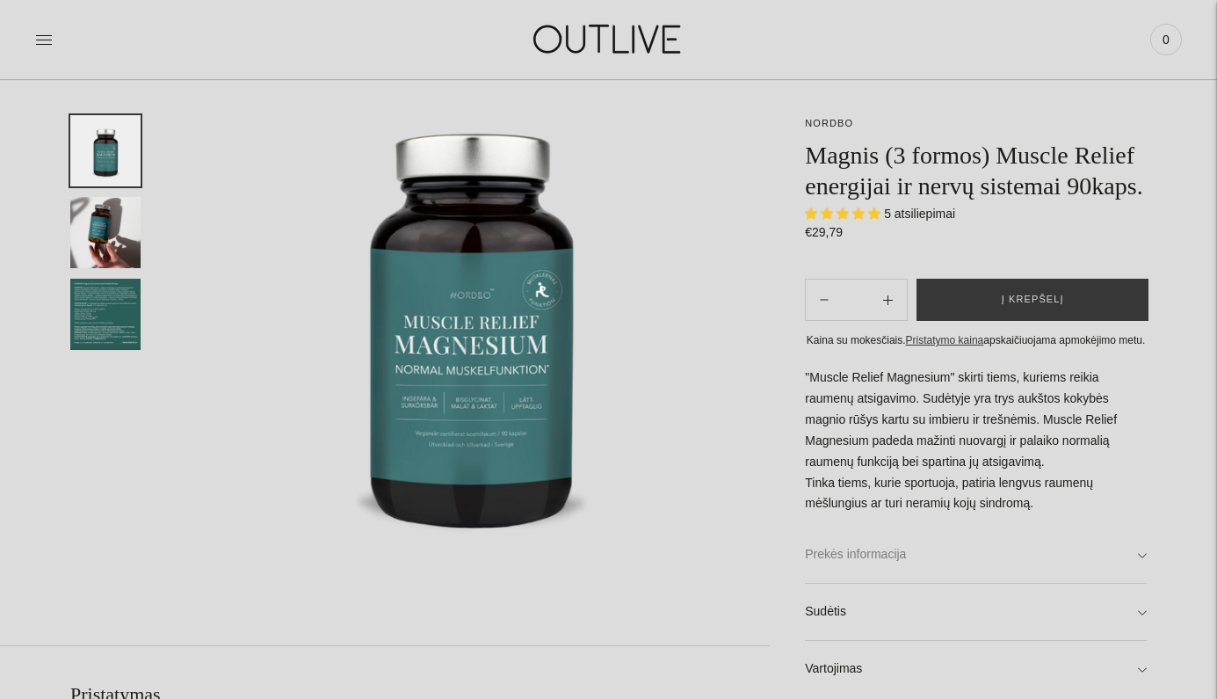
scroll to position [181, 0]
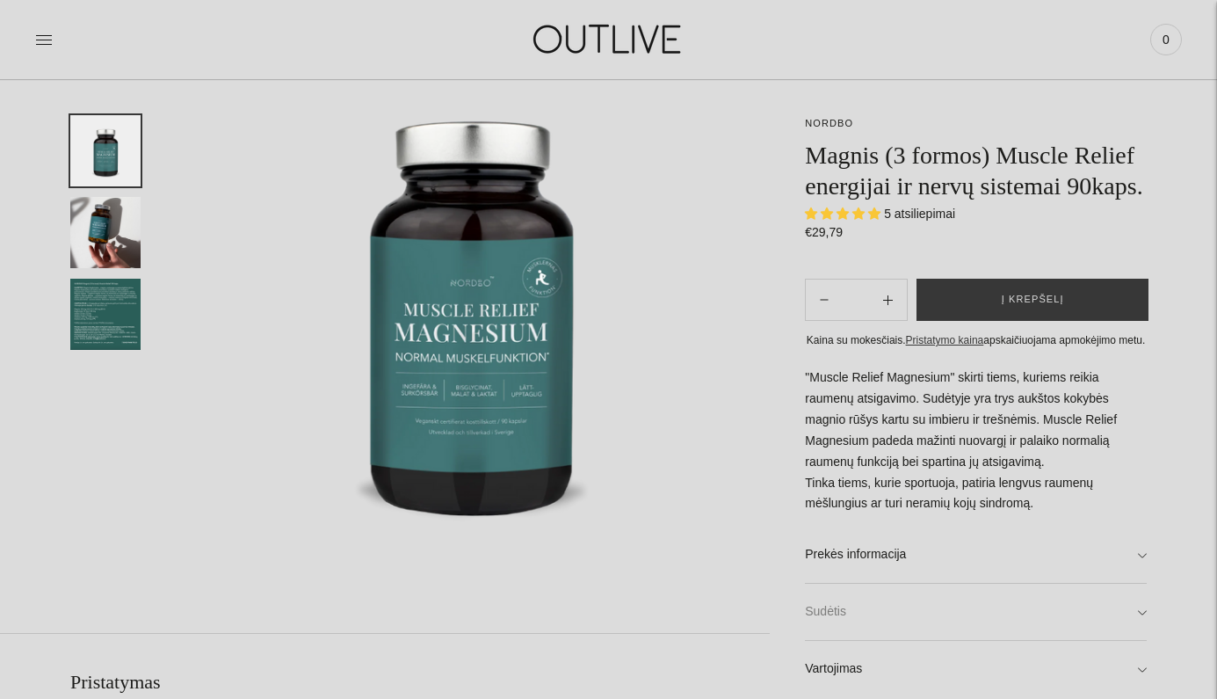
click at [1134, 640] on link "Sudėtis" at bounding box center [976, 611] width 342 height 56
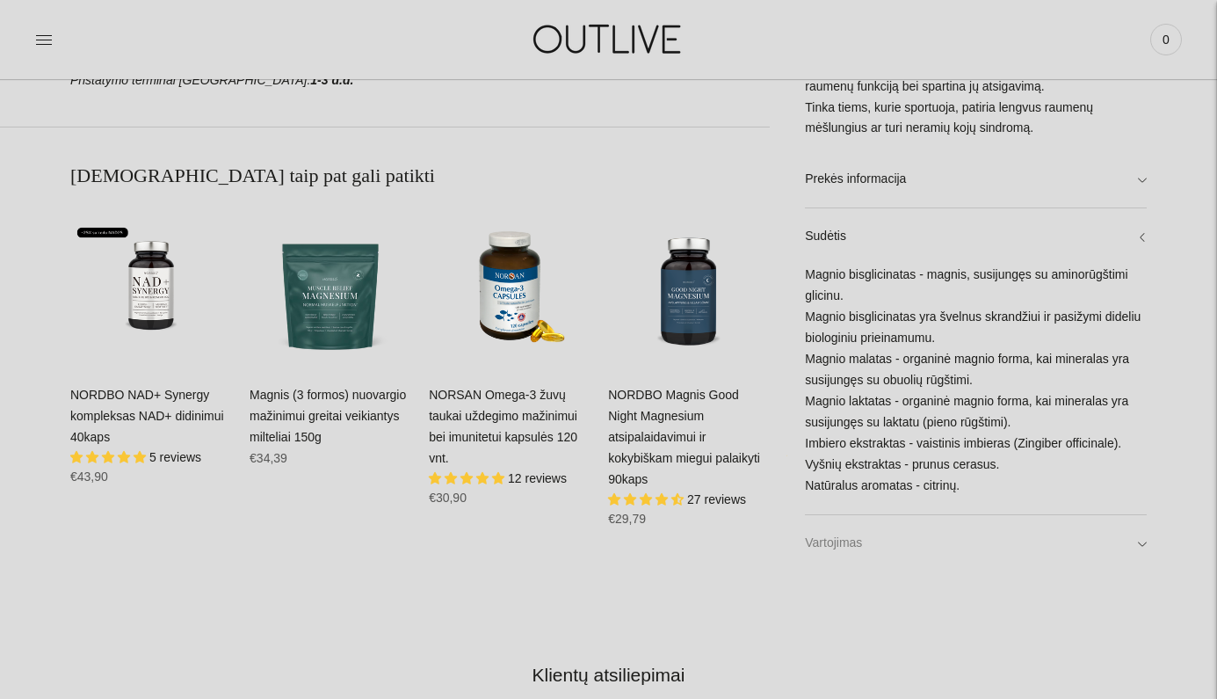
scroll to position [956, 0]
click at [918, 531] on link "Vartojimas" at bounding box center [976, 543] width 342 height 56
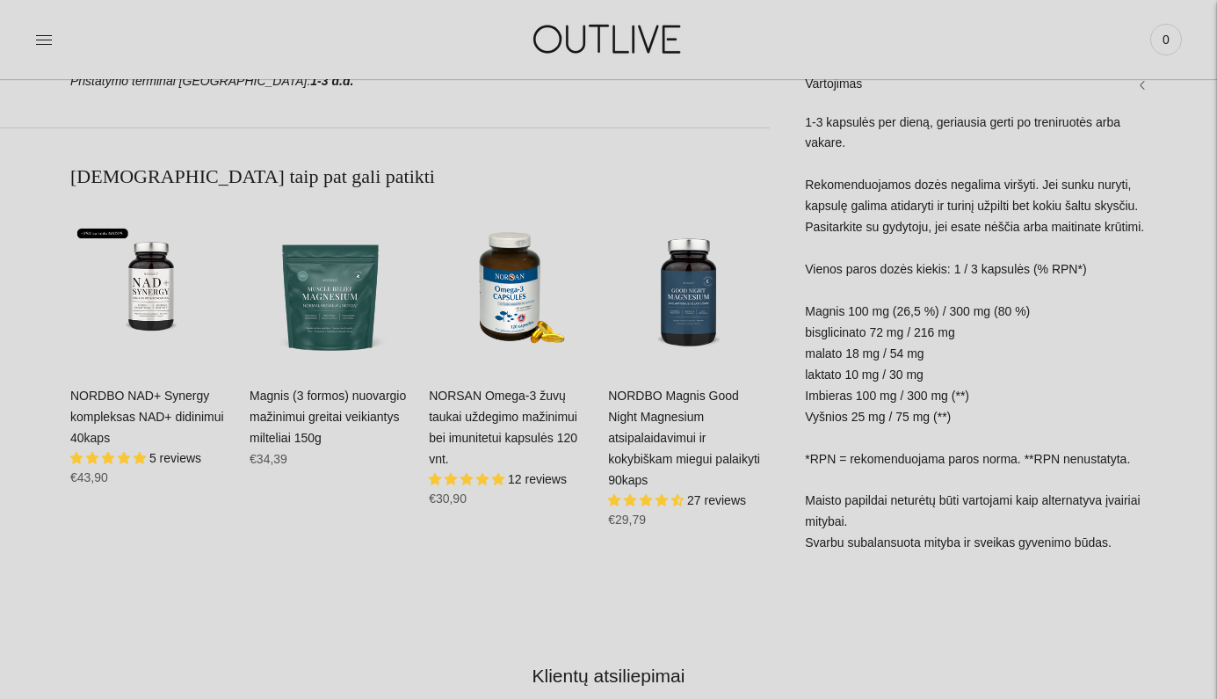
click at [990, 282] on div "1-3 kapsulės per dieną, geriausia gerti po treniruotės arba vakare. Rekomenduoj…" at bounding box center [976, 342] width 342 height 460
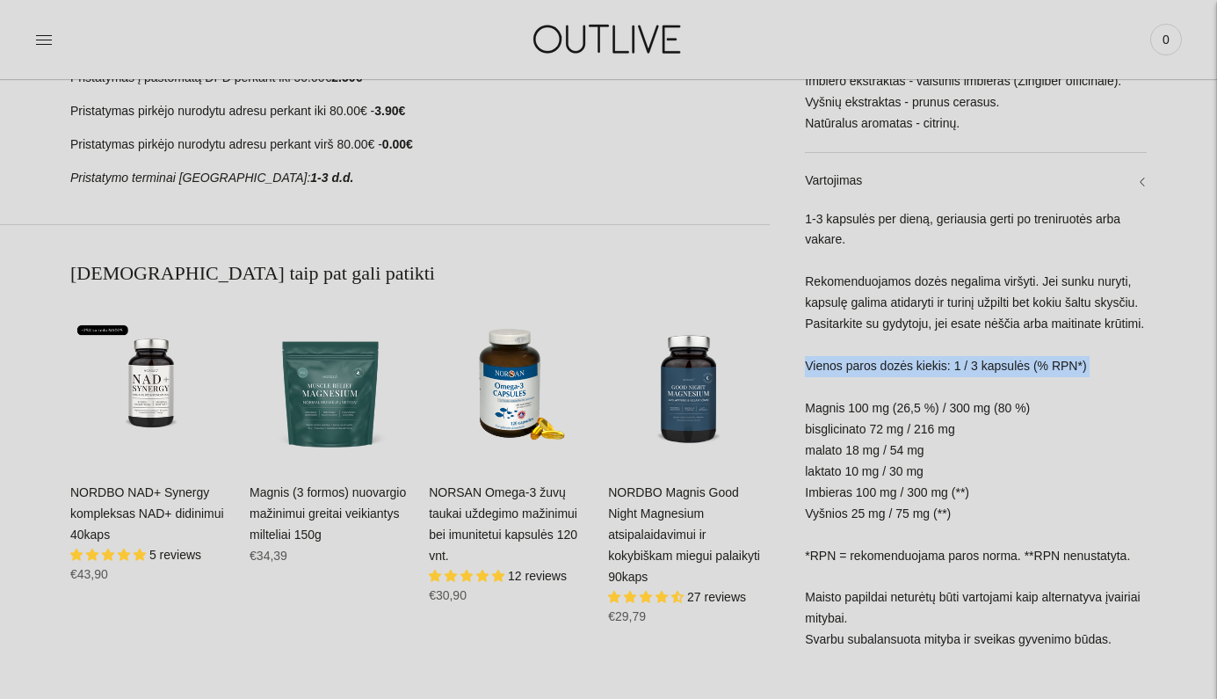
scroll to position [859, 0]
click at [983, 212] on div "1-3 kapsulės per dieną, geriausia gerti po treniruotės arba vakare. Rekomenduoj…" at bounding box center [976, 440] width 342 height 460
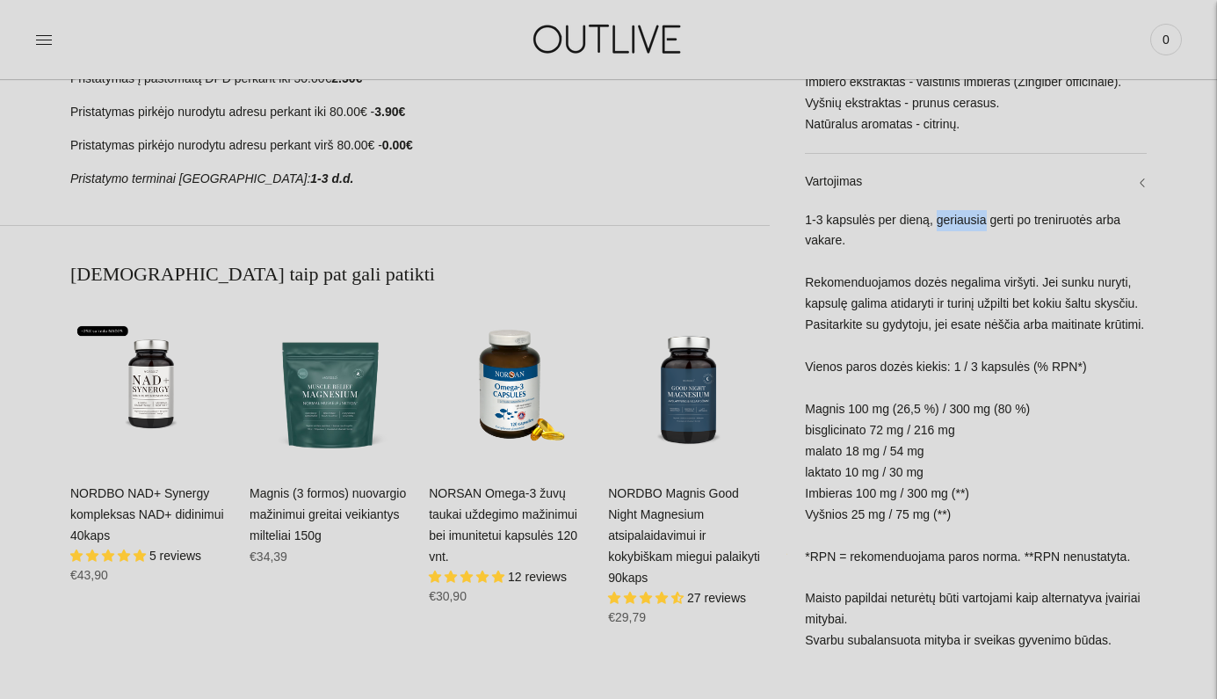
click at [983, 212] on div "1-3 kapsulės per dieną, geriausia gerti po treniruotės arba vakare. Rekomenduoj…" at bounding box center [976, 440] width 342 height 460
click at [983, 211] on div "1-3 kapsulės per dieną, geriausia gerti po treniruotės arba vakare. Rekomenduoj…" at bounding box center [976, 440] width 342 height 460
click at [941, 428] on div "1-3 kapsulės per dieną, geriausia gerti po treniruotės arba vakare. Rekomenduoj…" at bounding box center [976, 440] width 342 height 460
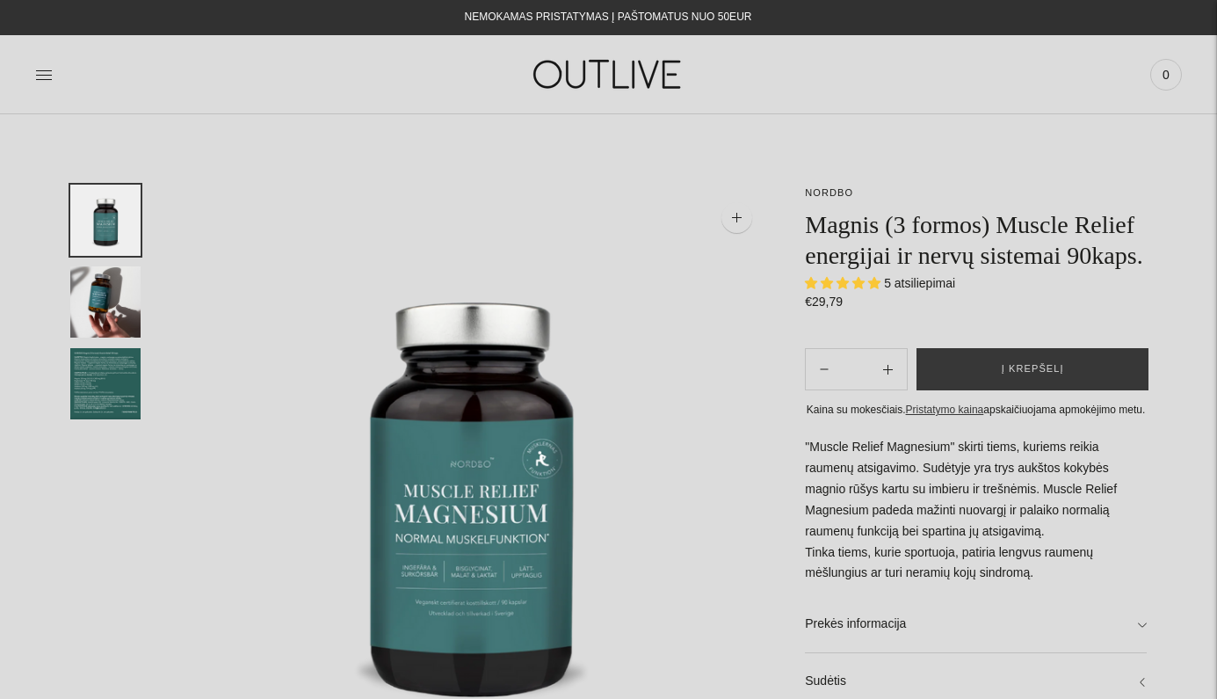
scroll to position [0, 0]
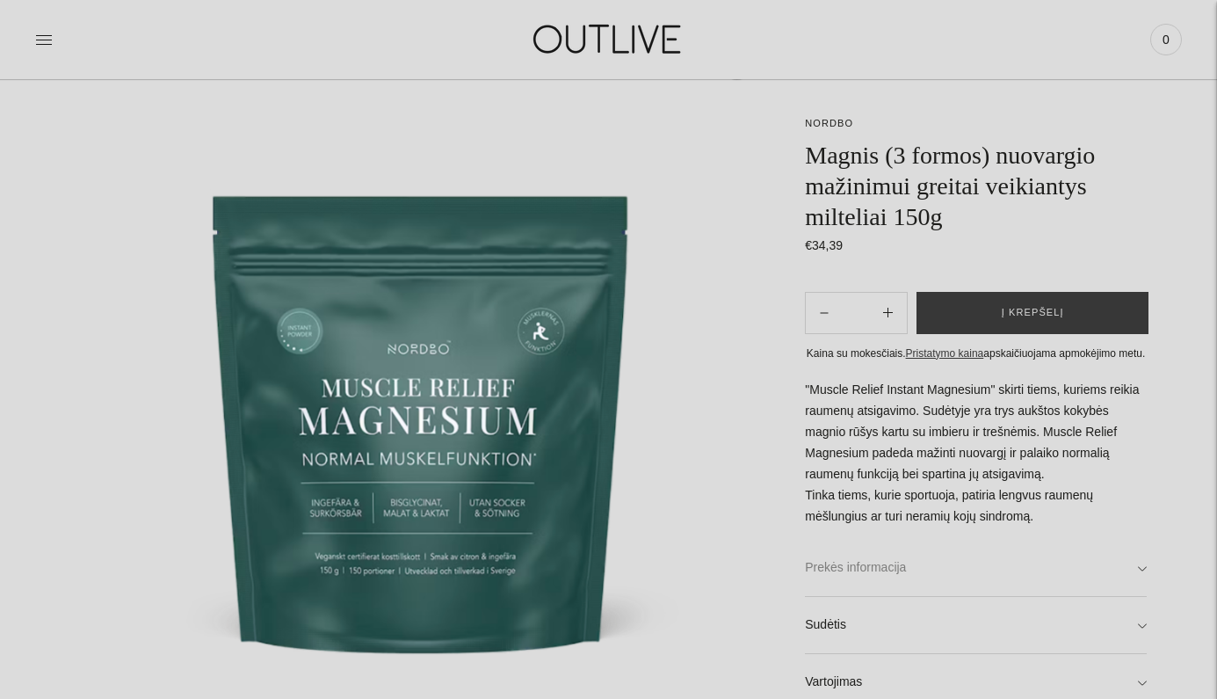
scroll to position [156, 0]
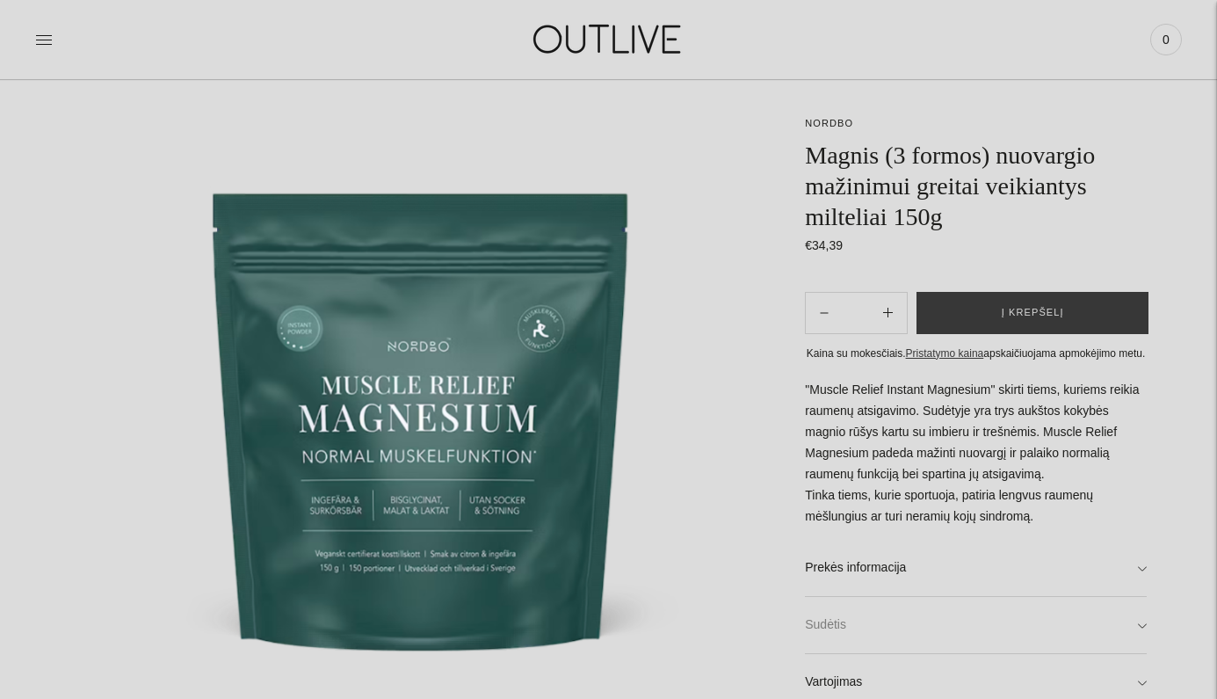
click at [1111, 627] on link "Sudėtis" at bounding box center [976, 625] width 342 height 56
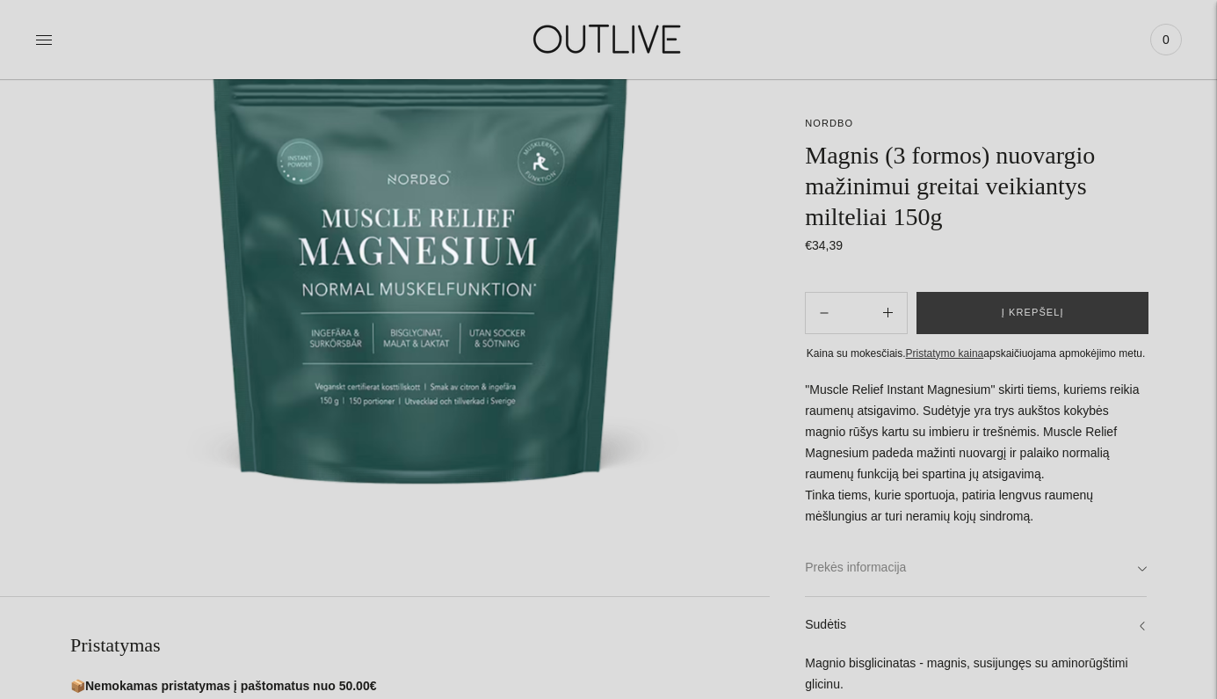
scroll to position [325, 0]
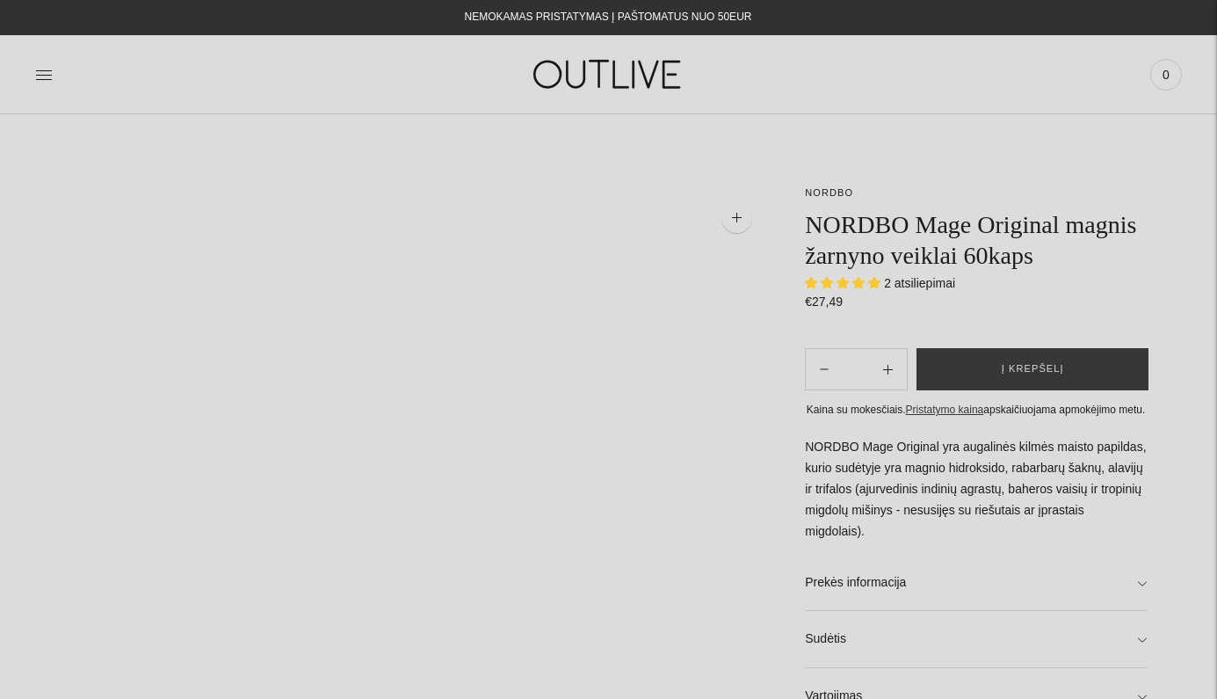
select select "**********"
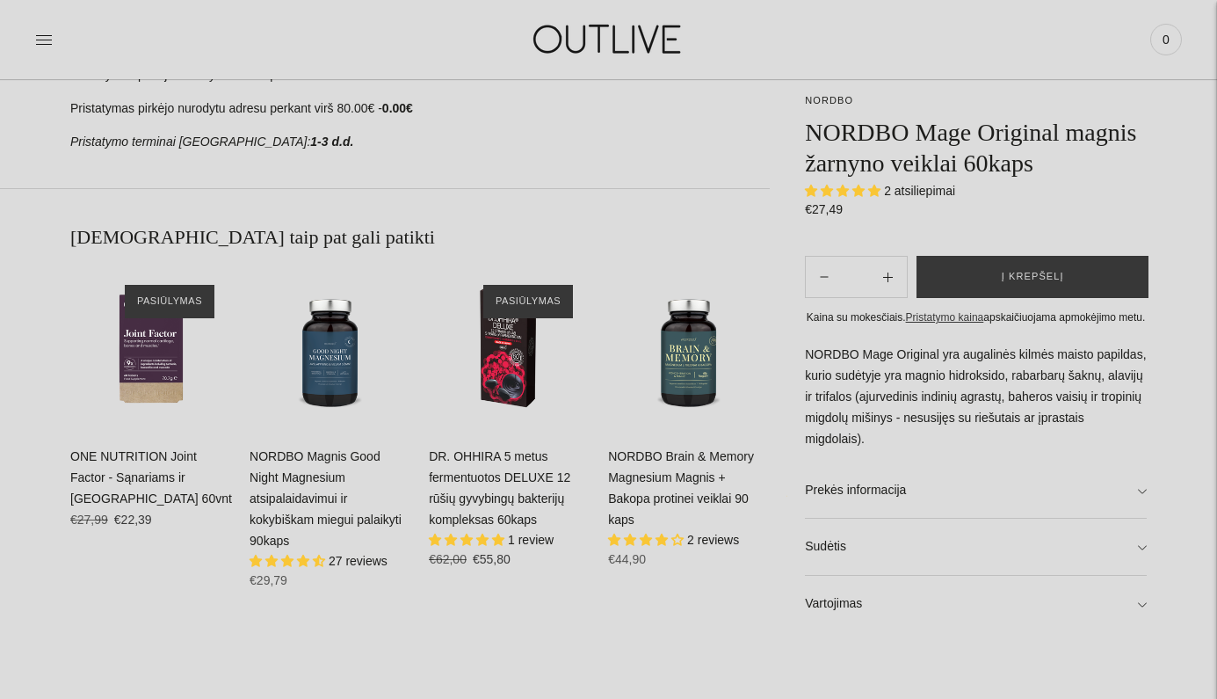
scroll to position [1003, 0]
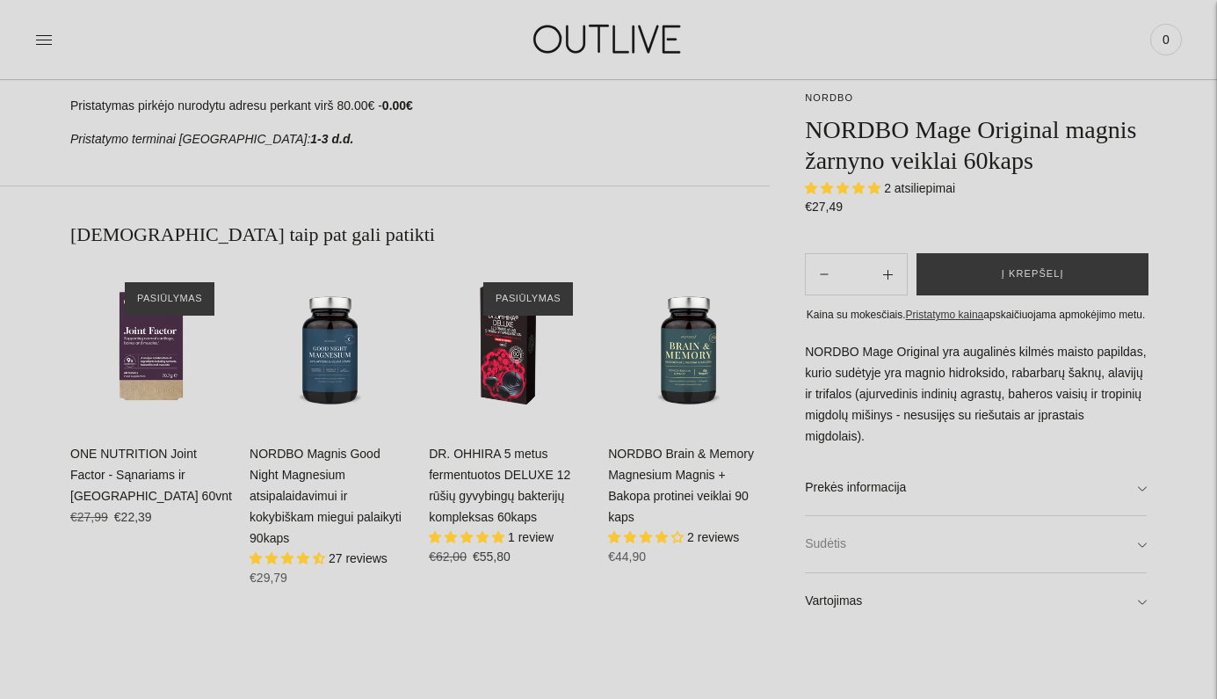
click at [1141, 536] on link "Sudėtis" at bounding box center [976, 545] width 342 height 56
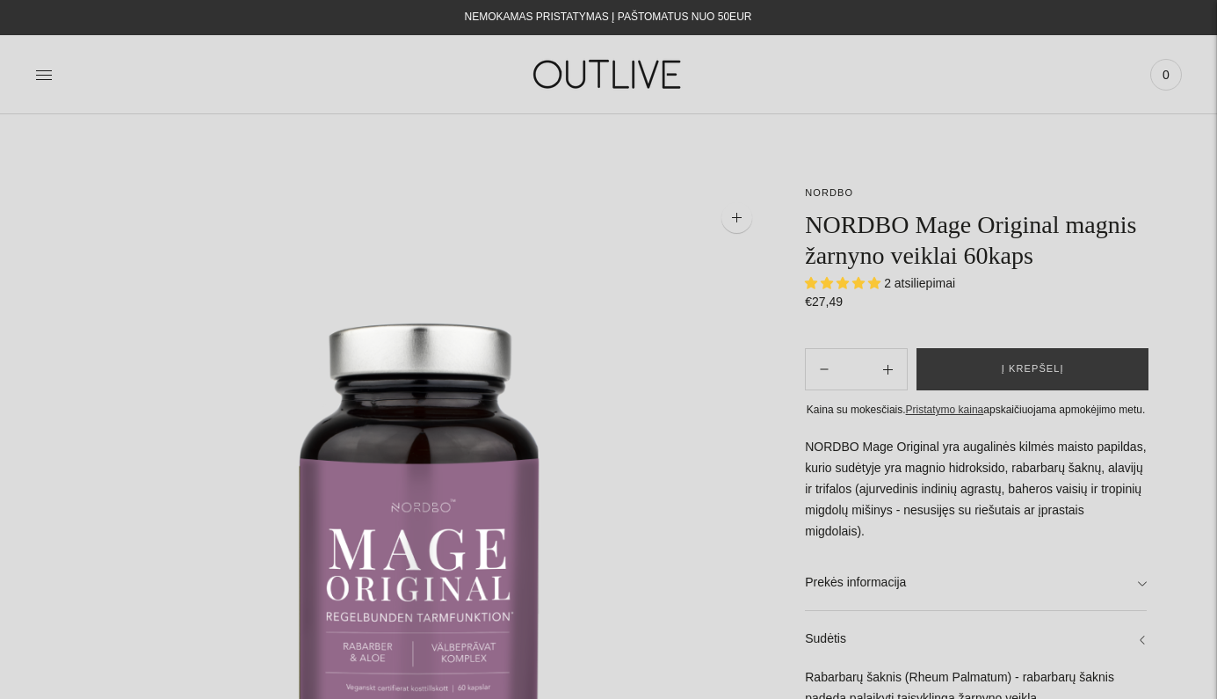
scroll to position [0, 0]
